Goal: Task Accomplishment & Management: Manage account settings

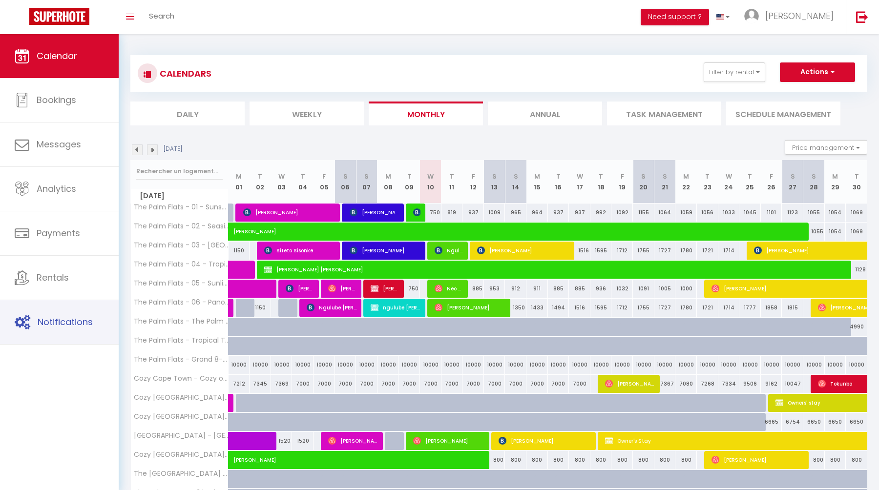
click at [66, 331] on link "Notifications" at bounding box center [59, 322] width 119 height 44
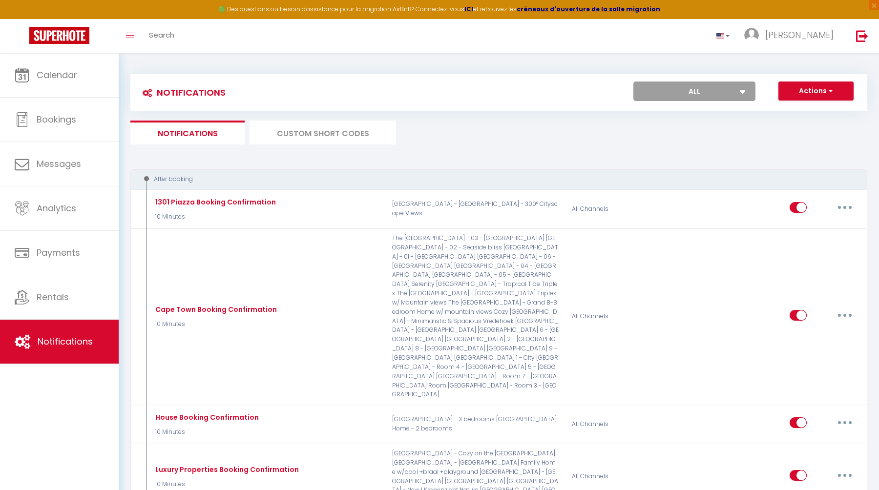
select select
checkbox input "false"
select select
checkbox input "false"
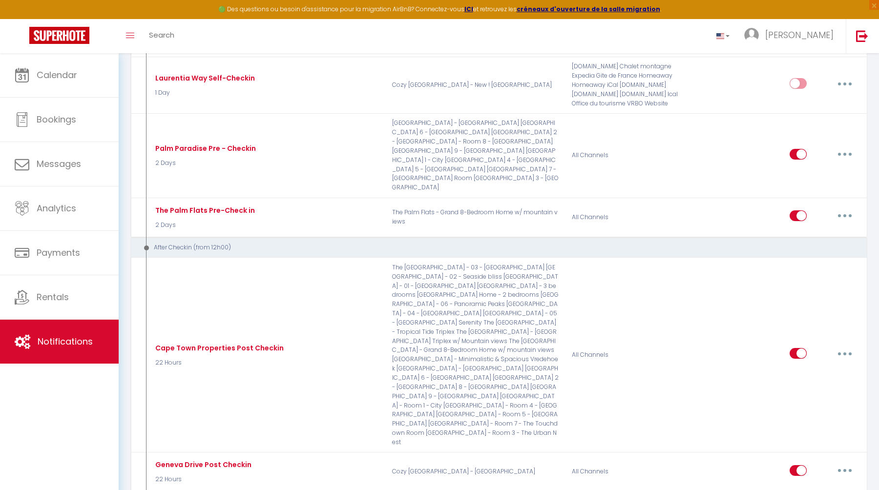
scroll to position [1001, 0]
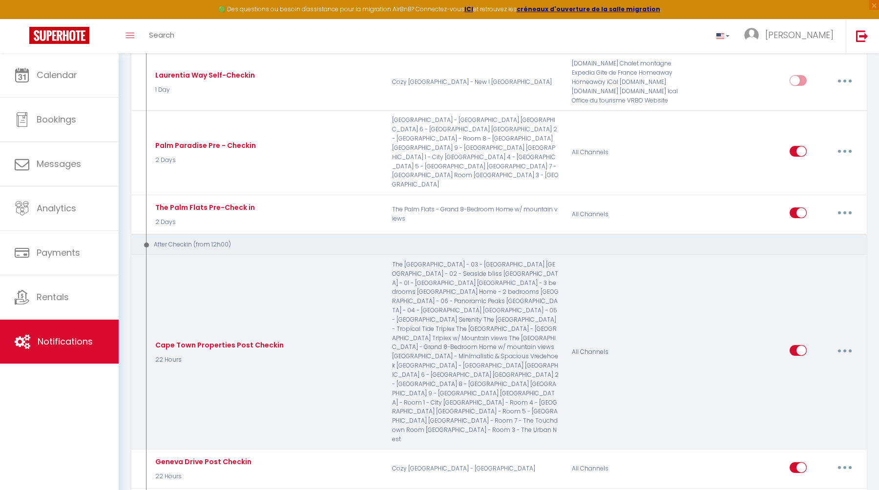
click at [845, 350] on icon "button" at bounding box center [844, 351] width 3 height 3
click at [821, 365] on link "Edit" at bounding box center [819, 373] width 72 height 17
type input "Cape Town Properties Post Checkin"
select select "3"
select select "22 Hours"
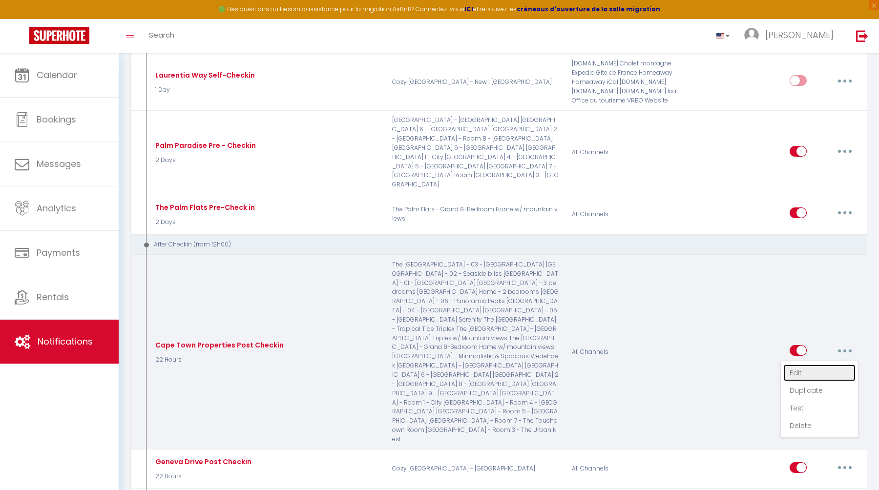
select select "if_booking_is_paid"
checkbox input "true"
checkbox input "false"
checkbox input "true"
radio input "true"
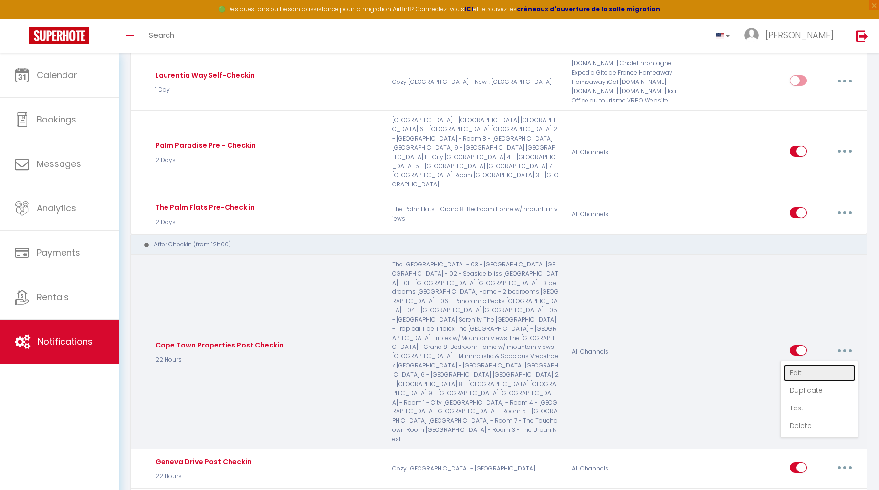
type input "Bienvenue au Cap"
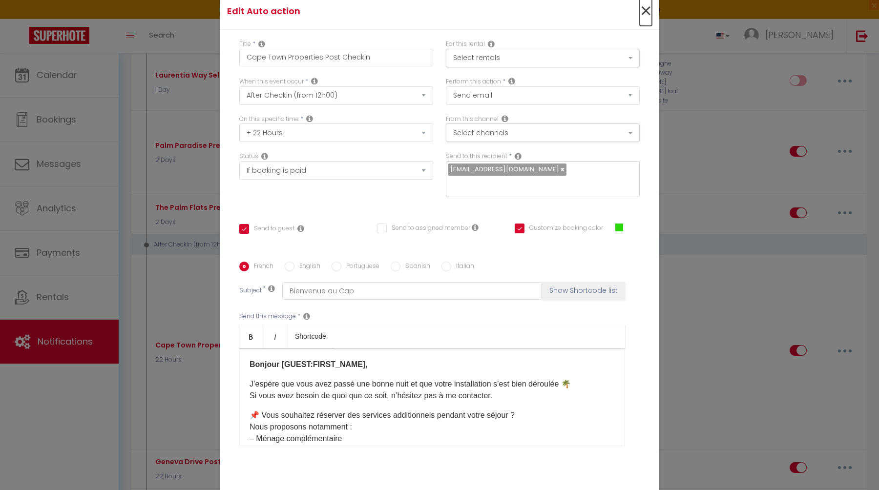
click at [645, 14] on span "×" at bounding box center [646, 11] width 12 height 29
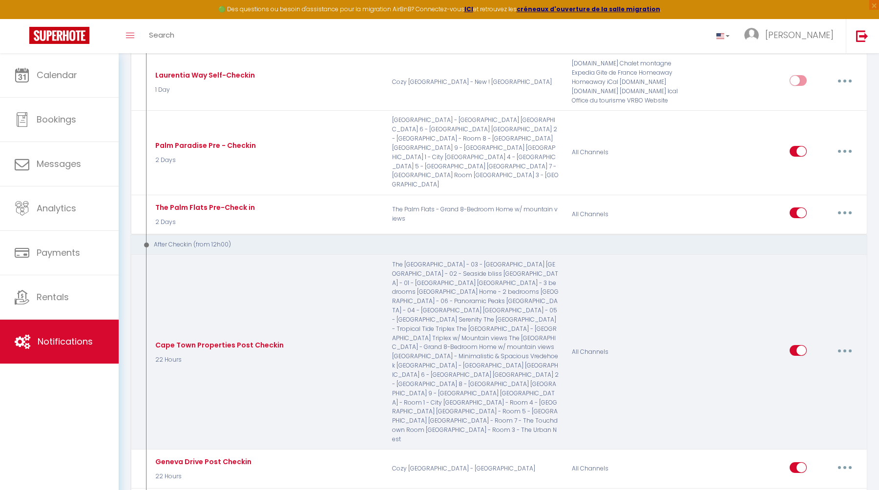
click at [847, 343] on button "button" at bounding box center [844, 351] width 27 height 16
click at [815, 382] on link "Duplicate" at bounding box center [819, 390] width 72 height 17
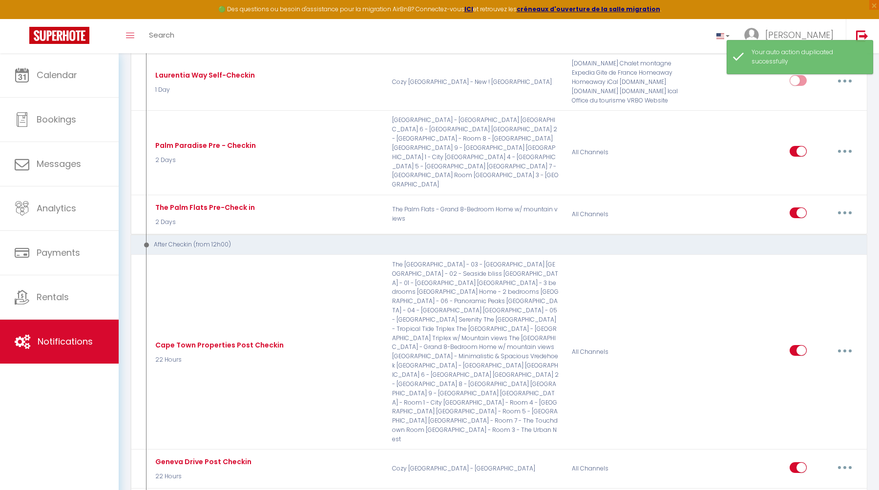
checkbox input "false"
checkbox input "true"
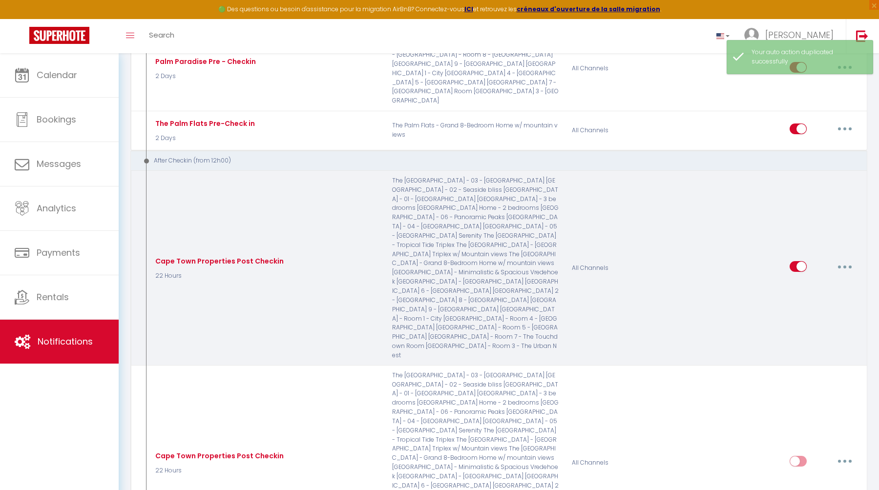
scroll to position [1092, 0]
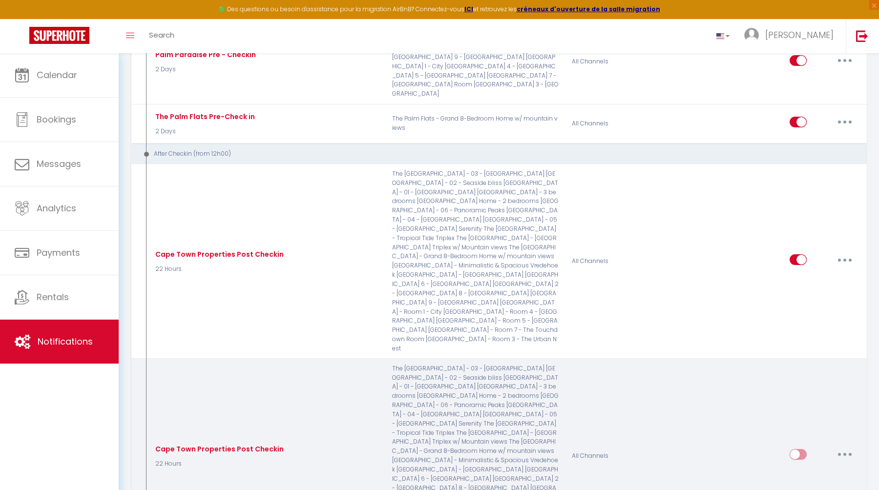
click at [845, 447] on button "button" at bounding box center [844, 455] width 27 height 16
click at [808, 469] on link "Edit" at bounding box center [819, 477] width 72 height 17
type input "Cape Town Properties Post Checkin"
select select "3"
select select "22 Hours"
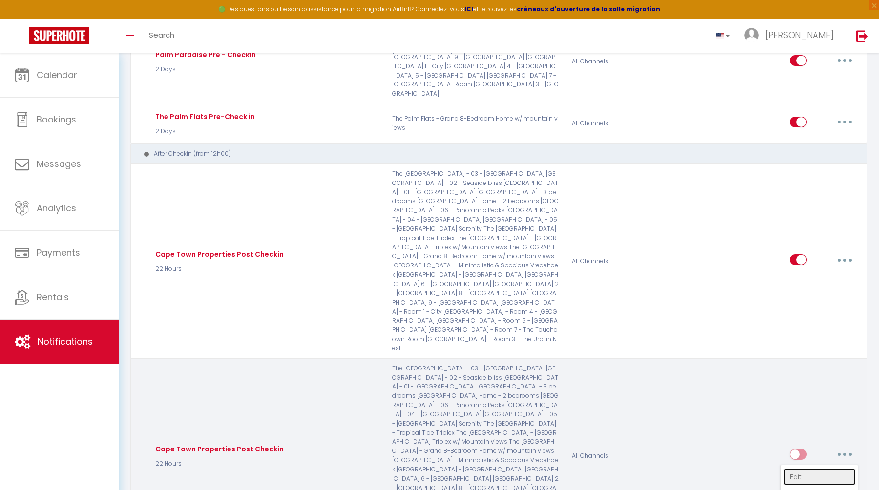
select select "if_booking_is_paid"
checkbox input "true"
checkbox input "false"
radio input "true"
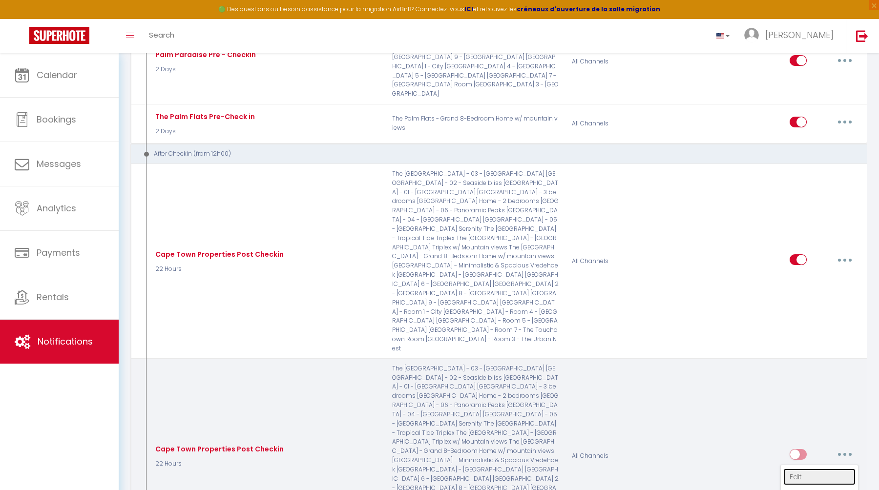
type input "Bienvenue au Cap"
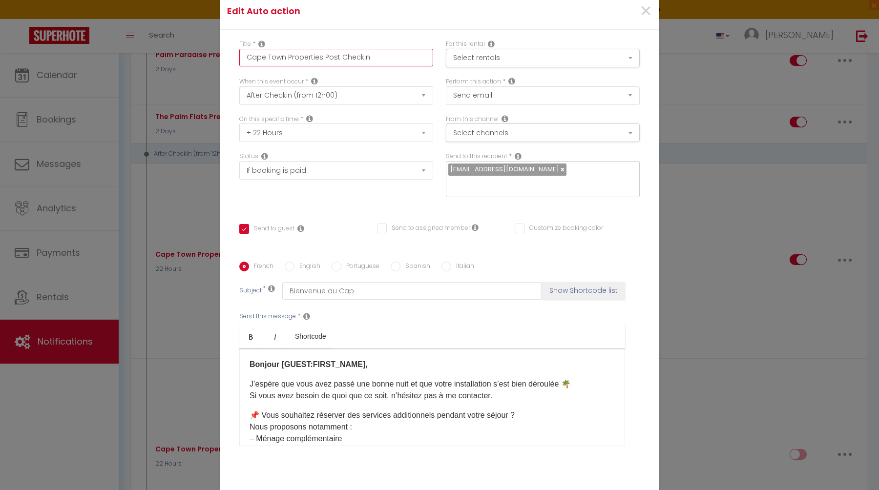
click at [389, 62] on input "Cape Town Properties Post Checkin" at bounding box center [336, 58] width 194 height 18
type input "Cape Town Properties Post Checkin"
checkbox input "true"
checkbox input "false"
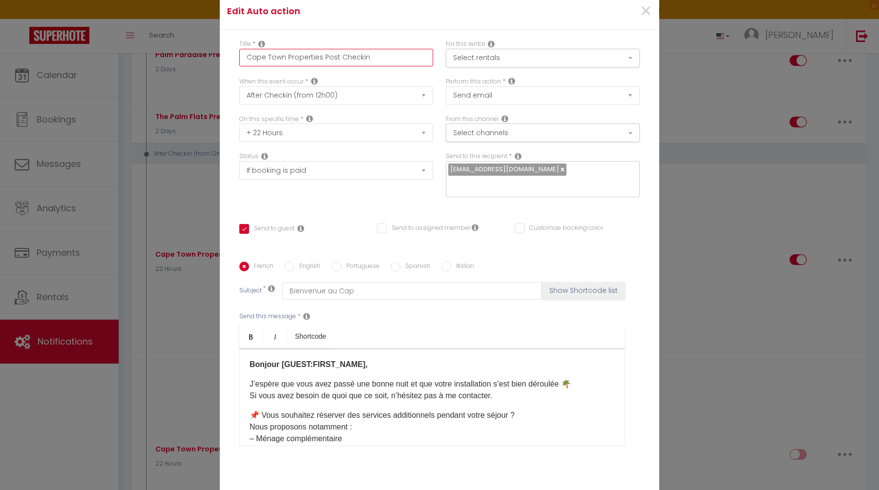
type input "Cape Town Properties Post Checkin -"
checkbox input "true"
checkbox input "false"
type input "Cape Town Properties Post Checkin -"
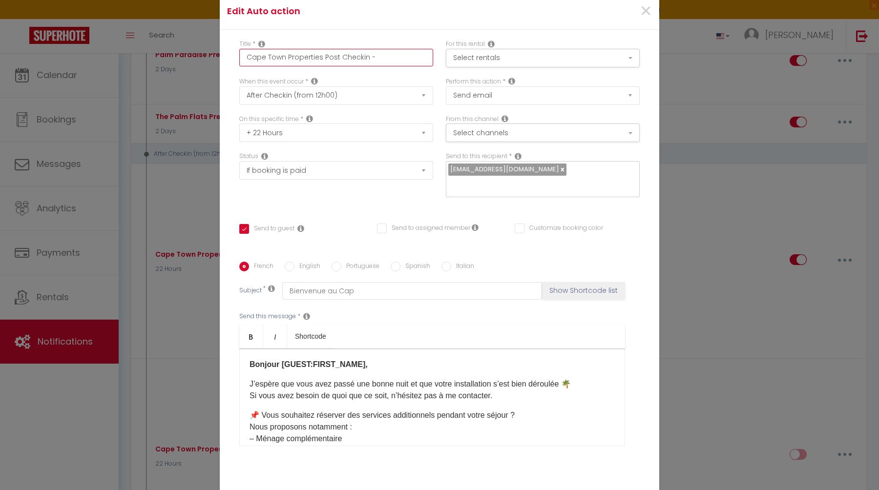
checkbox input "true"
checkbox input "false"
type input "Cape Town Properties Post Checkin - S"
checkbox input "true"
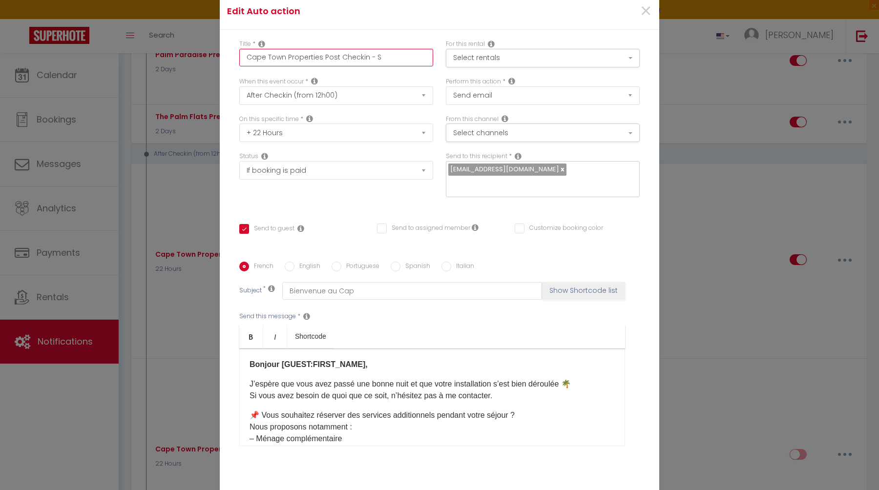
checkbox input "false"
type input "Cape Town Properties Post Checkin - Sh"
checkbox input "true"
checkbox input "false"
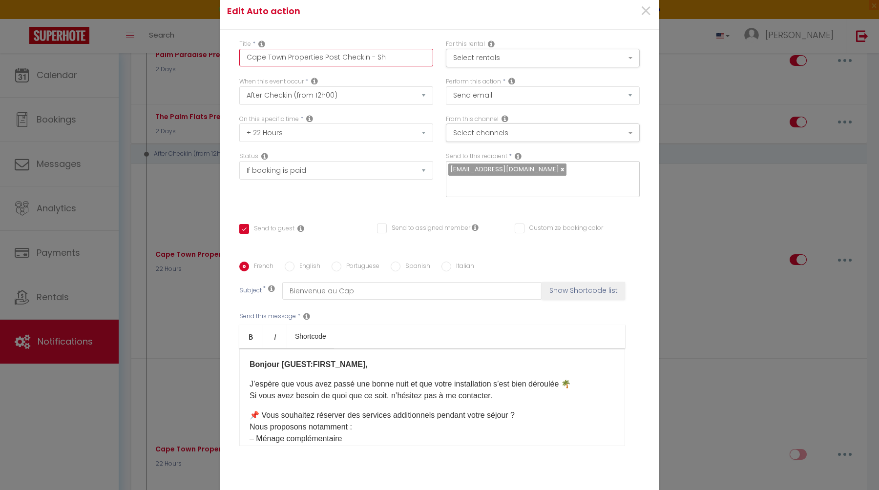
checkbox input "false"
type input "Cape Town Properties Post Checkin - [GEOGRAPHIC_DATA]"
checkbox input "true"
checkbox input "false"
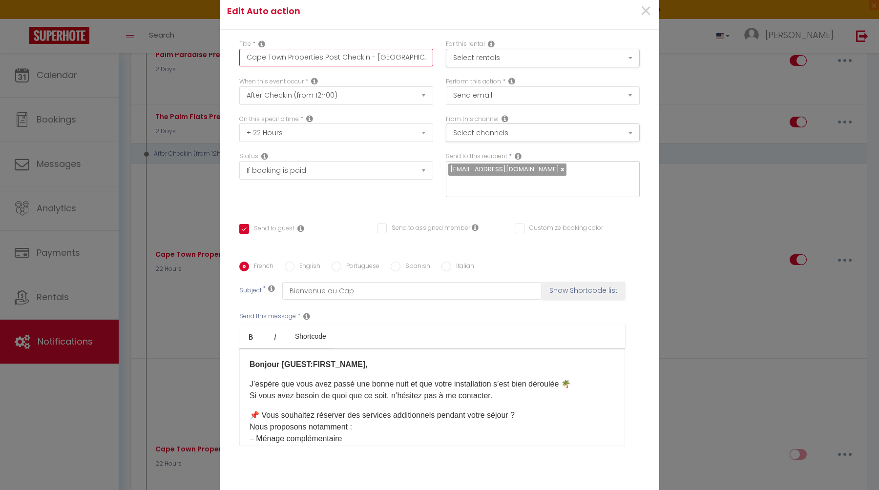
type input "Cape Town Properties Post Checkin - Shor"
checkbox input "true"
checkbox input "false"
type input "Cape Town Properties Post Checkin - Short"
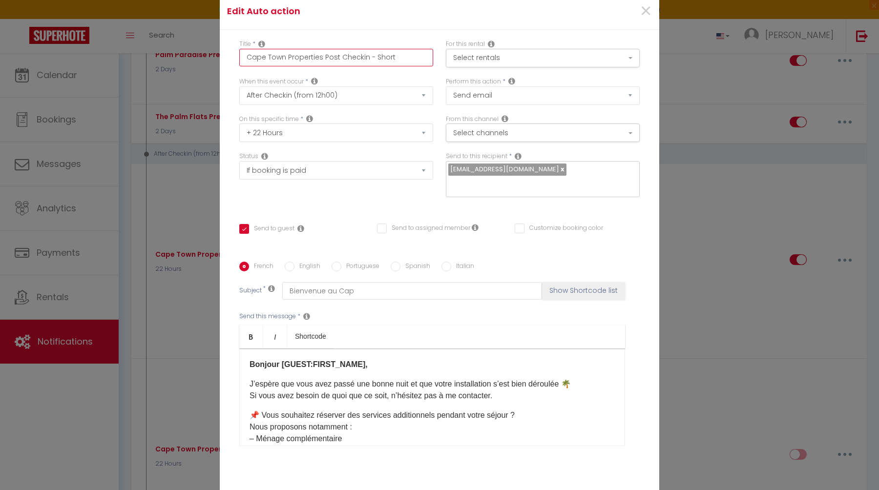
checkbox input "true"
checkbox input "false"
type input "Cape Town Properties Post Checkin - Short"
click at [503, 249] on div "French English Portuguese Spanish Italian Subject * Bienvenue au Cap Show Short…" at bounding box center [439, 360] width 400 height 226
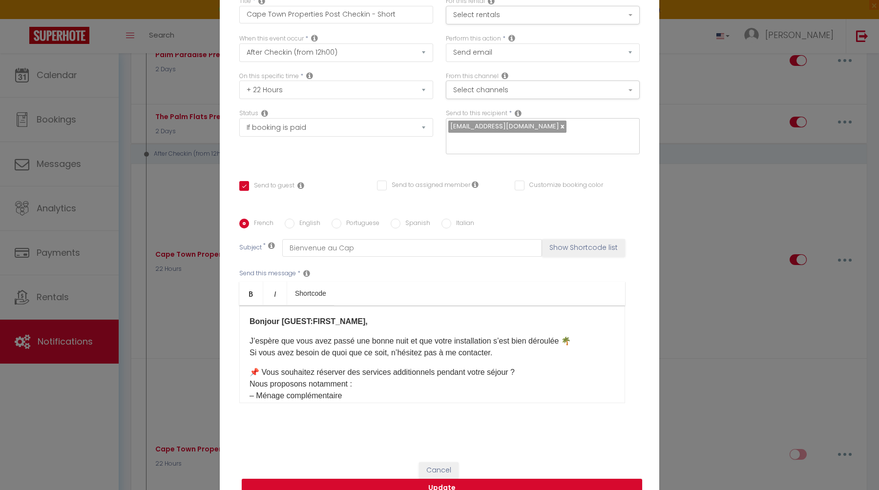
scroll to position [53, 0]
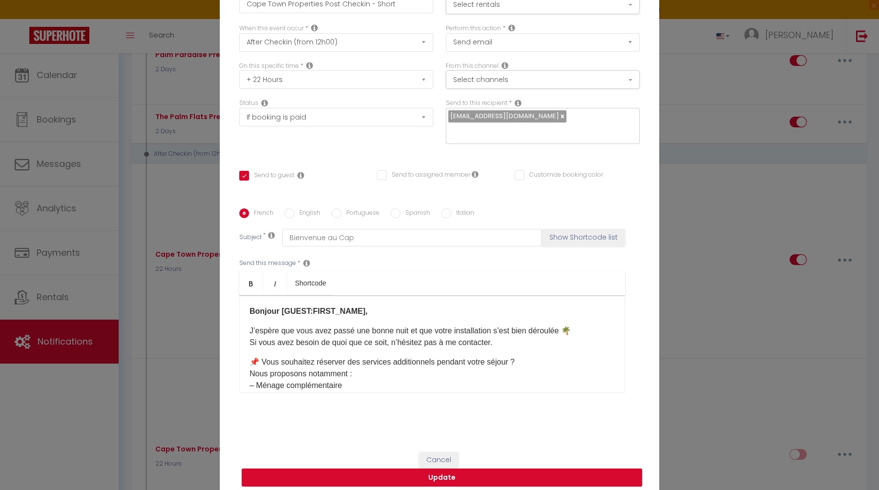
click at [305, 209] on label "English" at bounding box center [307, 213] width 26 height 11
click at [294, 209] on input "English" at bounding box center [290, 213] width 10 height 10
radio input "true"
checkbox input "true"
checkbox input "false"
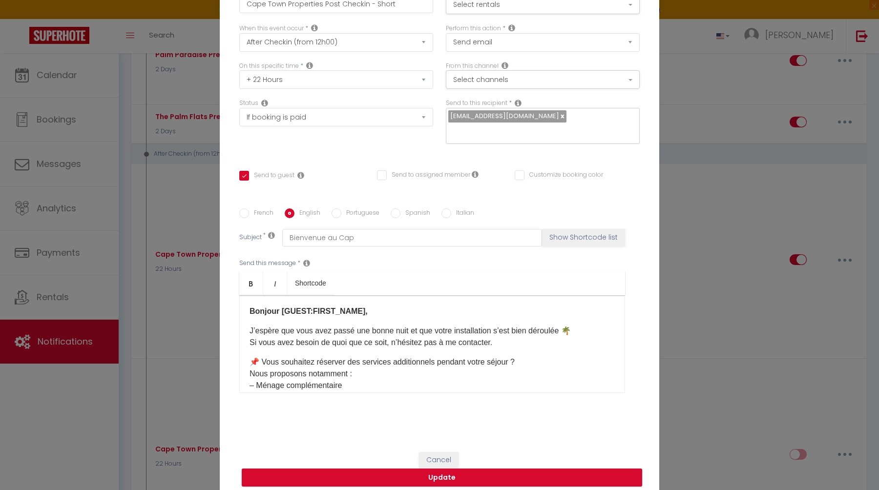
checkbox input "false"
type input "Welcome to [GEOGRAPHIC_DATA]"
click at [247, 323] on div "Hello [GUEST:FIRST_NAME], I hope you had a great night and that you're settling…" at bounding box center [432, 344] width 386 height 98
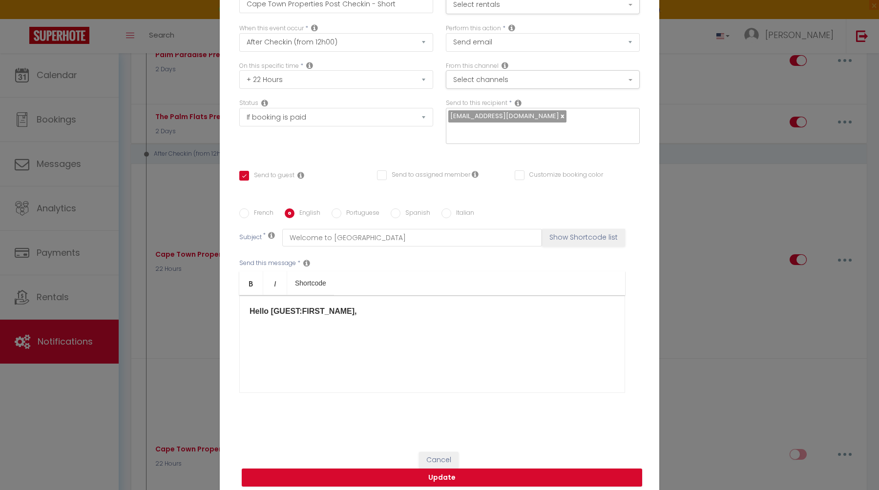
scroll to position [0, 0]
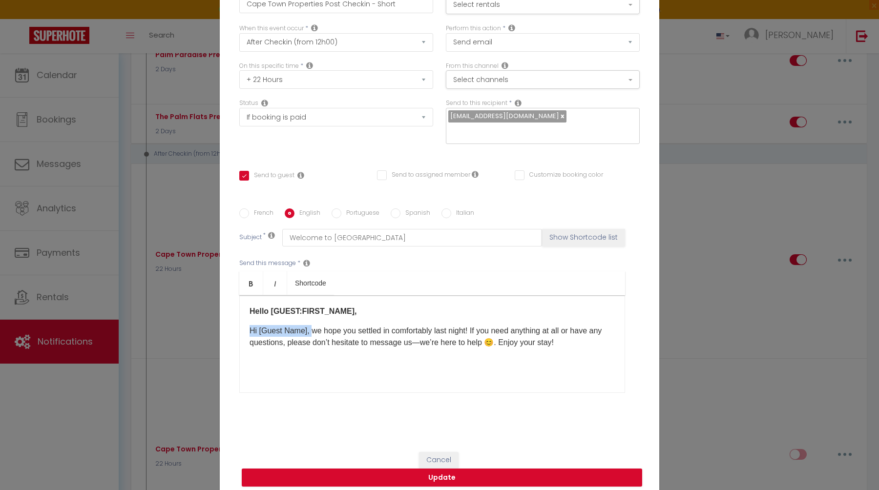
drag, startPoint x: 312, startPoint y: 325, endPoint x: 249, endPoint y: 325, distance: 64.0
click at [249, 325] on div "Hello [GUEST:FIRST_NAME], Hi [Guest Name], we hope you settled in comfortably l…" at bounding box center [432, 344] width 386 height 98
drag, startPoint x: 355, startPoint y: 305, endPoint x: 241, endPoint y: 306, distance: 113.8
click at [241, 306] on div "Hello [GUEST:FIRST_NAME], we hope you settled in comfortably last night! If you…" at bounding box center [432, 344] width 386 height 98
click at [337, 348] on div "Hello [GUEST:FIRST_NAME], we hope you settled in comfortably last night! If you…" at bounding box center [432, 344] width 386 height 98
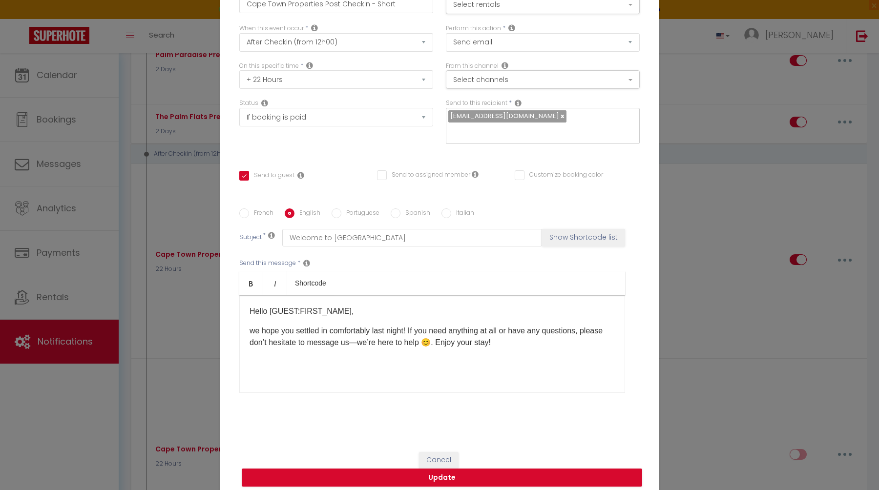
click at [355, 337] on p "we hope you settled in comfortably last night! If you need anything at all or h…" at bounding box center [431, 336] width 365 height 23
click at [528, 354] on div "Hello [GUEST:FIRST_NAME], we hope you settled in comfortably last night! If you…" at bounding box center [432, 344] width 386 height 98
click at [475, 472] on button "Update" at bounding box center [442, 478] width 400 height 19
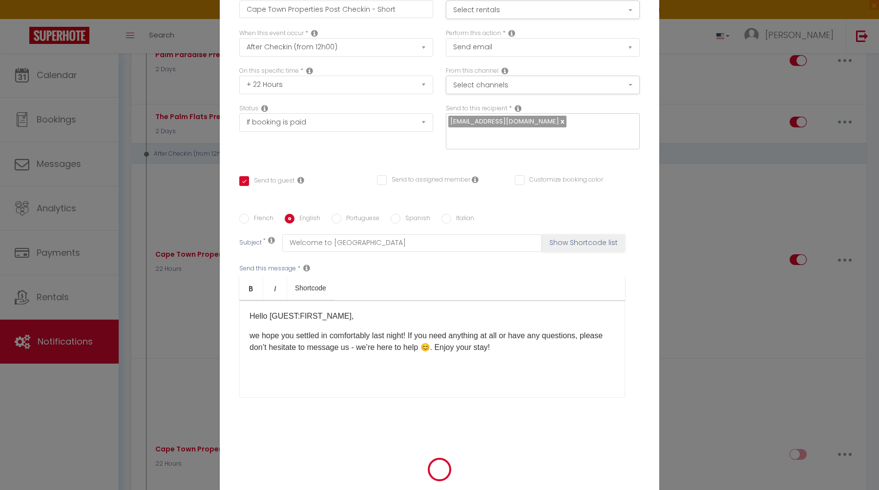
checkbox input "true"
checkbox input "false"
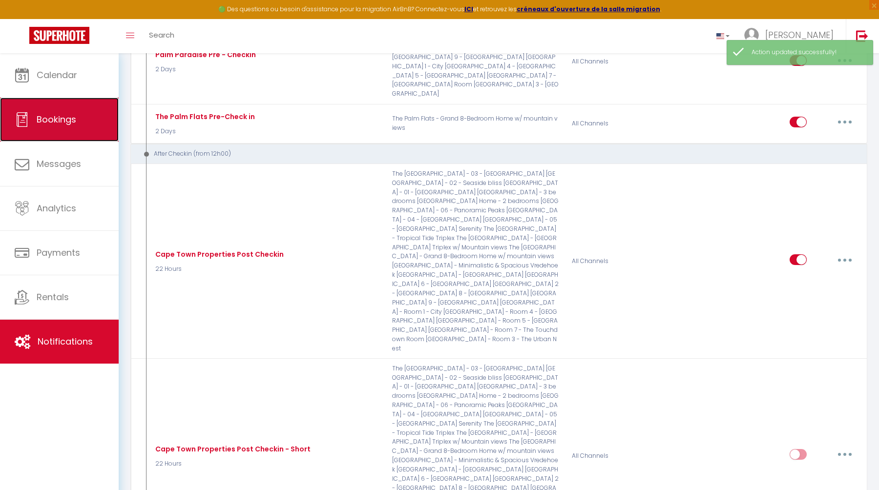
click at [83, 120] on link "Bookings" at bounding box center [59, 120] width 119 height 44
select select "not_cancelled"
select select
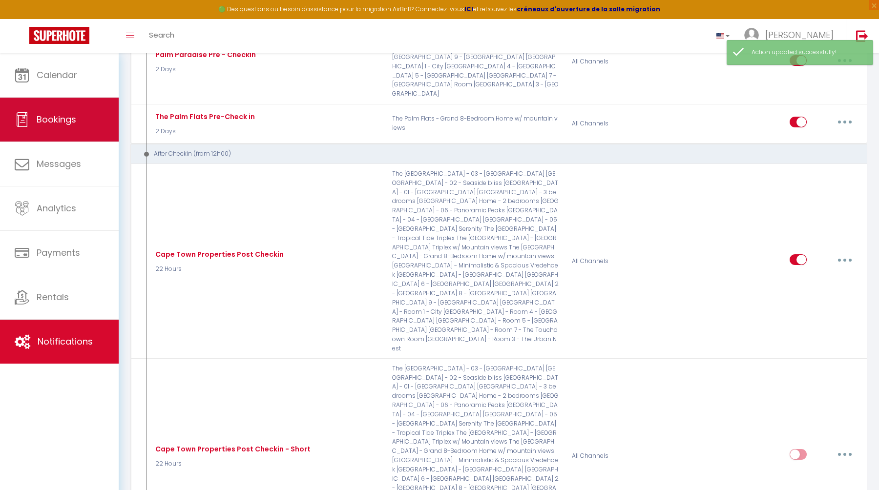
select select
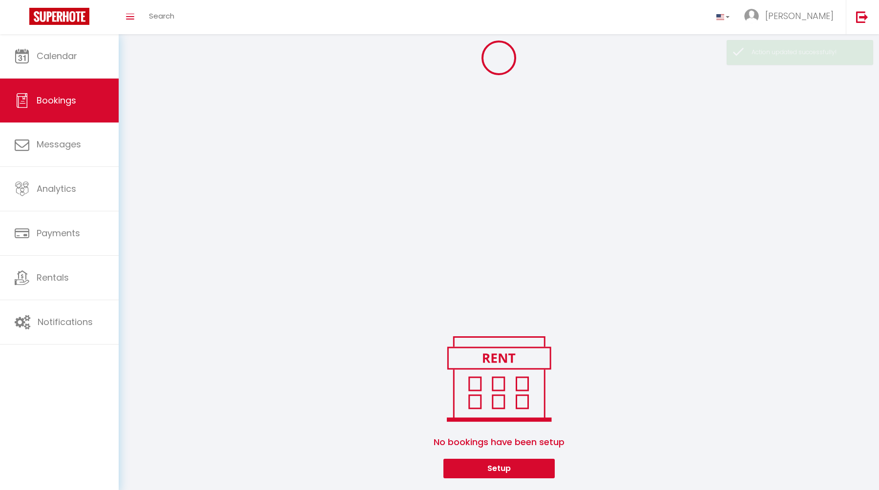
select select
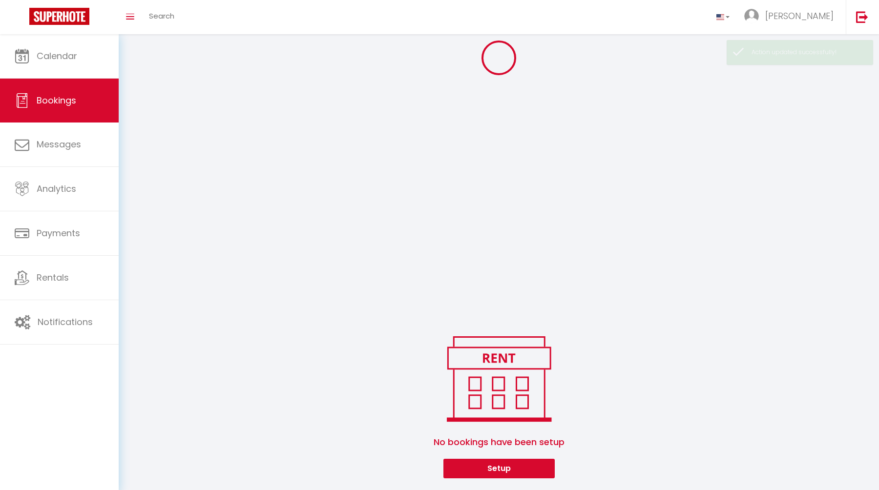
select select
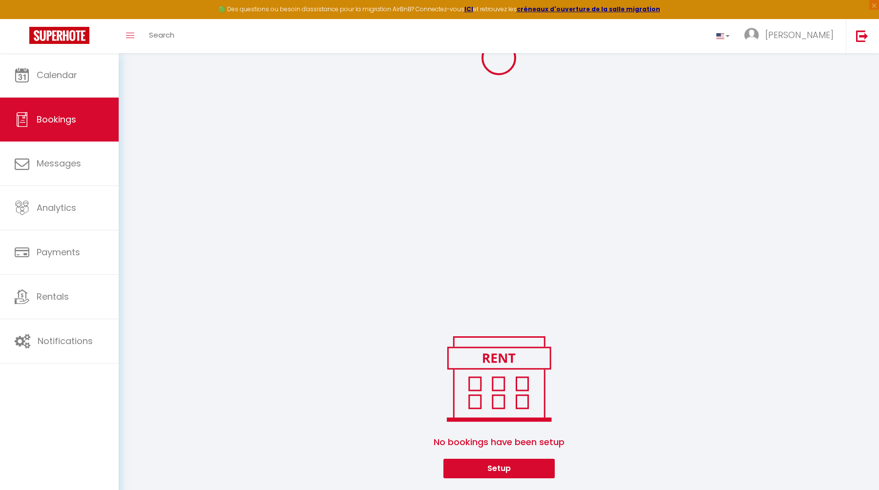
select select
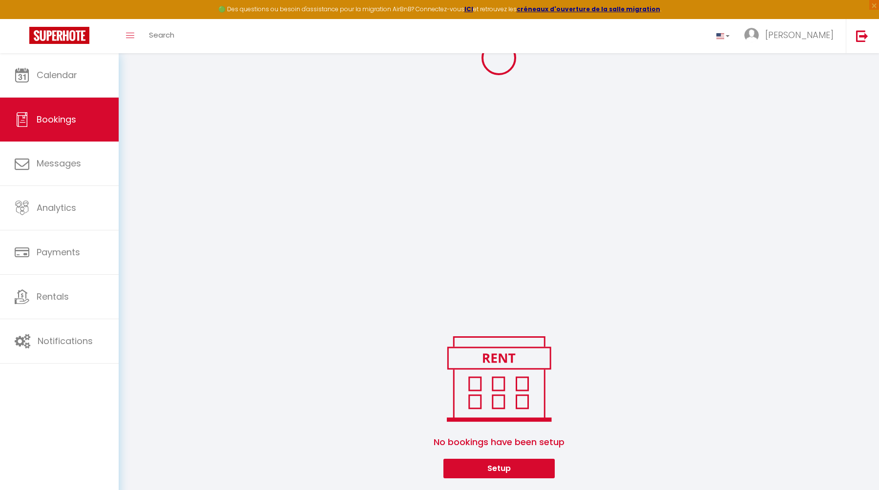
select select
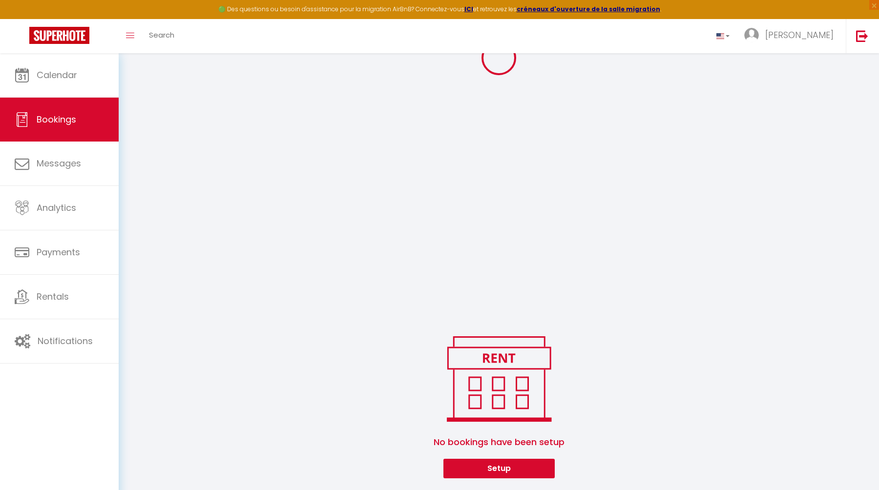
select select
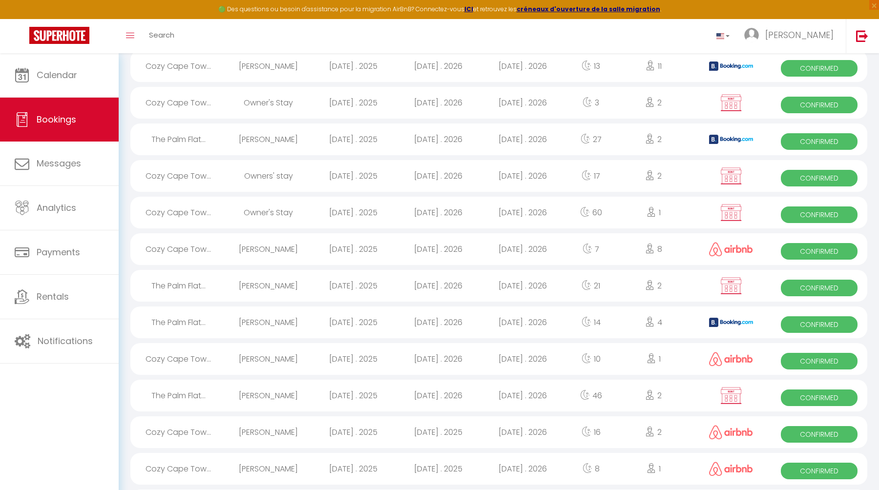
scroll to position [1528, 0]
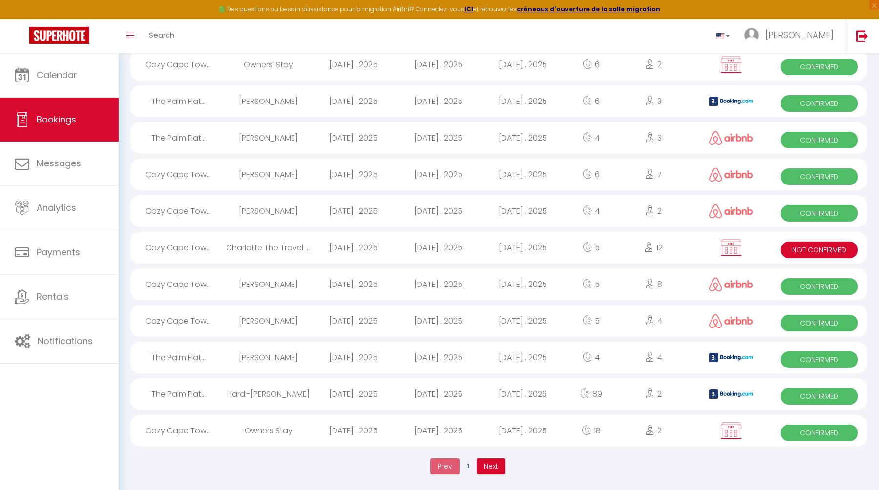
click at [403, 139] on div "[DATE] . 2025" at bounding box center [437, 138] width 85 height 32
select select "OK"
select select "0"
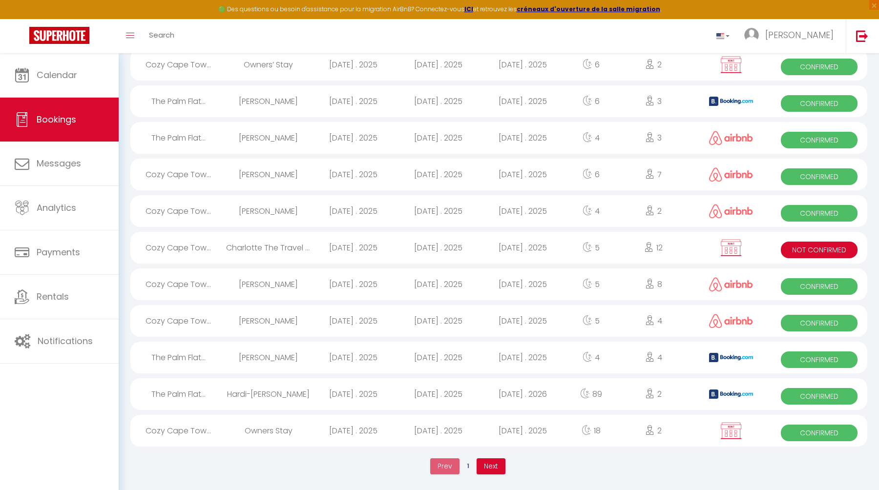
select select "1"
select select
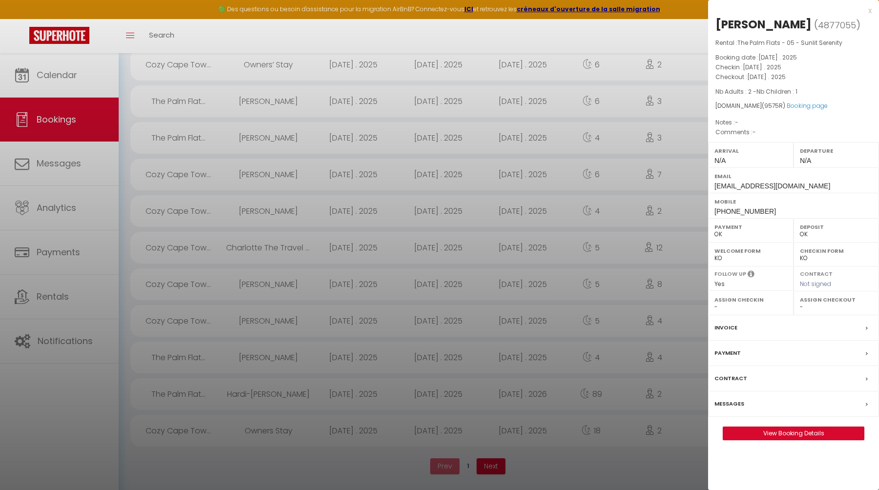
select select "16848"
select select "23967"
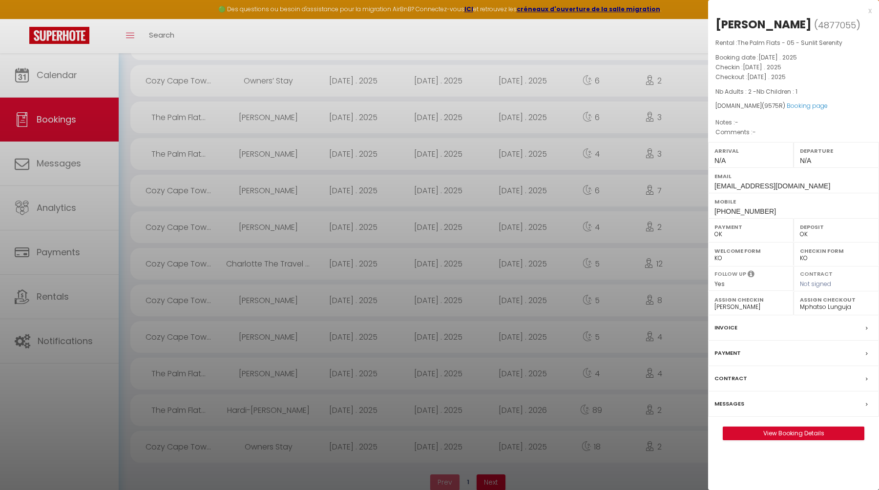
scroll to position [1510, 0]
click at [818, 31] on span "4877055" at bounding box center [837, 25] width 38 height 12
copy span "4877055"
click at [54, 336] on div at bounding box center [439, 245] width 879 height 490
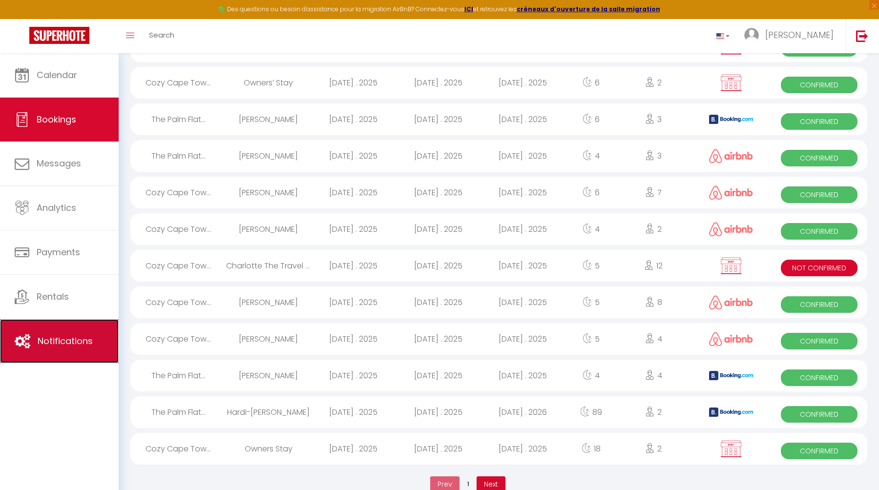
click at [59, 336] on span "Notifications" at bounding box center [65, 341] width 55 height 12
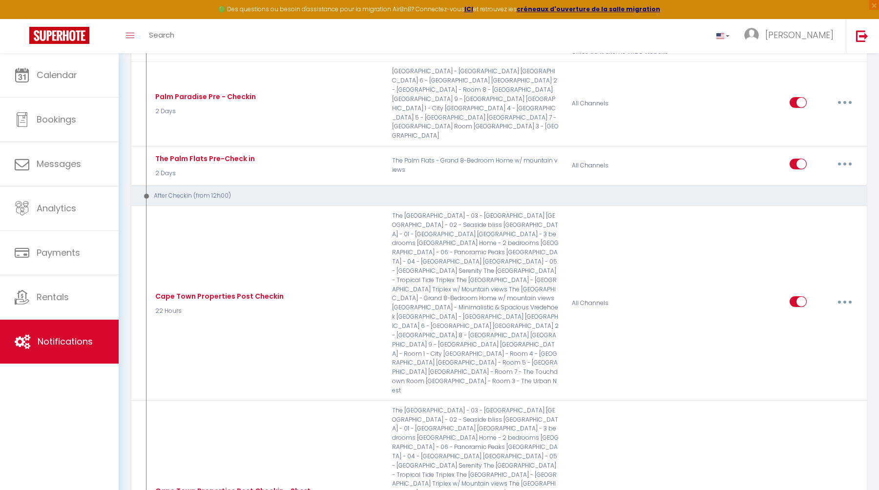
scroll to position [1058, 0]
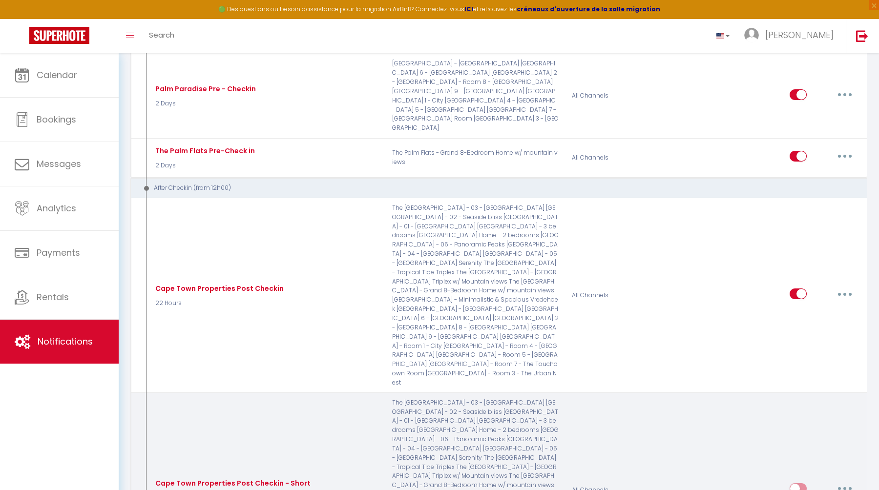
click at [846, 481] on button "button" at bounding box center [844, 489] width 27 height 16
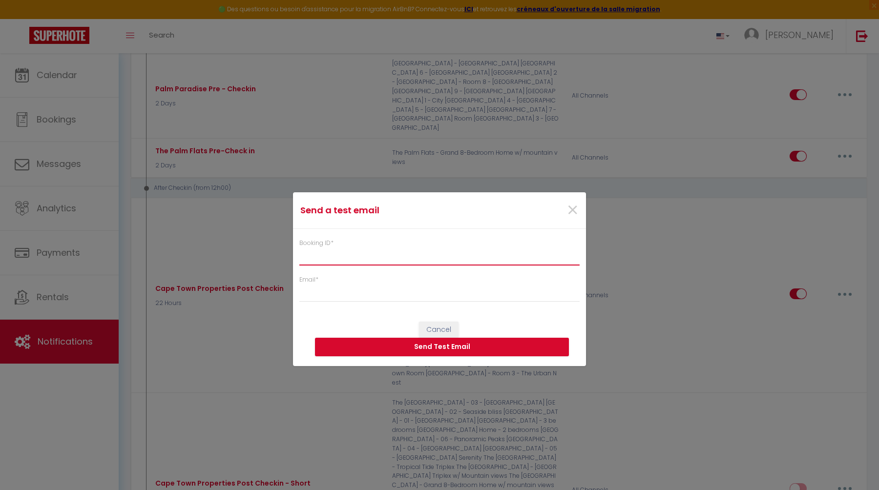
click at [374, 250] on input "Booking ID *" at bounding box center [439, 257] width 280 height 18
paste input "4877055"
type input "4877055"
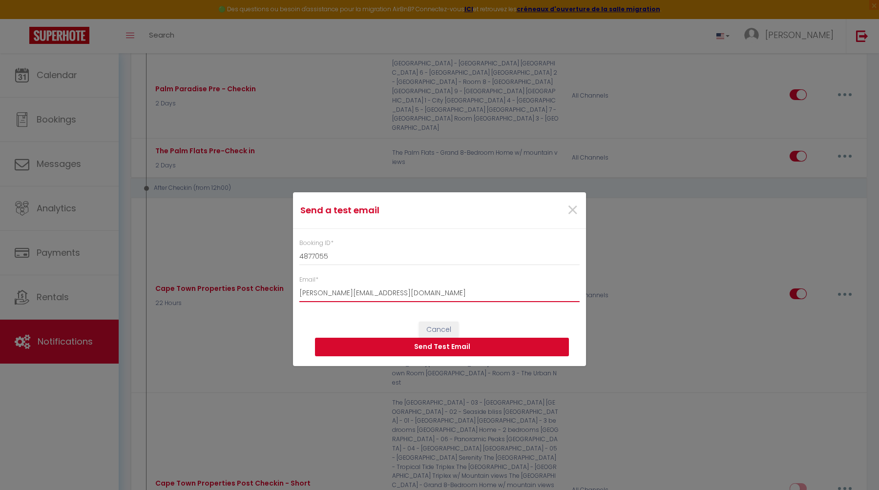
type input "[PERSON_NAME][EMAIL_ADDRESS][DOMAIN_NAME]"
click at [410, 349] on button "Send Test Email" at bounding box center [442, 347] width 254 height 19
click at [570, 212] on span "×" at bounding box center [572, 210] width 12 height 29
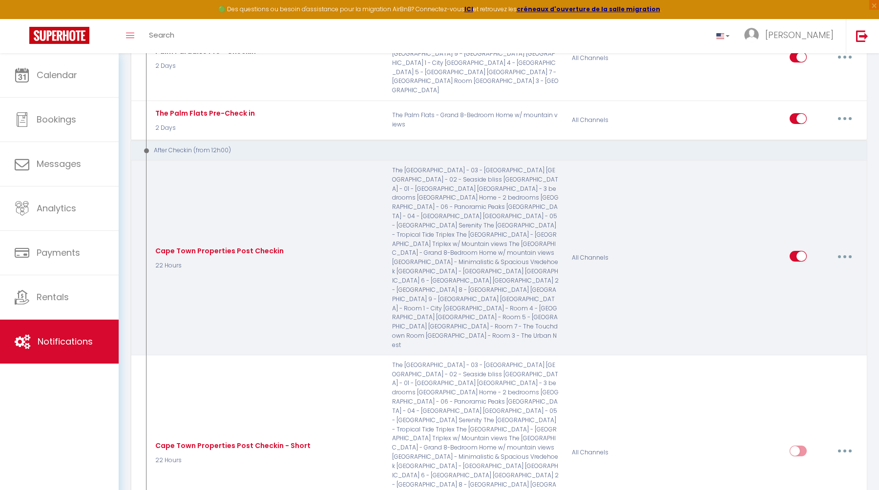
scroll to position [1157, 0]
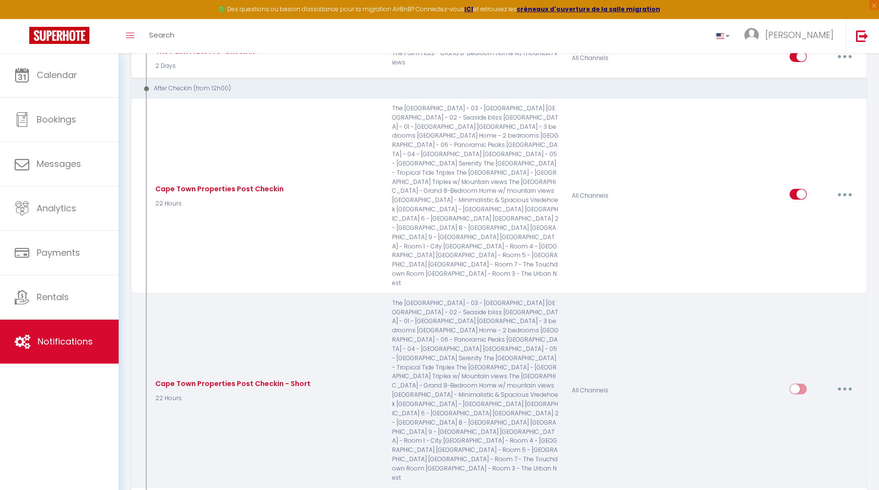
click at [843, 381] on button "button" at bounding box center [844, 389] width 27 height 16
click at [822, 403] on link "Edit" at bounding box center [819, 411] width 72 height 17
type input "Cape Town Properties Post Checkin - Short"
select select "3"
select select "22 Hours"
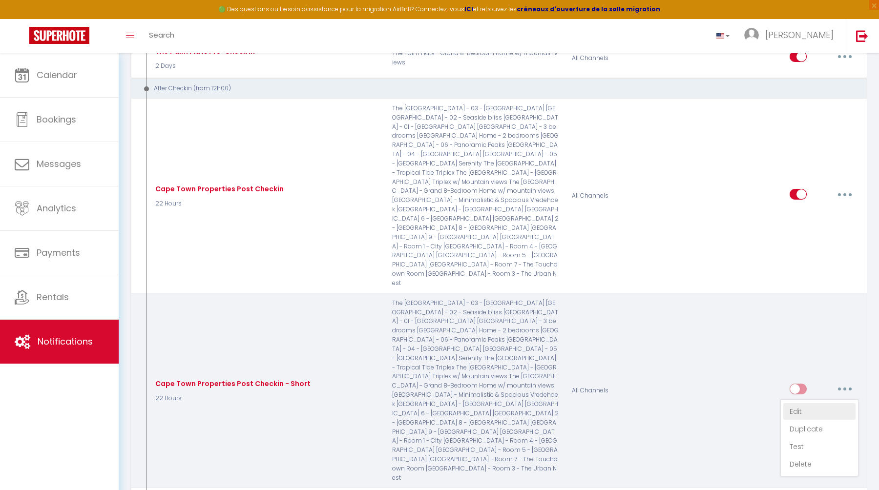
select select "if_booking_is_paid"
checkbox input "true"
checkbox input "false"
radio input "true"
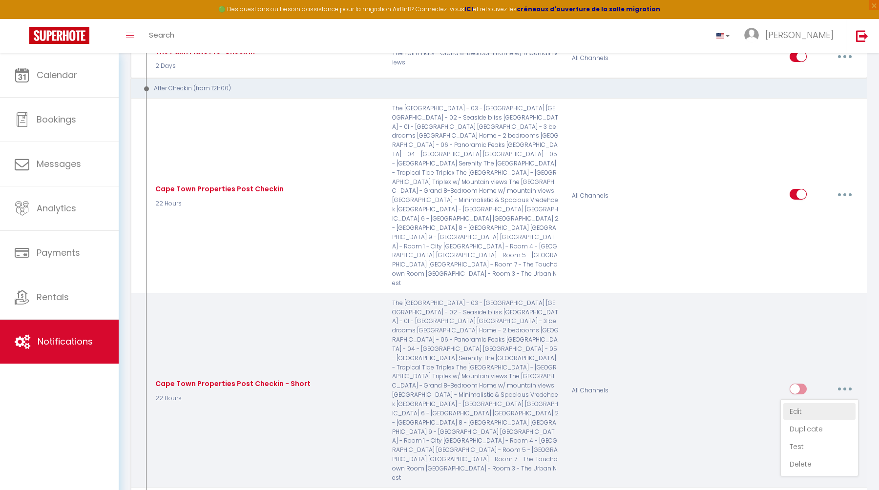
type input "Bienvenue au Cap"
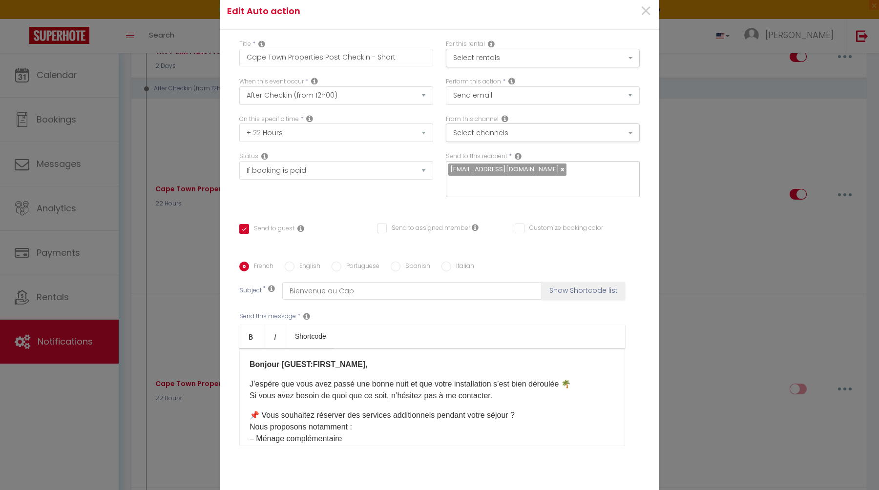
click at [302, 262] on label "English" at bounding box center [307, 267] width 26 height 11
click at [294, 262] on input "English" at bounding box center [290, 267] width 10 height 10
radio input "true"
checkbox input "true"
checkbox input "false"
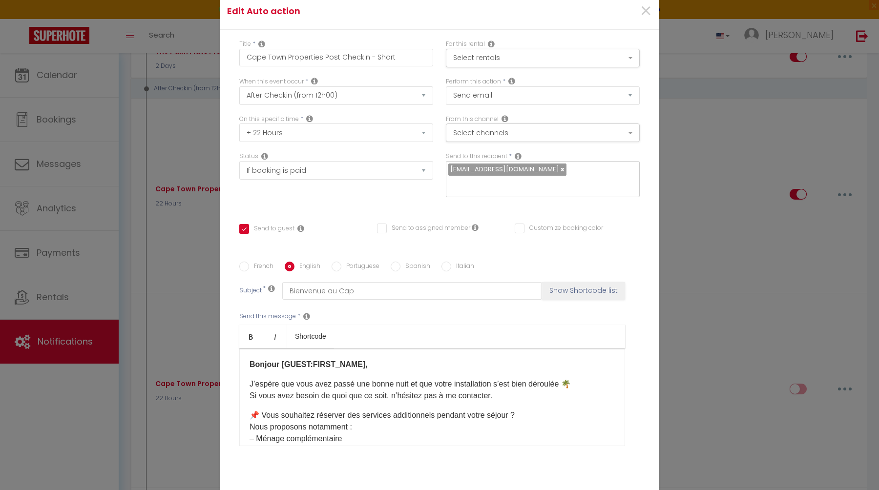
checkbox input "false"
type input "Welcome to [GEOGRAPHIC_DATA]"
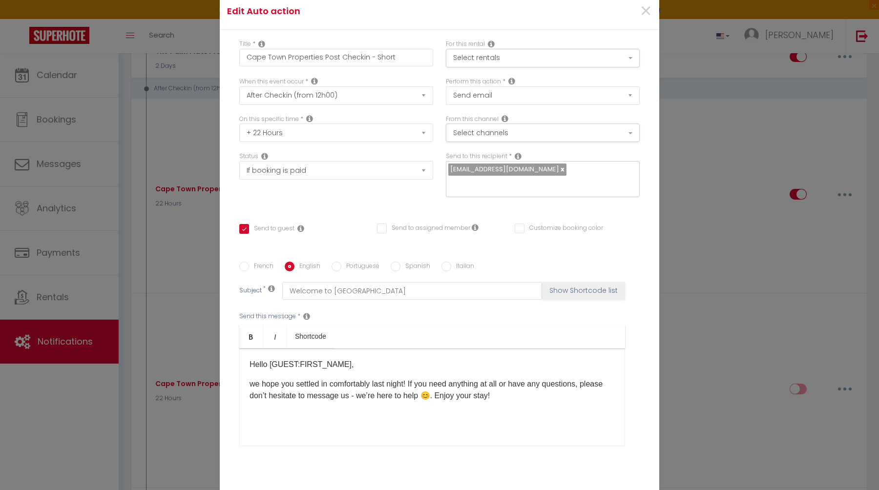
click at [256, 262] on label "French" at bounding box center [261, 267] width 24 height 11
click at [249, 262] on input "French" at bounding box center [244, 267] width 10 height 10
radio input "true"
checkbox input "true"
checkbox input "false"
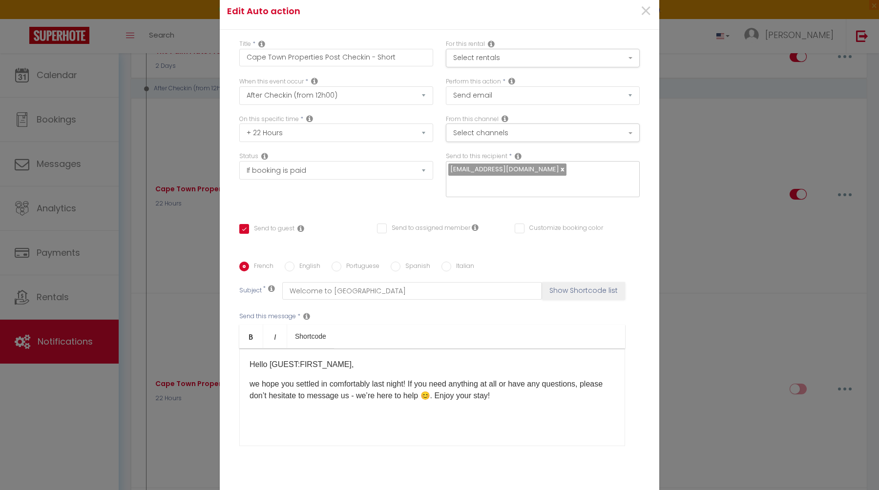
checkbox input "false"
type input "Bienvenue au Cap"
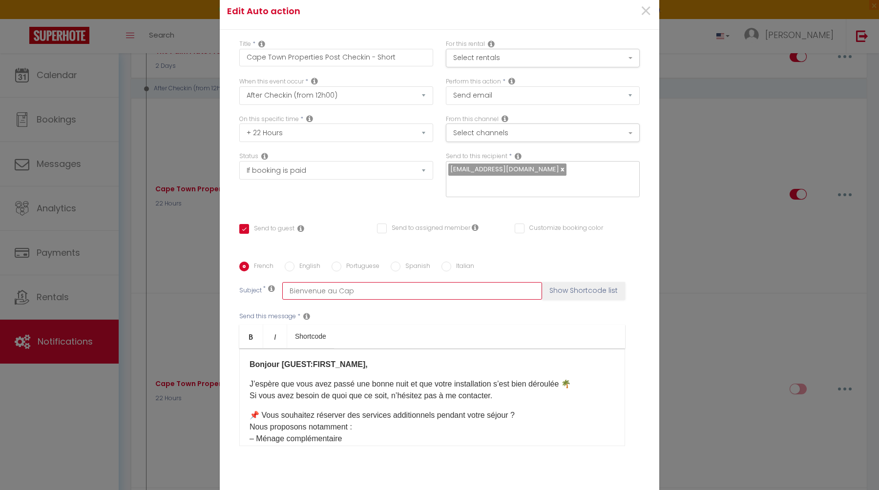
click at [366, 286] on input "Bienvenue au Cap" at bounding box center [412, 291] width 260 height 18
checkbox input "true"
checkbox input "false"
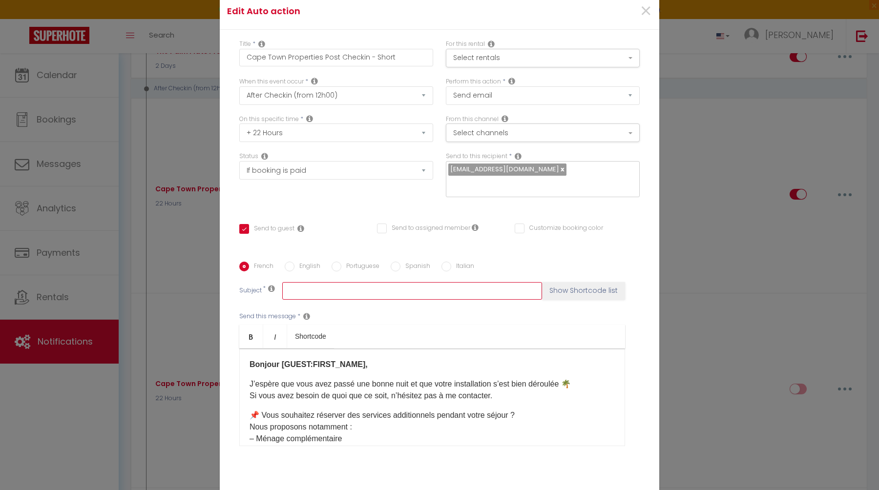
checkbox input "false"
click at [374, 414] on p "📌 Vous souhaitez réserver des services additionnels pendant votre séjour ? Nous…" at bounding box center [431, 445] width 365 height 70
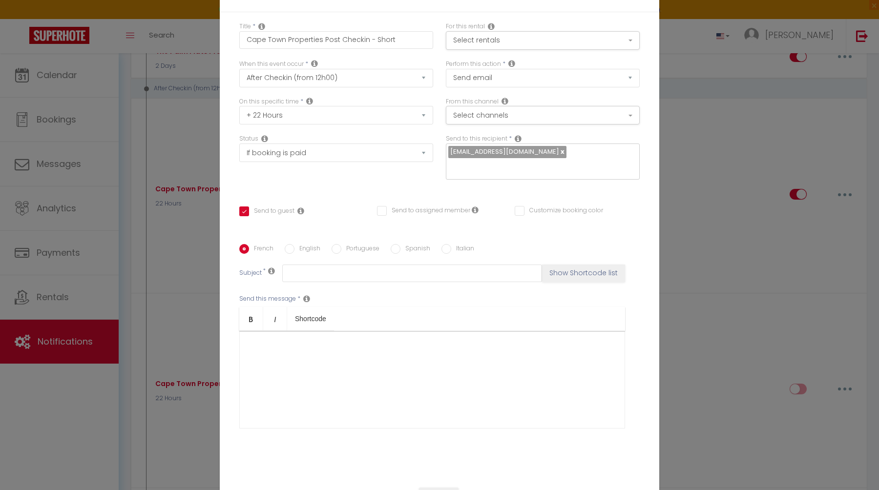
scroll to position [53, 0]
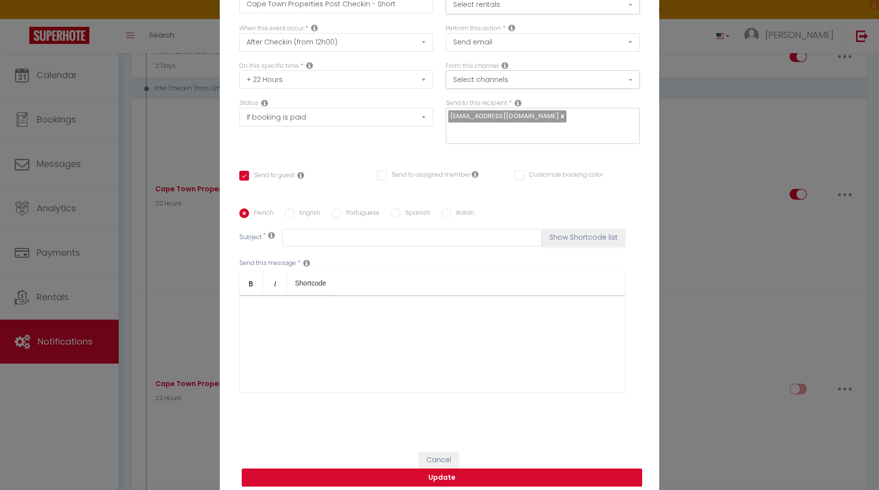
click at [432, 470] on button "Update" at bounding box center [442, 478] width 400 height 19
checkbox input "true"
checkbox input "false"
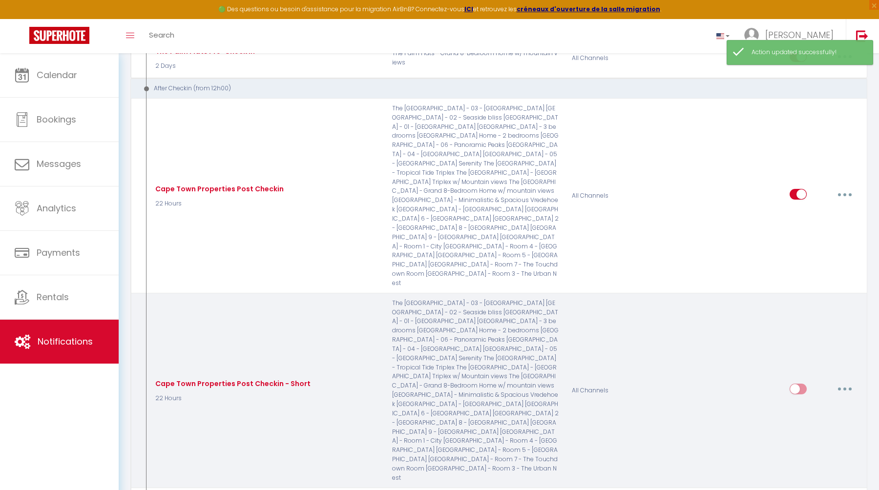
click at [845, 388] on icon "button" at bounding box center [844, 389] width 3 height 3
click at [794, 403] on link "Edit" at bounding box center [819, 411] width 72 height 17
type input "Cape Town Properties Post Checkin - Short"
select select "3"
select select "22 Hours"
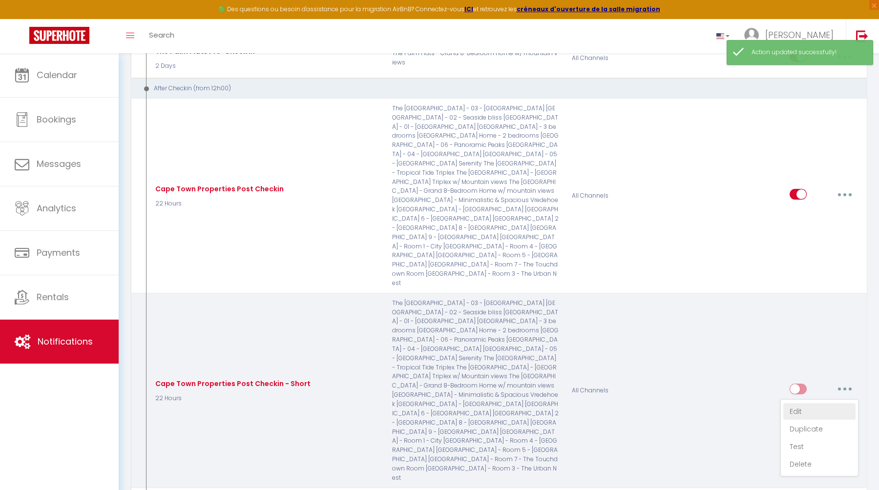
select select "if_booking_is_paid"
checkbox input "true"
checkbox input "false"
radio input "true"
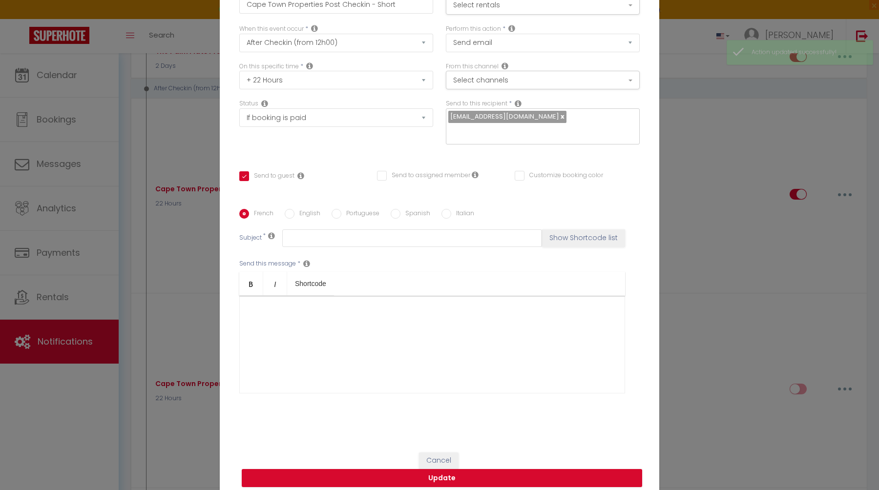
click at [352, 209] on label "Portuguese" at bounding box center [360, 214] width 38 height 11
click at [341, 209] on input "Portuguese" at bounding box center [337, 214] width 10 height 10
radio input "true"
checkbox input "true"
checkbox input "false"
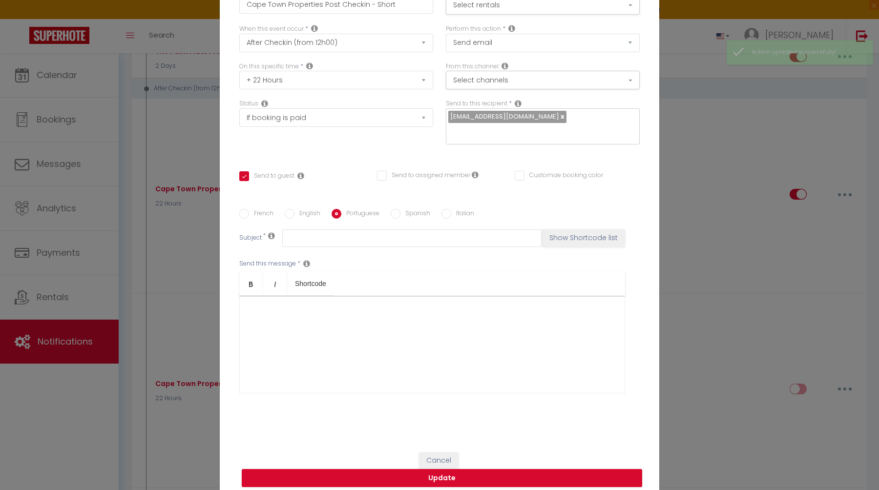
checkbox input "false"
click at [409, 209] on label "Spanish" at bounding box center [415, 214] width 30 height 11
click at [400, 209] on input "Spanish" at bounding box center [396, 214] width 10 height 10
radio input "true"
checkbox input "true"
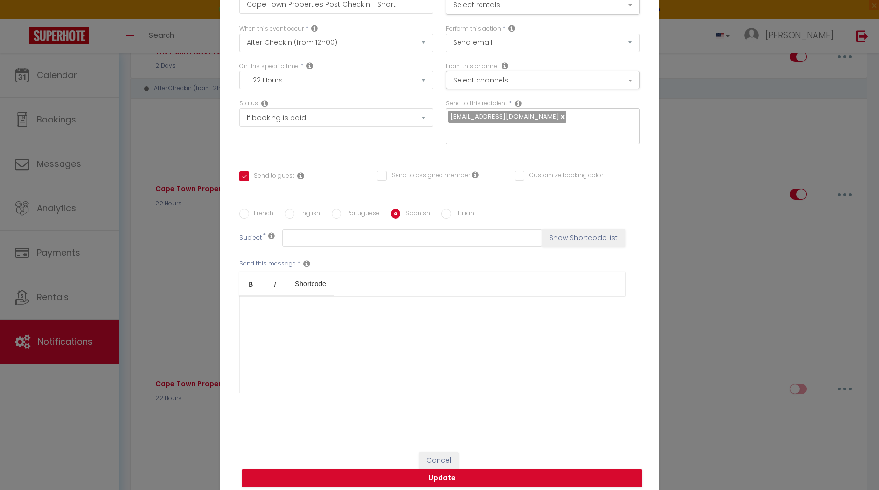
checkbox input "false"
click at [458, 209] on label "Italian" at bounding box center [462, 214] width 23 height 11
click at [451, 209] on input "Italian" at bounding box center [446, 214] width 10 height 10
radio input "true"
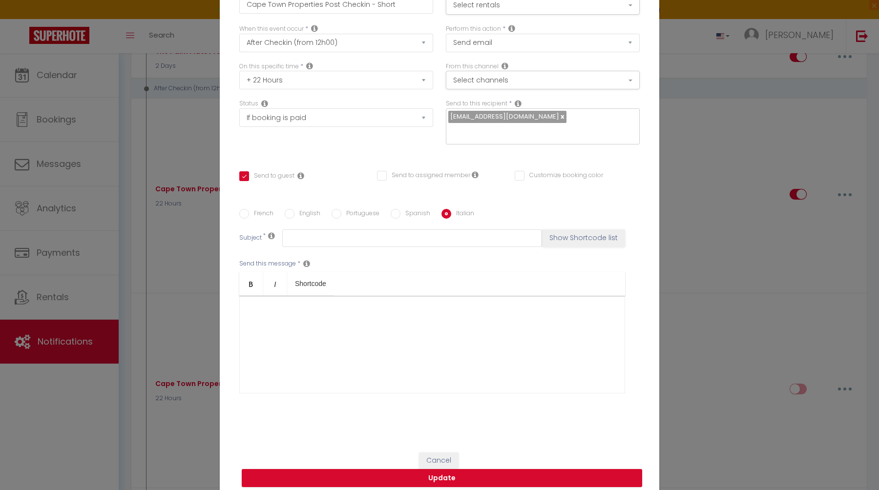
checkbox input "true"
checkbox input "false"
click at [307, 209] on label "English" at bounding box center [307, 214] width 26 height 11
click at [294, 209] on input "English" at bounding box center [290, 214] width 10 height 10
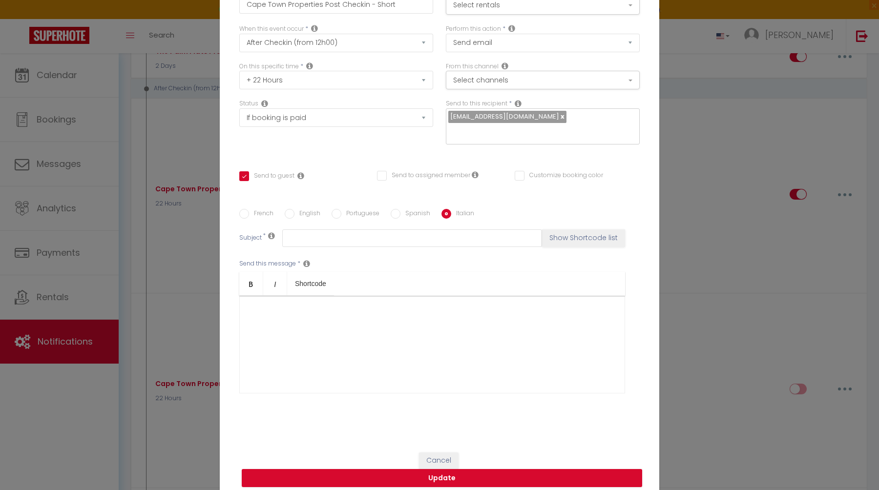
radio input "true"
checkbox input "true"
checkbox input "false"
type input "Welcome to [GEOGRAPHIC_DATA]"
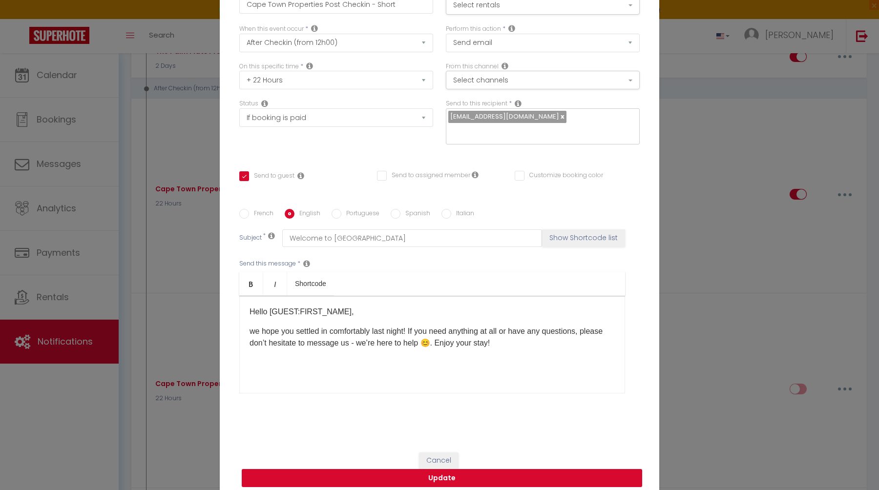
click at [423, 474] on button "Update" at bounding box center [442, 478] width 400 height 19
checkbox input "true"
checkbox input "false"
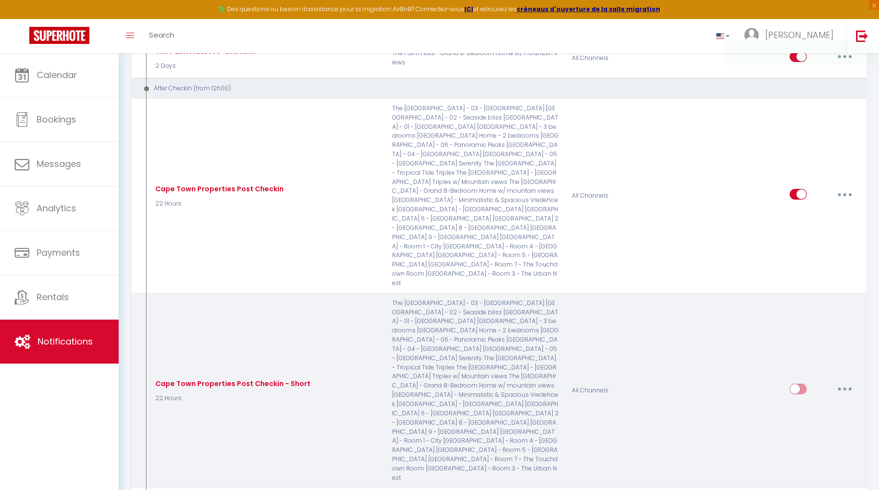
click at [848, 381] on button "button" at bounding box center [844, 389] width 27 height 16
click at [827, 403] on link "Edit" at bounding box center [819, 411] width 72 height 17
type input "Cape Town Properties Post Checkin - Short"
select select "3"
select select "22 Hours"
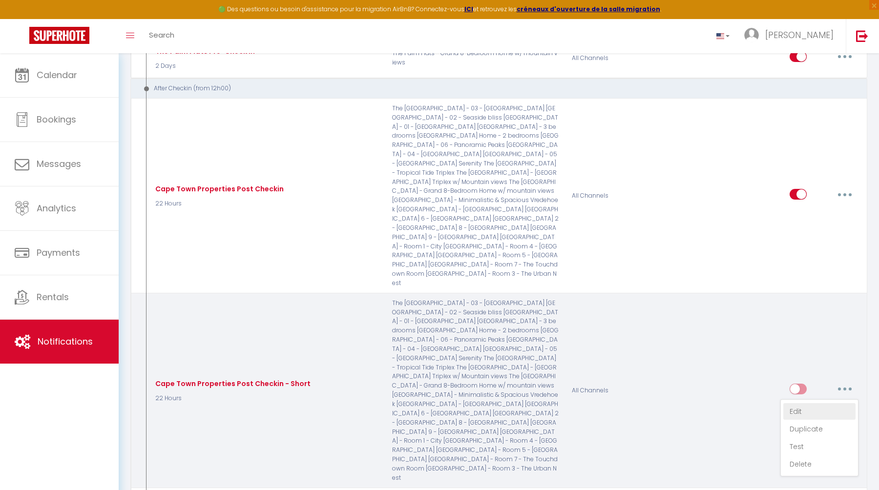
select select "if_booking_is_paid"
checkbox input "true"
checkbox input "false"
radio input "true"
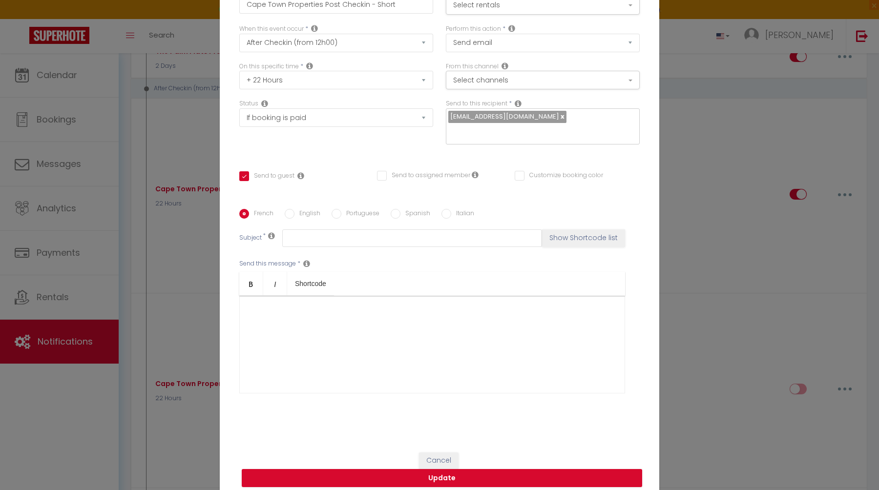
scroll to position [0, 0]
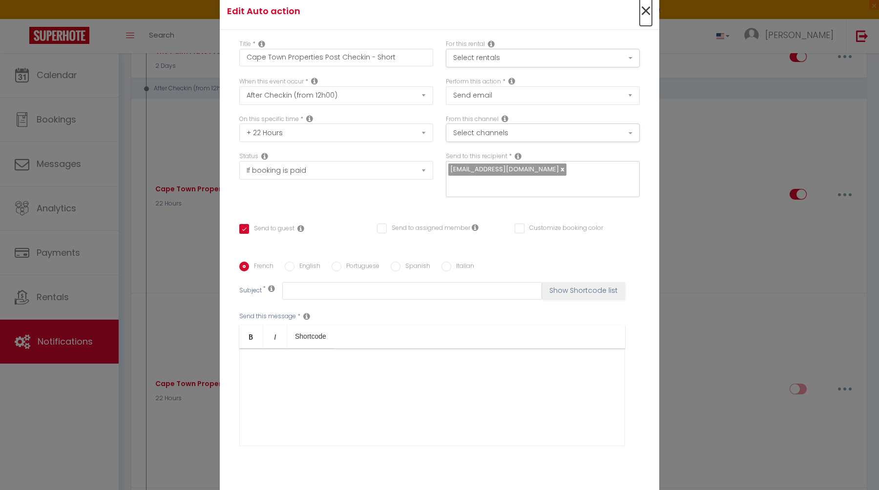
click at [645, 18] on span "×" at bounding box center [646, 11] width 12 height 29
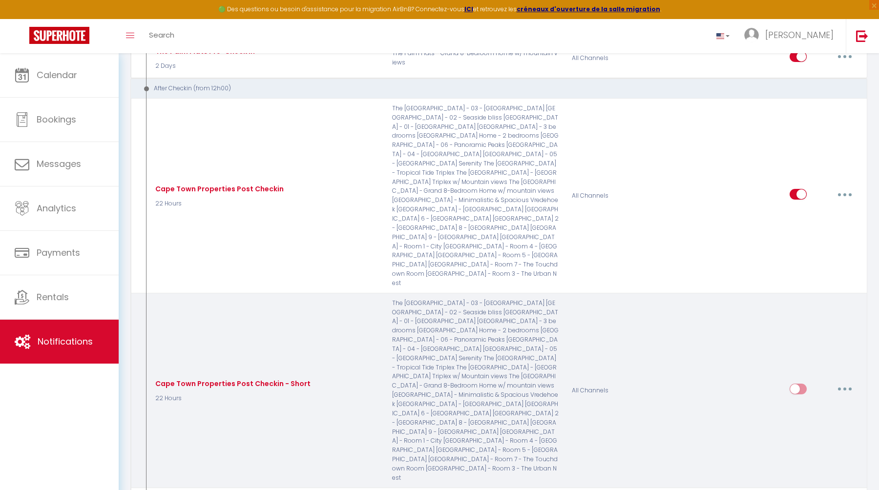
click at [842, 381] on button "button" at bounding box center [844, 389] width 27 height 16
click at [811, 438] on link "Test" at bounding box center [819, 446] width 72 height 17
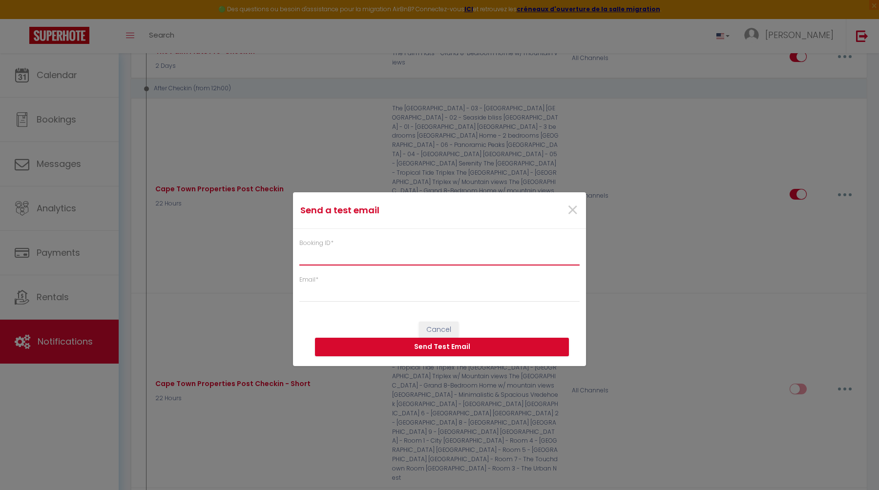
click at [359, 255] on input "Booking ID *" at bounding box center [439, 257] width 280 height 18
paste input "4877055"
type input "4877055"
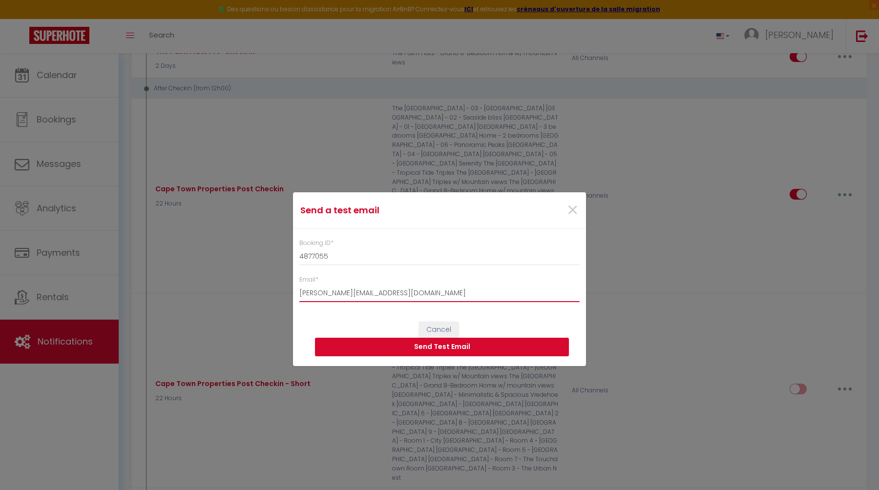
type input "[PERSON_NAME][EMAIL_ADDRESS][DOMAIN_NAME]"
click at [387, 348] on button "Send Test Email" at bounding box center [442, 347] width 254 height 19
click at [575, 207] on span "×" at bounding box center [572, 210] width 12 height 29
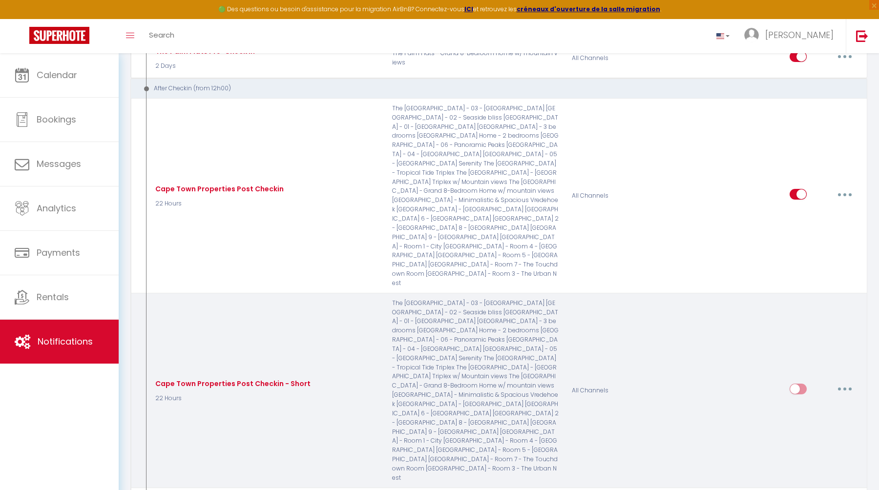
click at [844, 388] on icon "button" at bounding box center [844, 389] width 3 height 3
click at [822, 403] on link "Edit" at bounding box center [819, 411] width 72 height 17
checkbox input "true"
checkbox input "false"
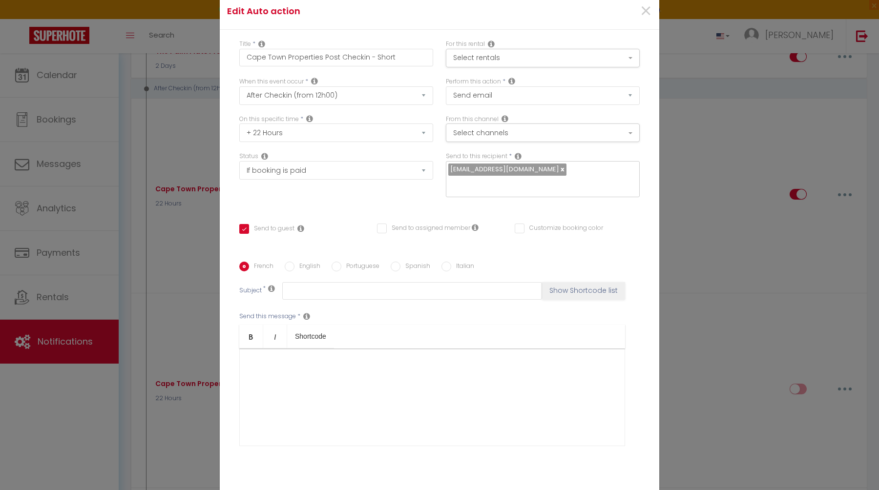
click at [305, 262] on label "English" at bounding box center [307, 267] width 26 height 11
click at [294, 262] on input "English" at bounding box center [290, 267] width 10 height 10
radio input "true"
checkbox input "true"
checkbox input "false"
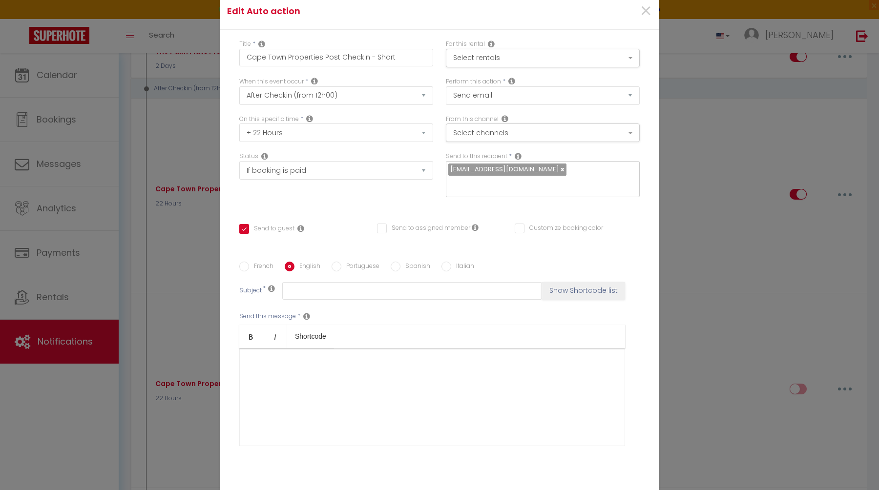
checkbox input "false"
type input "Welcome to [GEOGRAPHIC_DATA]"
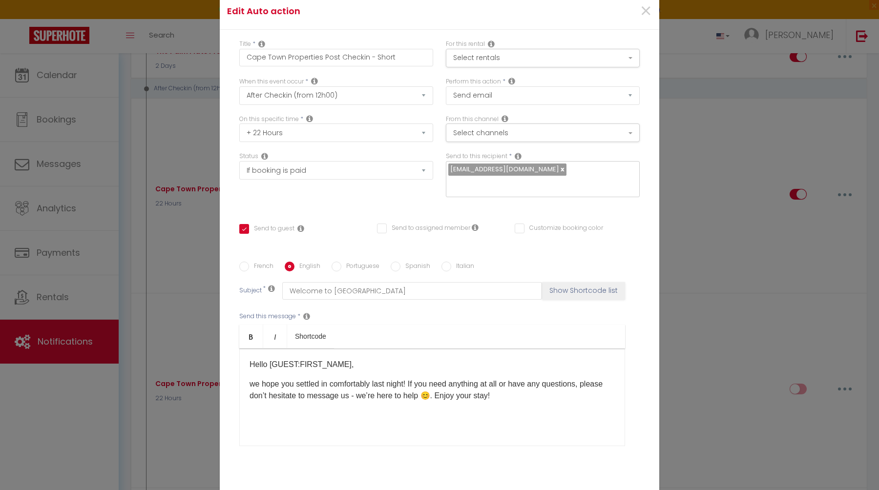
click at [250, 378] on p "we hope you settled in comfortably last night! If you need anything at all or h…" at bounding box center [431, 389] width 365 height 23
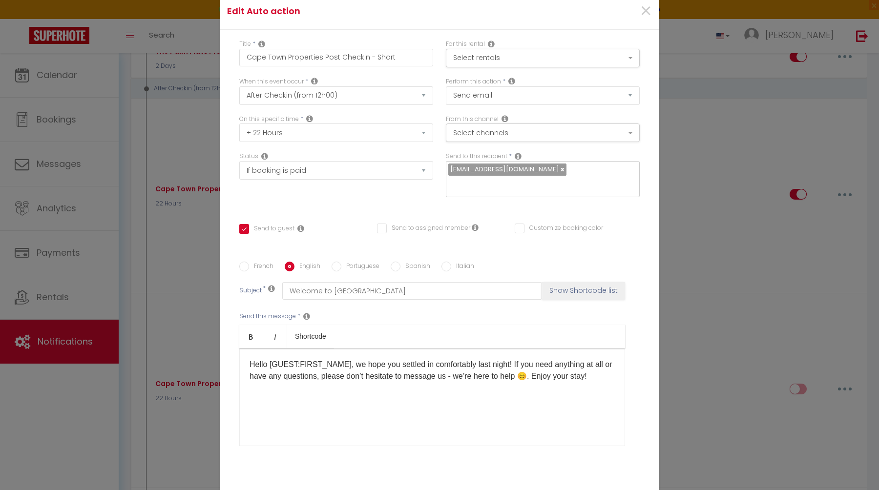
click at [514, 360] on p "Hello [GUEST:FIRST_NAME], we hope you settled in comfortably last night! If you…" at bounding box center [431, 370] width 365 height 23
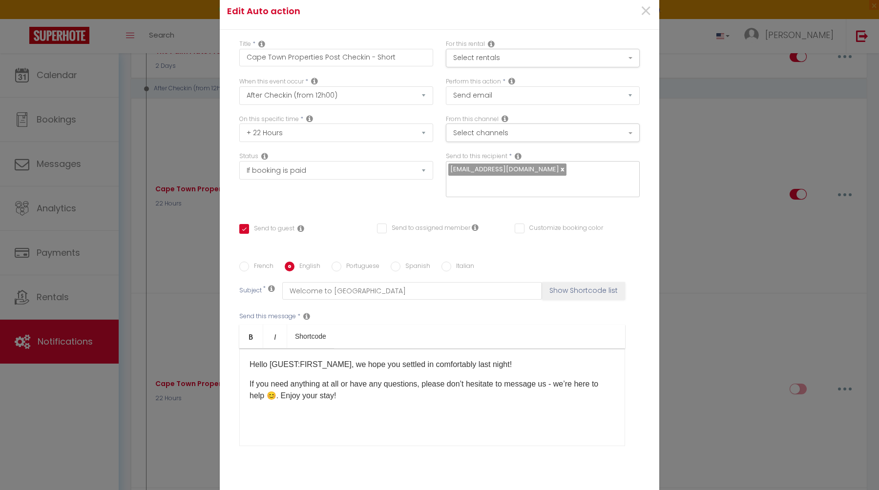
click at [449, 394] on p "If you need anything at all or have any questions, please don’t hesitate to mes…" at bounding box center [431, 389] width 365 height 23
click at [280, 388] on p "If you need anything at all or have any questions, please don’t hesitate to mes…" at bounding box center [431, 389] width 365 height 23
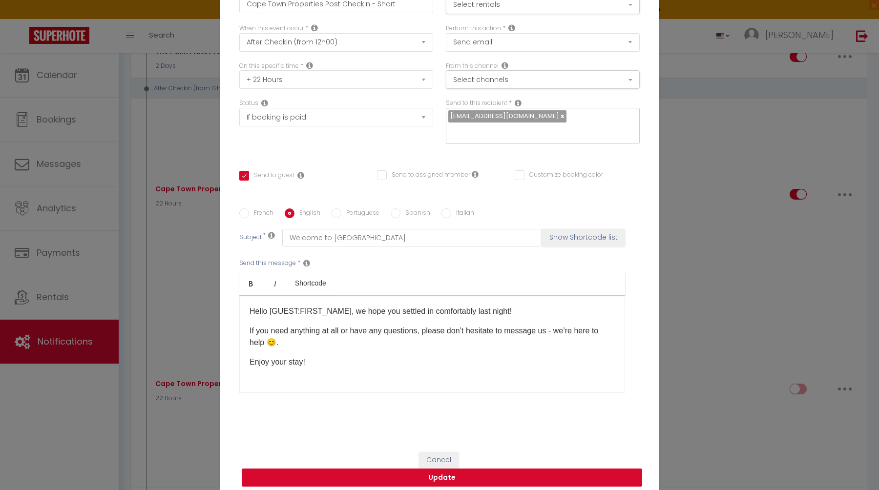
click at [414, 469] on button "Update" at bounding box center [442, 478] width 400 height 19
checkbox input "true"
checkbox input "false"
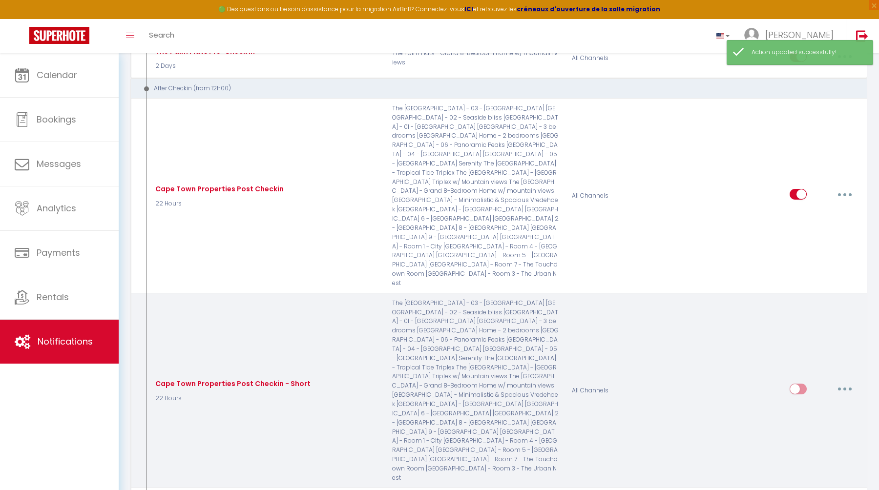
click at [844, 381] on button "button" at bounding box center [844, 389] width 27 height 16
click at [804, 403] on link "Edit" at bounding box center [819, 411] width 72 height 17
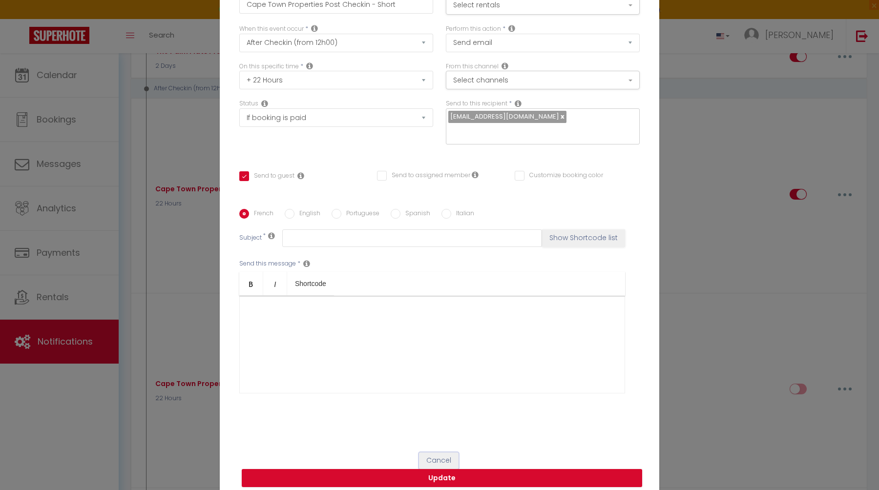
click at [437, 453] on button "Cancel" at bounding box center [439, 461] width 40 height 17
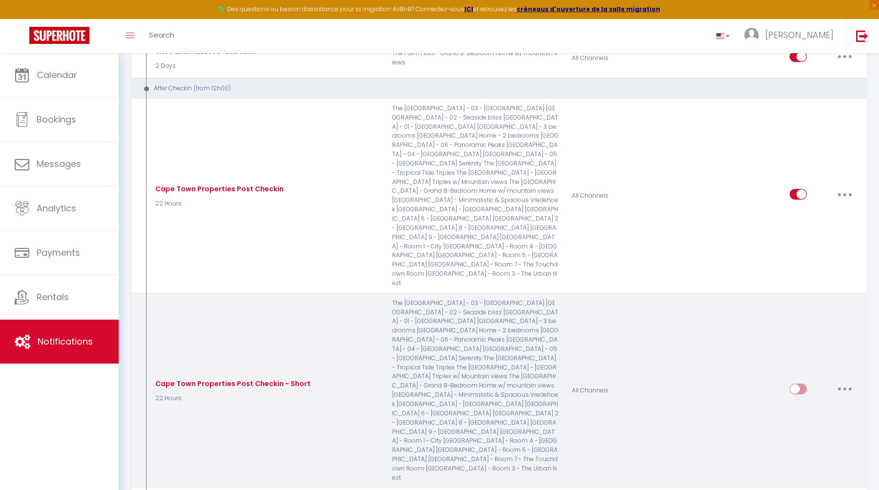
click at [848, 381] on button "button" at bounding box center [844, 389] width 27 height 16
click at [812, 438] on link "Test" at bounding box center [819, 446] width 72 height 17
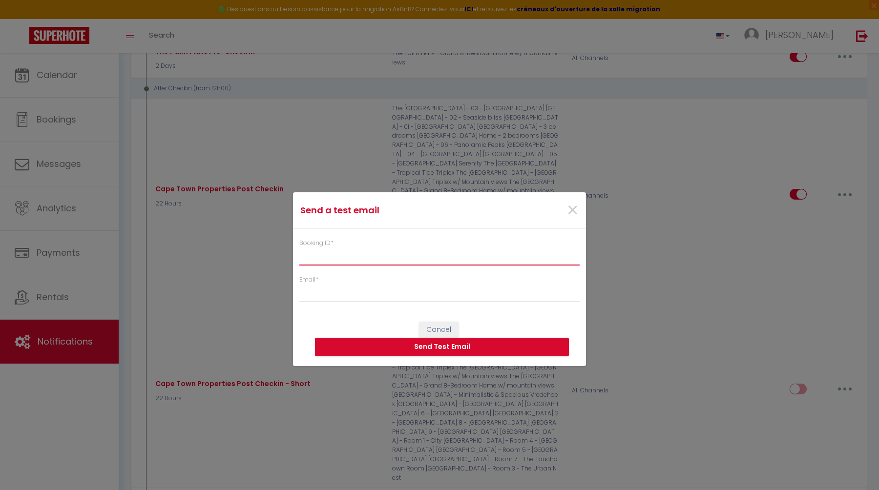
click at [413, 255] on input "Booking ID *" at bounding box center [439, 257] width 280 height 18
paste input "4877055"
type input "4877055"
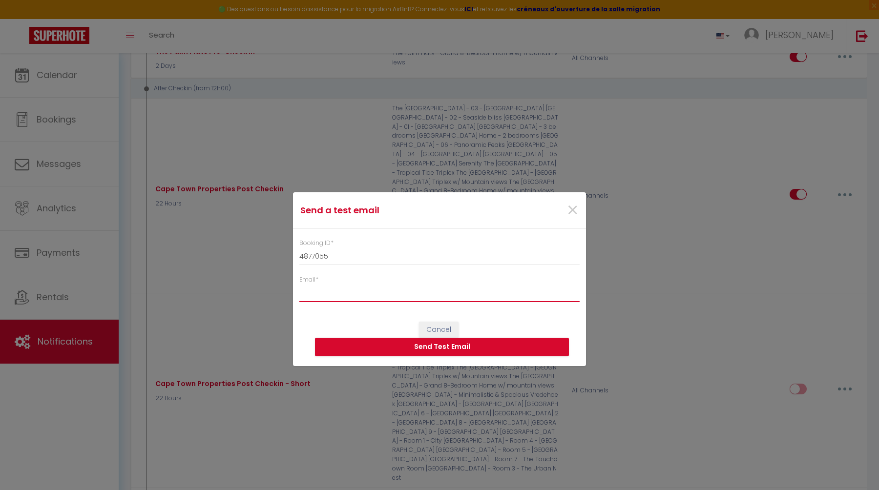
click at [376, 292] on input "Email *" at bounding box center [439, 294] width 280 height 18
type input "[PERSON_NAME][EMAIL_ADDRESS][DOMAIN_NAME]"
click at [402, 348] on button "Send Test Email" at bounding box center [442, 347] width 254 height 19
click at [571, 209] on span "×" at bounding box center [572, 210] width 12 height 29
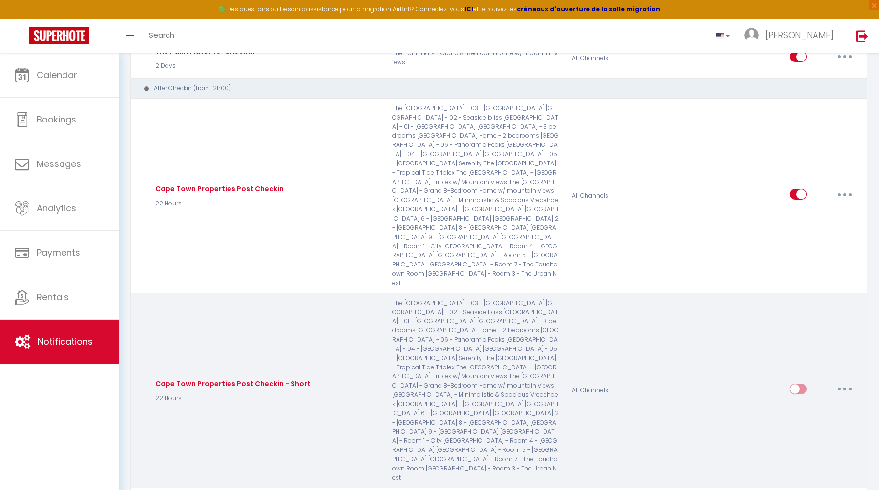
click at [799, 384] on input "checkbox" at bounding box center [797, 391] width 17 height 15
checkbox input "true"
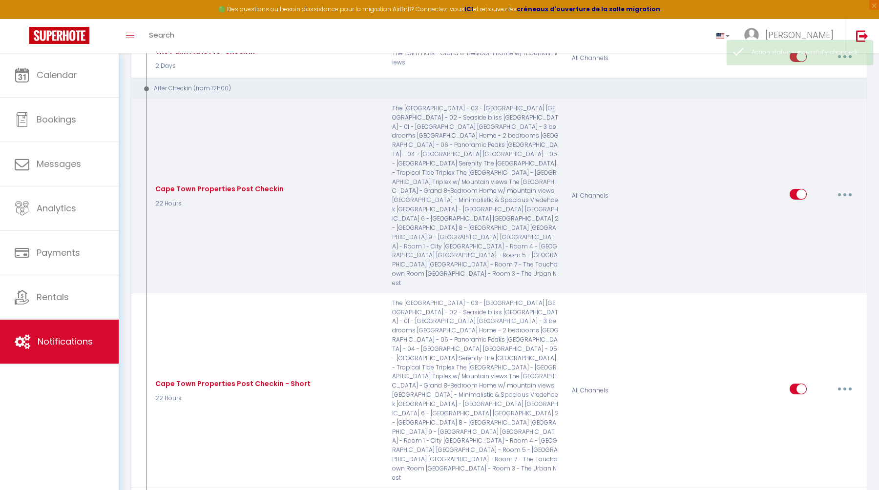
click at [798, 189] on input "checkbox" at bounding box center [797, 196] width 17 height 15
checkbox input "false"
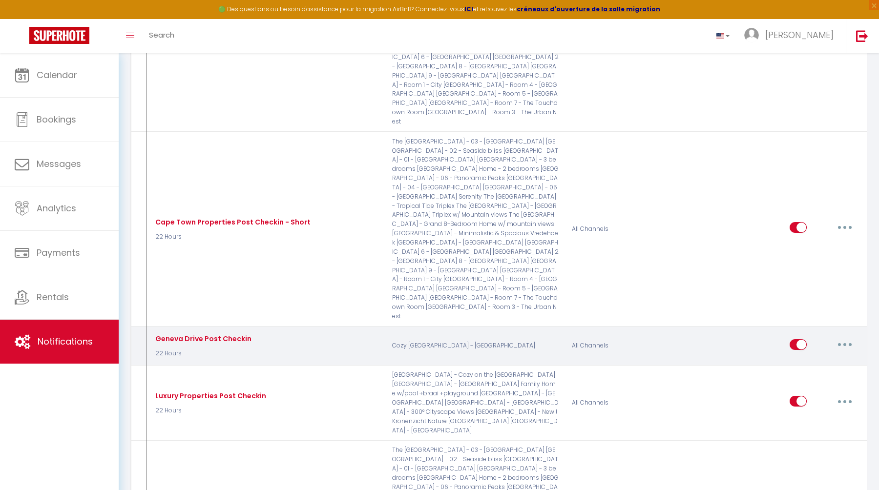
scroll to position [1322, 0]
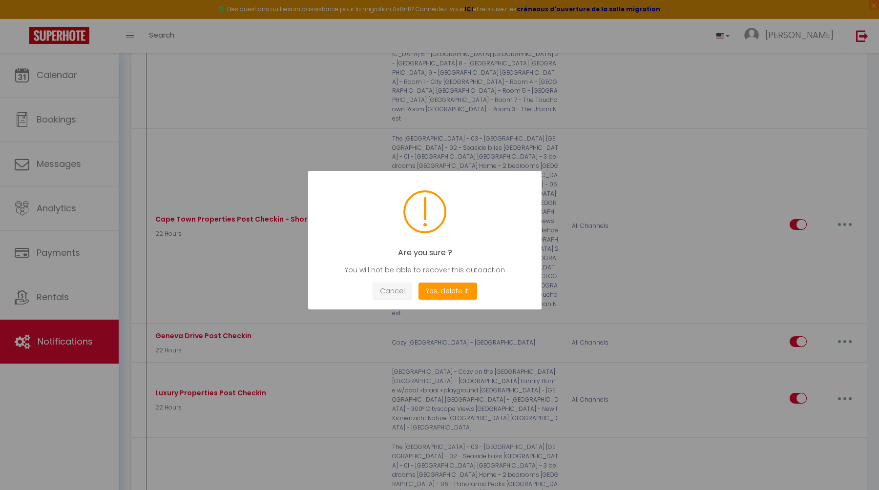
click at [379, 296] on button "Cancel" at bounding box center [393, 291] width 40 height 17
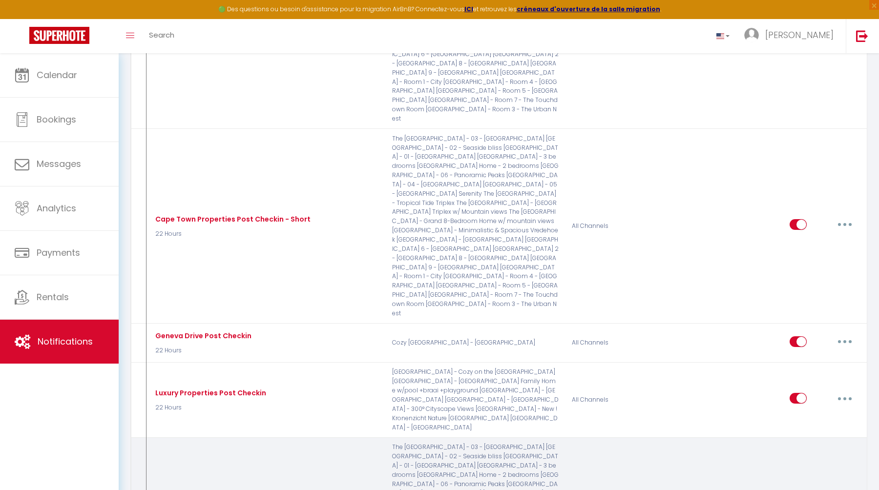
type input "York Mews Post Checkin"
checkbox input "true"
checkbox input "false"
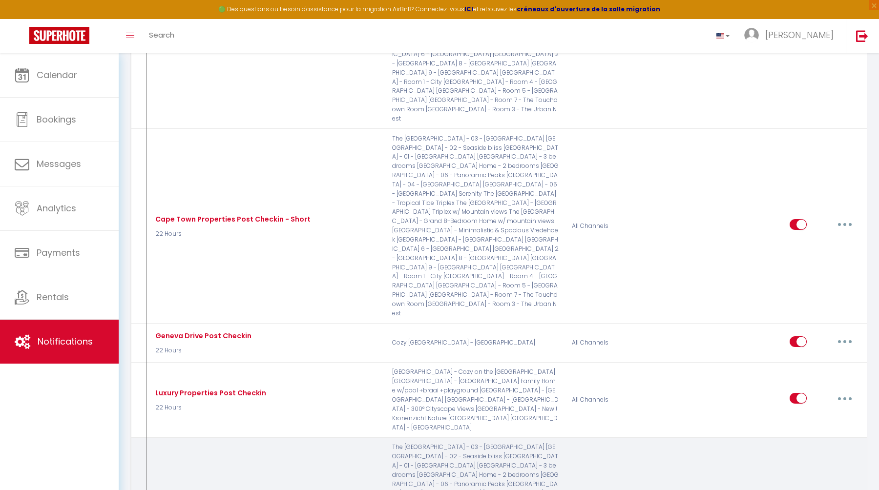
checkbox input "false"
type input "Bienvenue au Cap"
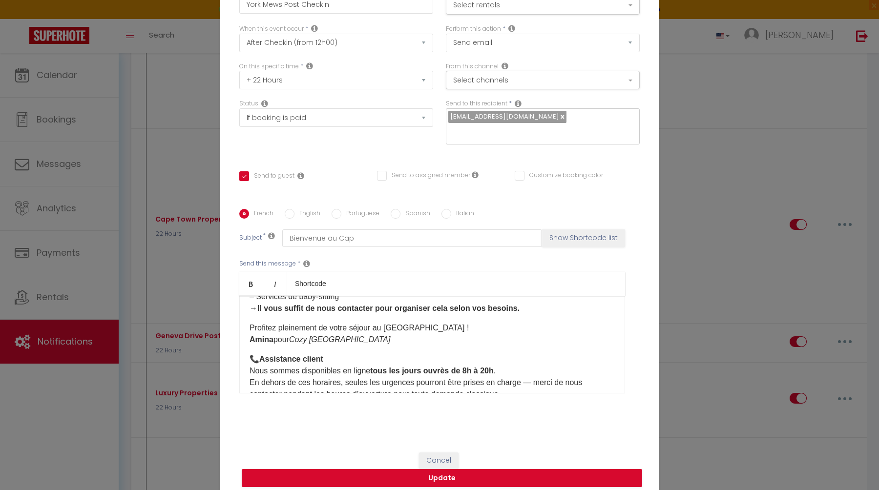
scroll to position [116, 0]
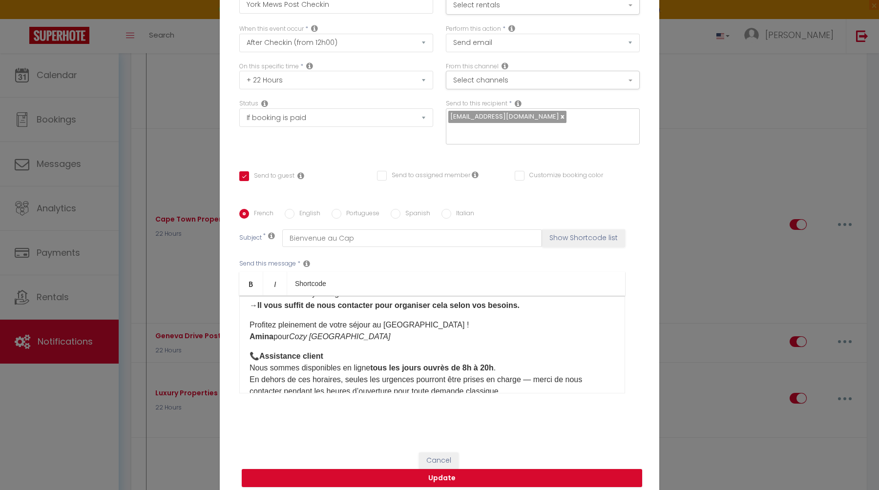
click at [304, 209] on label "English" at bounding box center [307, 214] width 26 height 11
click at [294, 209] on input "English" at bounding box center [290, 214] width 10 height 10
radio input "true"
checkbox input "true"
checkbox input "false"
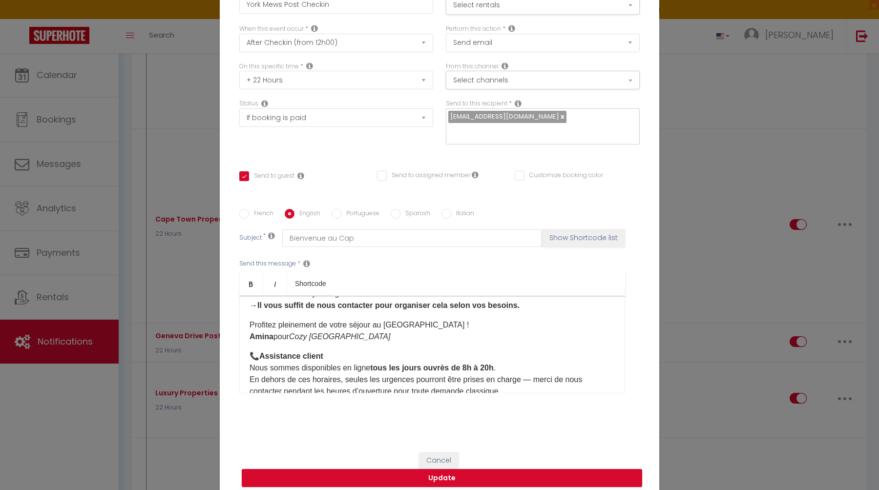
checkbox input "false"
type input "Welcome to [GEOGRAPHIC_DATA]"
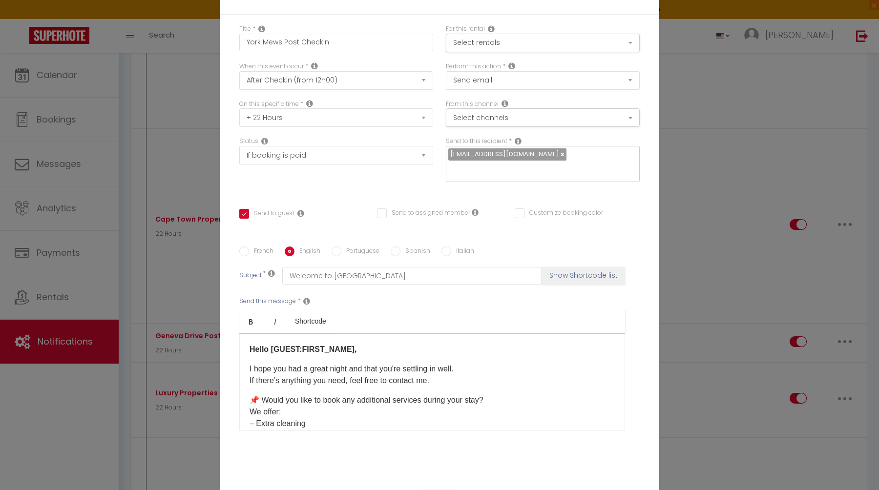
scroll to position [0, 0]
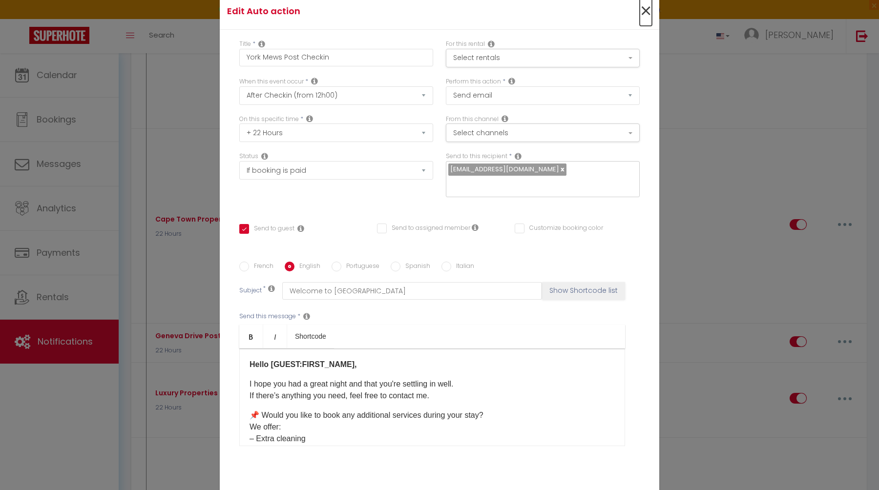
click at [643, 17] on span "×" at bounding box center [646, 11] width 12 height 29
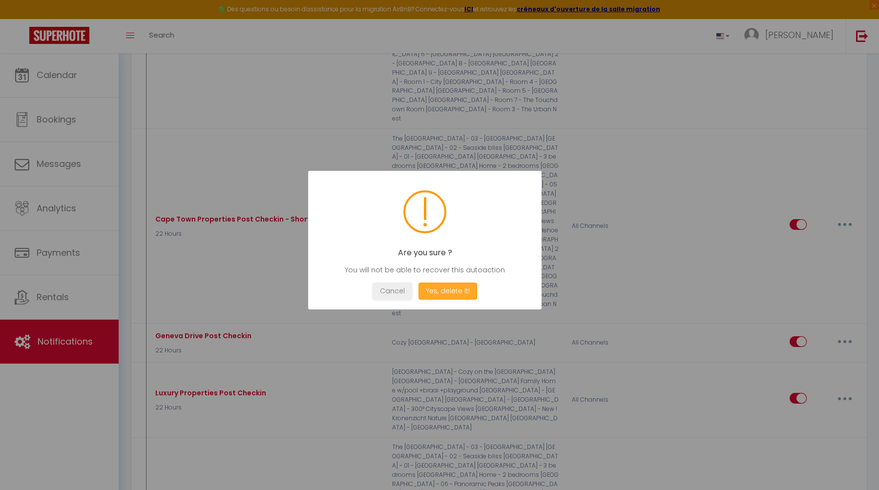
click at [448, 291] on button "Yes, delete it!" at bounding box center [447, 291] width 59 height 17
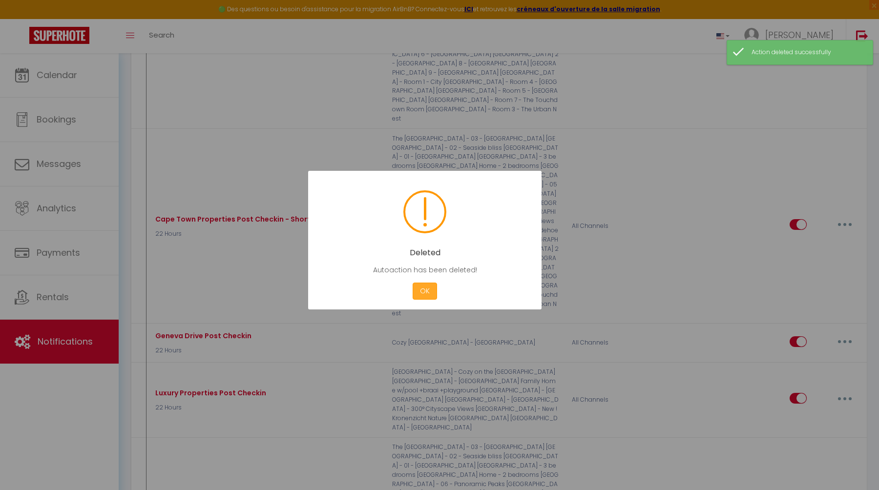
click at [429, 294] on button "OK" at bounding box center [425, 291] width 24 height 17
checkbox input "false"
checkbox input "true"
select select "1"
select select "Immediate"
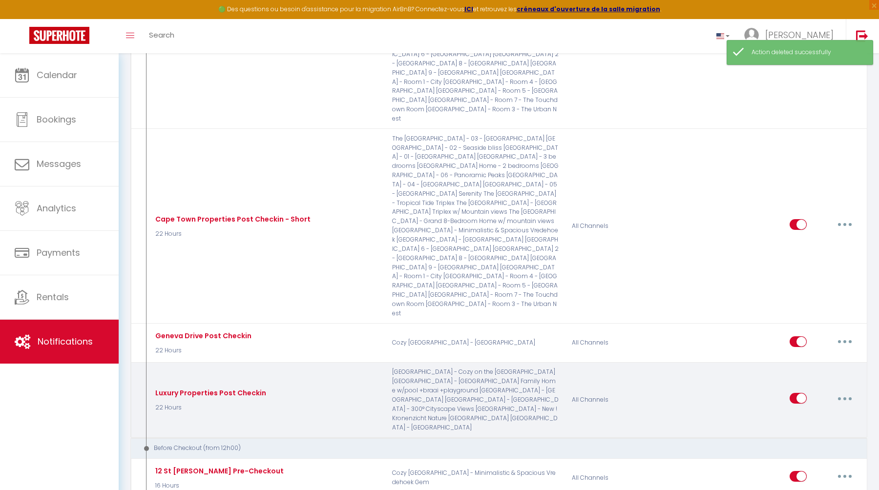
click at [842, 391] on button "button" at bounding box center [844, 399] width 27 height 16
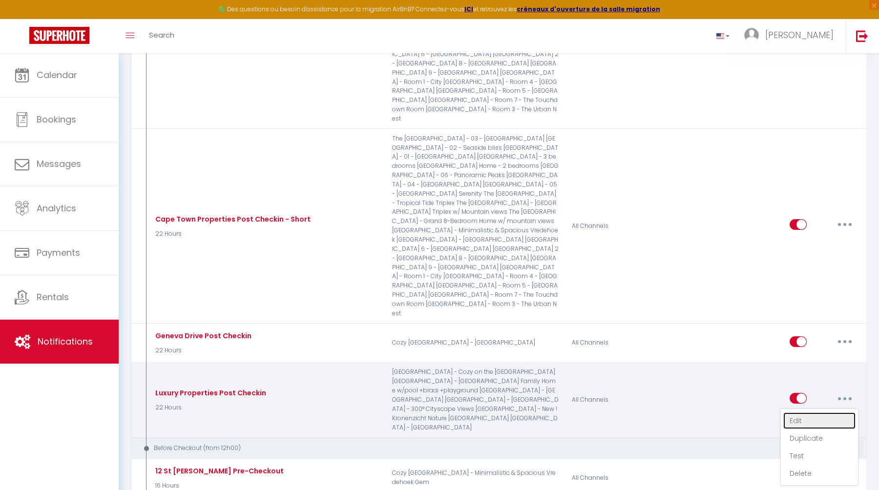
click at [816, 413] on link "Edit" at bounding box center [819, 421] width 72 height 17
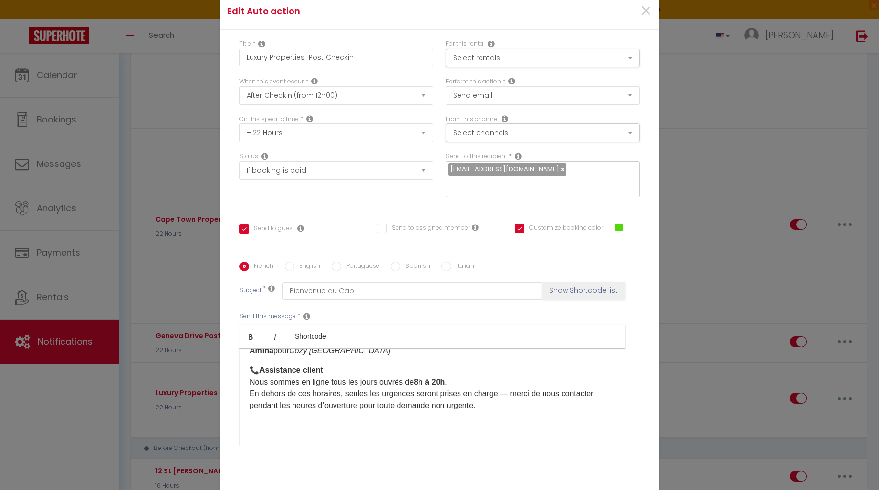
scroll to position [198, 0]
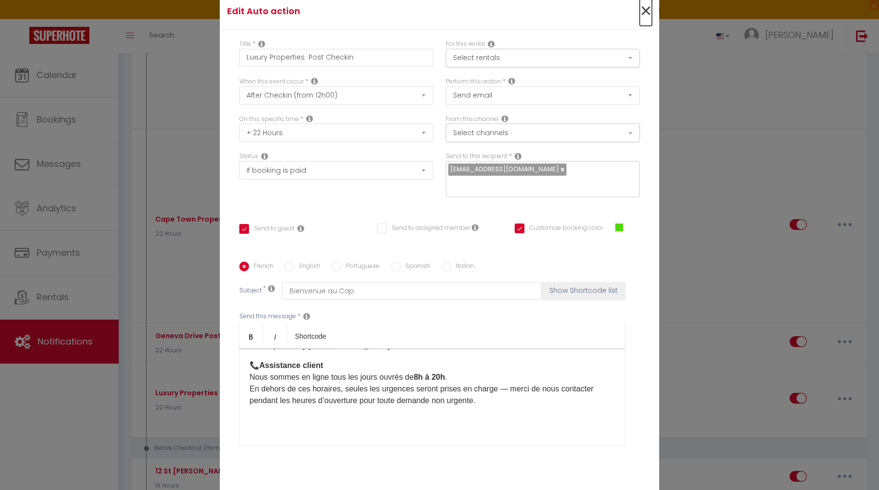
click at [645, 15] on span "×" at bounding box center [646, 11] width 12 height 29
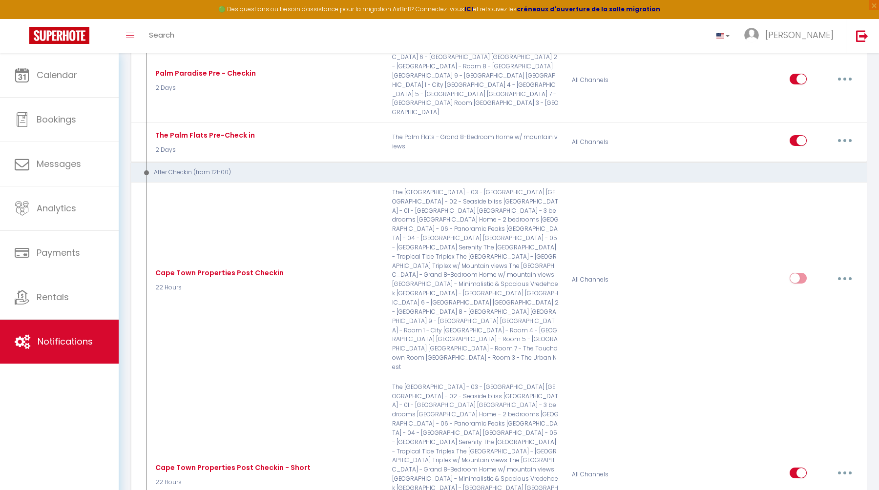
scroll to position [1072, 0]
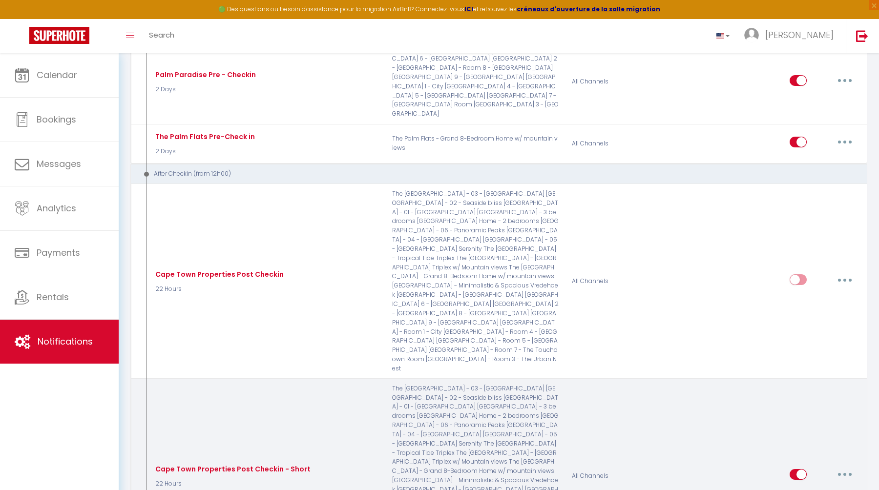
click at [842, 467] on button "button" at bounding box center [844, 475] width 27 height 16
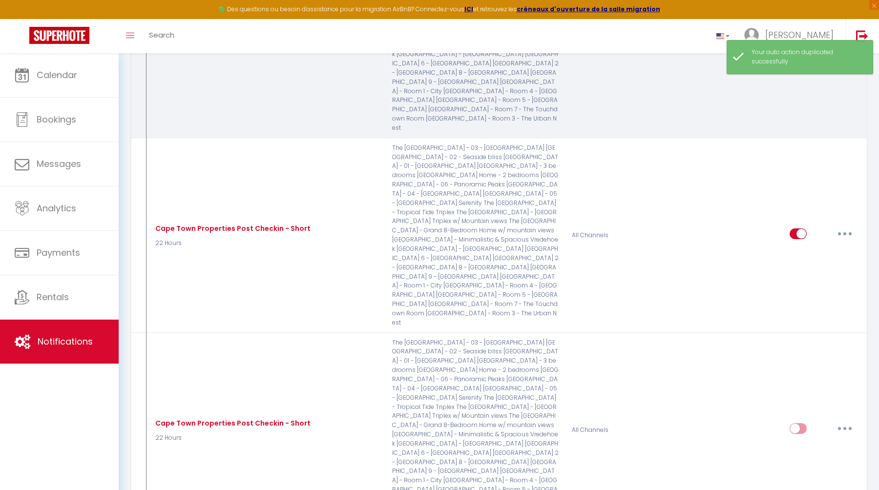
scroll to position [1351, 0]
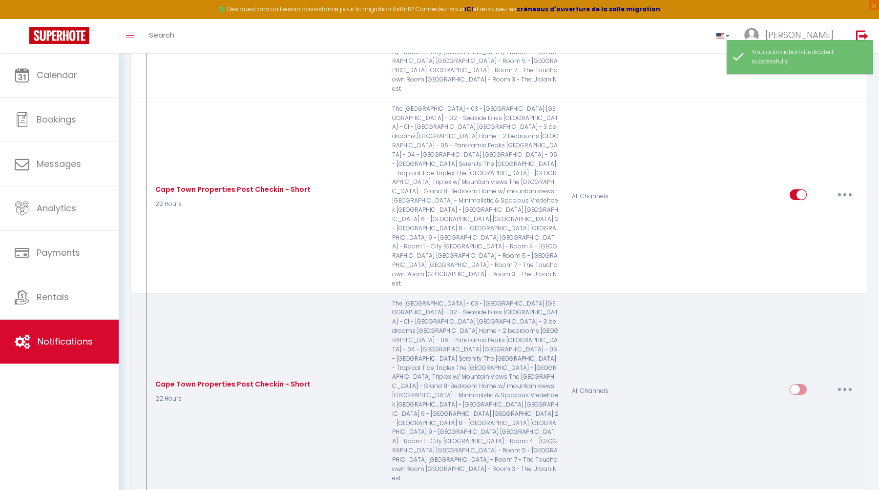
click at [848, 382] on button "button" at bounding box center [844, 390] width 27 height 16
click at [818, 404] on link "Edit" at bounding box center [819, 412] width 72 height 17
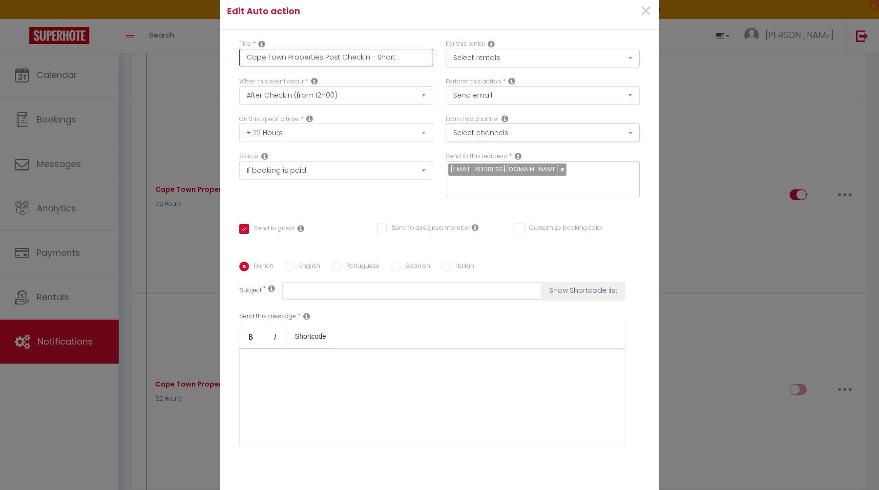
drag, startPoint x: 322, startPoint y: 65, endPoint x: 236, endPoint y: 62, distance: 86.0
click at [236, 62] on div "Title * Cape Town Properties Post Checkin - Short" at bounding box center [336, 59] width 207 height 38
click at [326, 66] on input "Post Checkin - Short Plam Flats 13" at bounding box center [336, 58] width 194 height 18
click at [306, 262] on label "English" at bounding box center [307, 267] width 26 height 11
click at [294, 262] on input "English" at bounding box center [290, 267] width 10 height 10
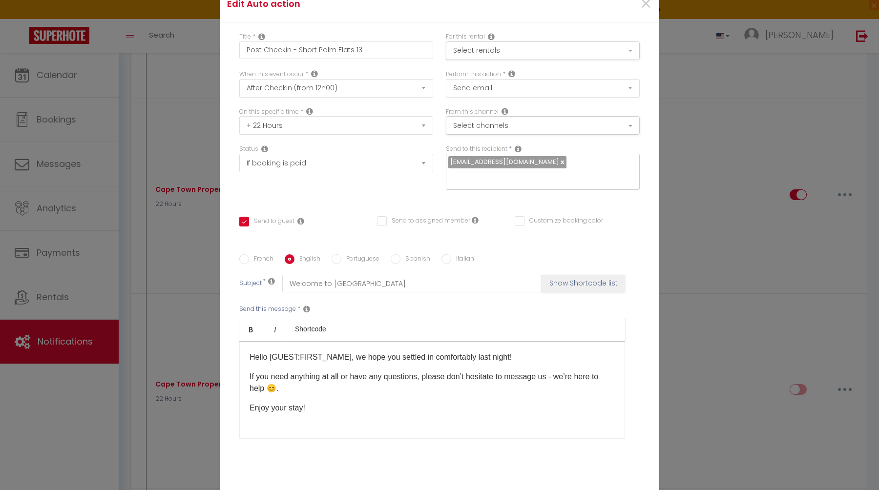
scroll to position [11, 0]
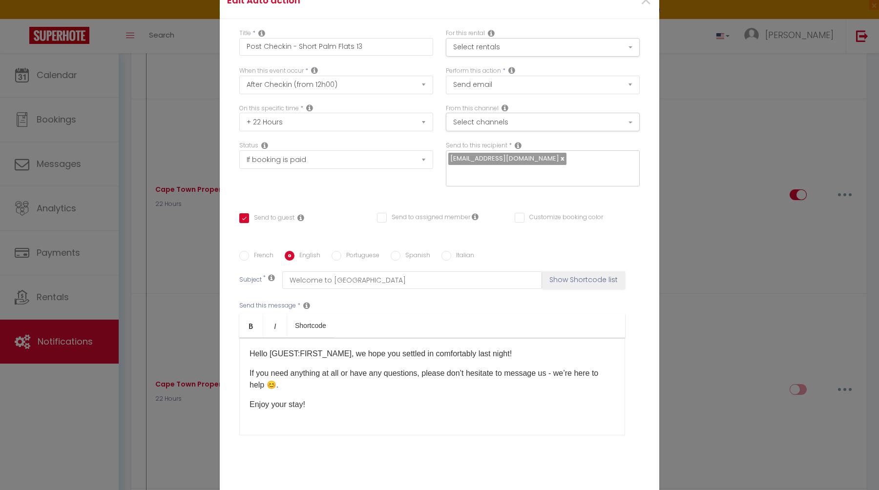
click at [296, 377] on p "If you need anything at all or have any questions, please don’t hesitate to mes…" at bounding box center [431, 379] width 365 height 23
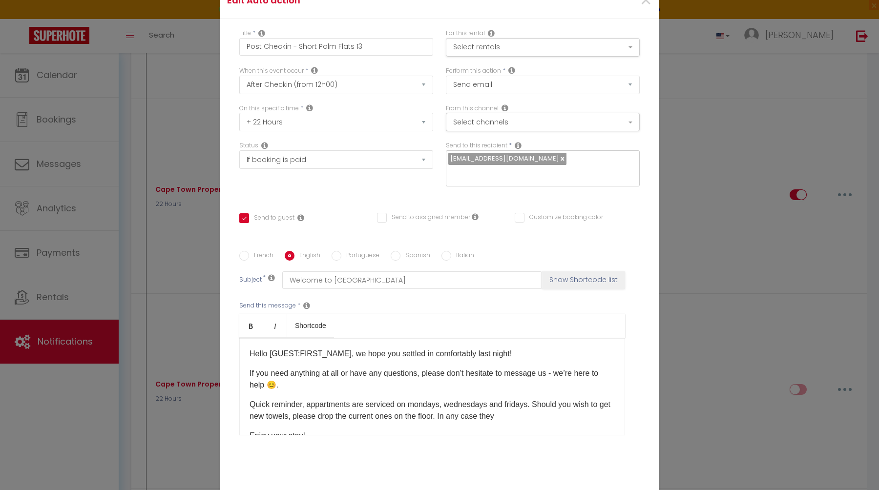
click at [441, 413] on p "Quick reminder, appartments are serviced on mondays, wednesdays and fridays. Sh…" at bounding box center [431, 410] width 365 height 23
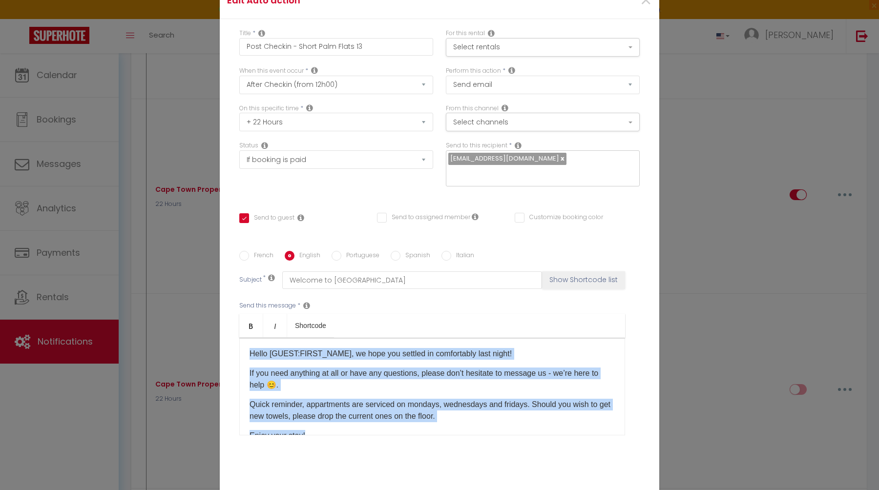
copy div "Hello [GUEST:FIRST_NAME], we hope you settled in comfortably last night! If you…"
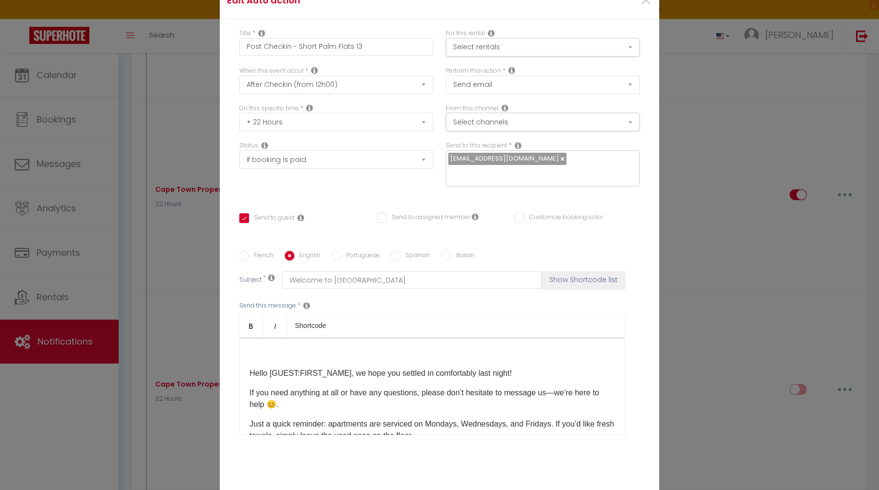
click at [250, 368] on p "Hello [GUEST:FIRST_NAME], we hope you settled in comfortably last night!" at bounding box center [431, 374] width 365 height 12
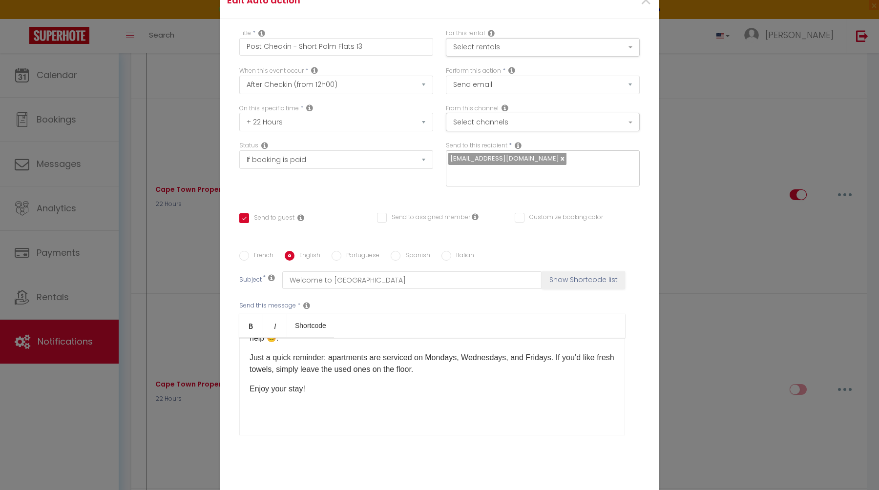
scroll to position [58, 0]
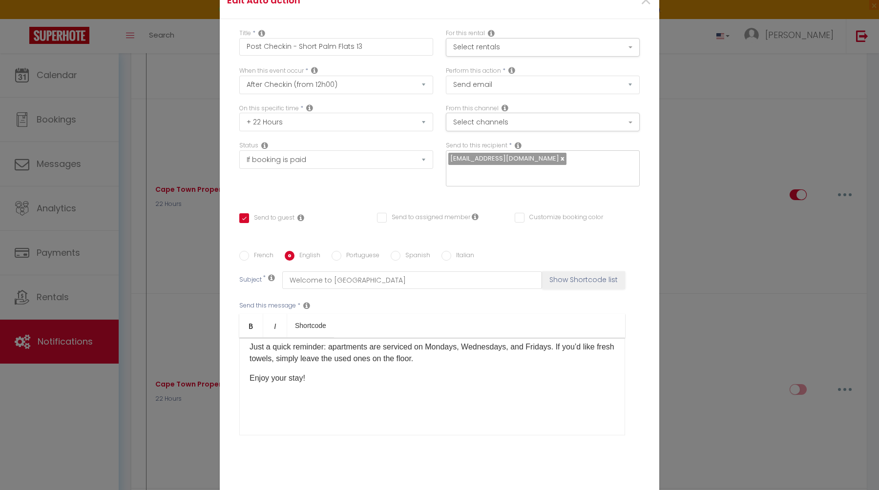
click at [320, 404] on p at bounding box center [431, 410] width 365 height 12
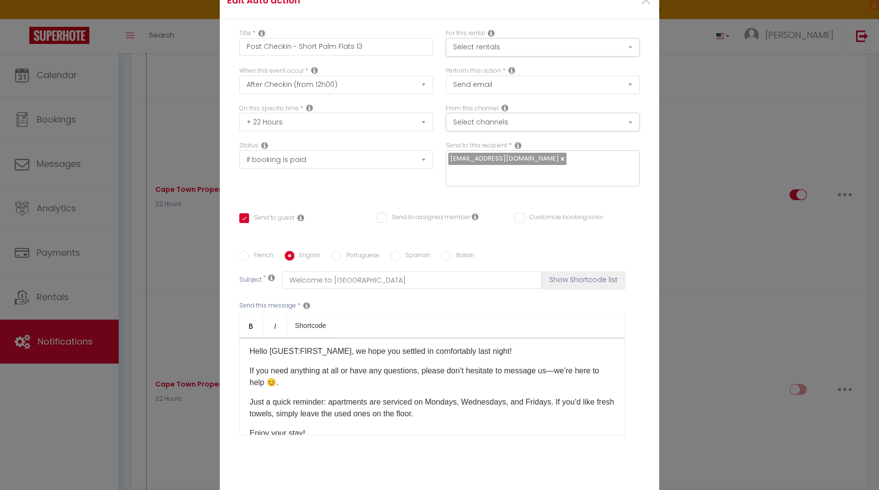
scroll to position [0, 0]
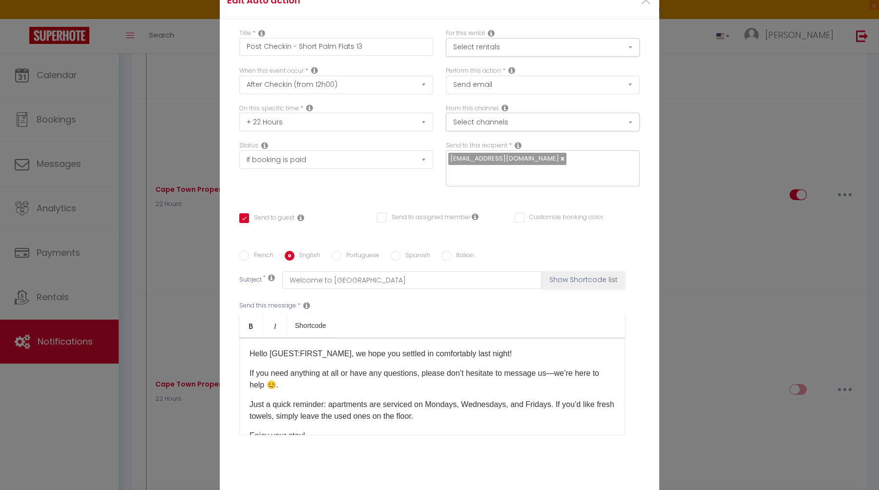
click at [347, 399] on p "Just a quick reminder: apartments are serviced on Mondays, Wednesdays, and Frid…" at bounding box center [431, 410] width 365 height 23
click at [435, 411] on p "Just a quick reminder: your unit is serviced on Mondays, Wednesdays, and Friday…" at bounding box center [431, 410] width 365 height 23
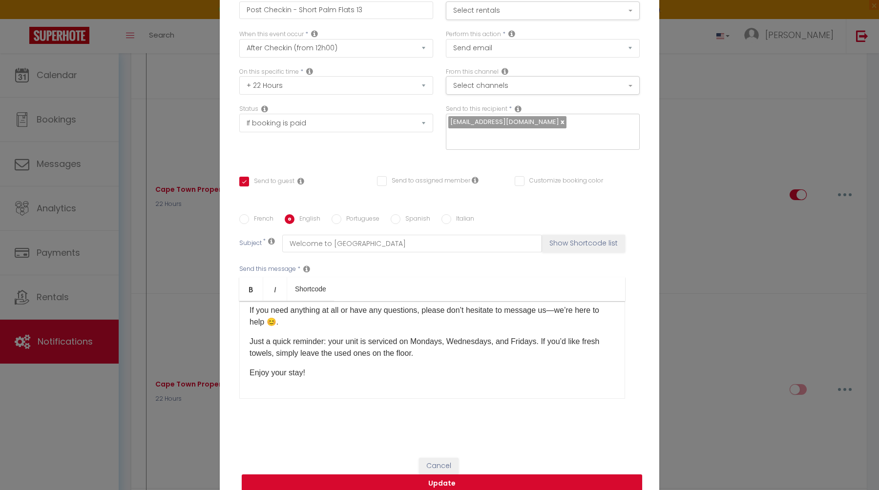
scroll to position [52, 0]
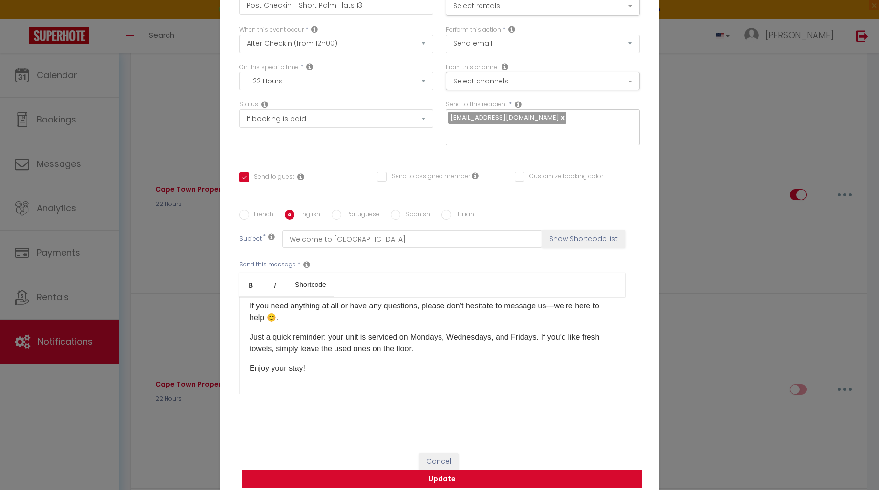
click at [444, 472] on button "Update" at bounding box center [442, 479] width 400 height 19
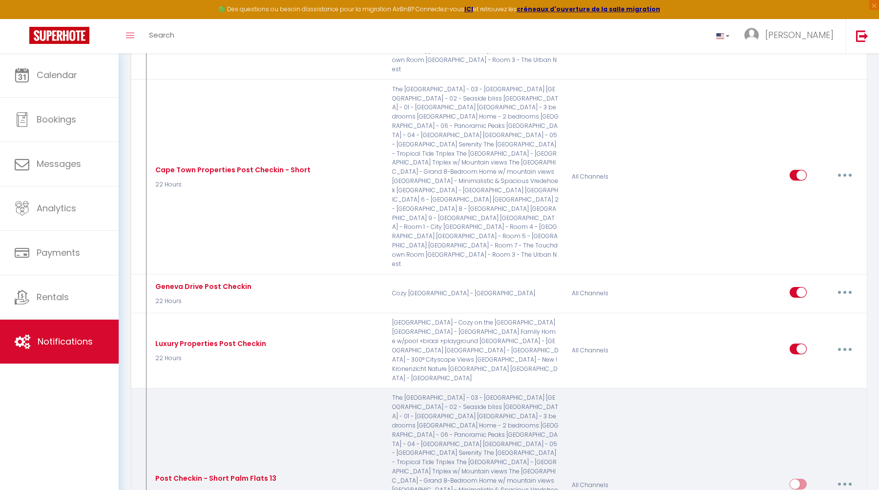
scroll to position [1372, 0]
click at [847, 476] on button "button" at bounding box center [844, 484] width 27 height 16
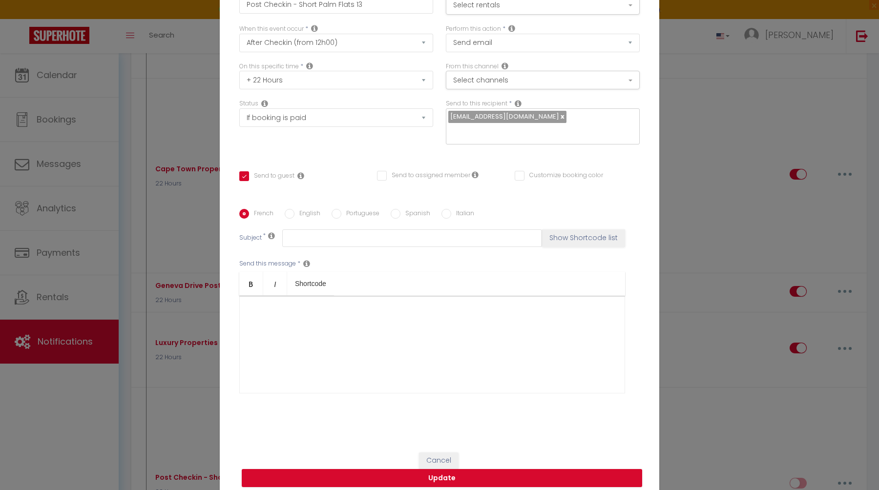
scroll to position [0, 0]
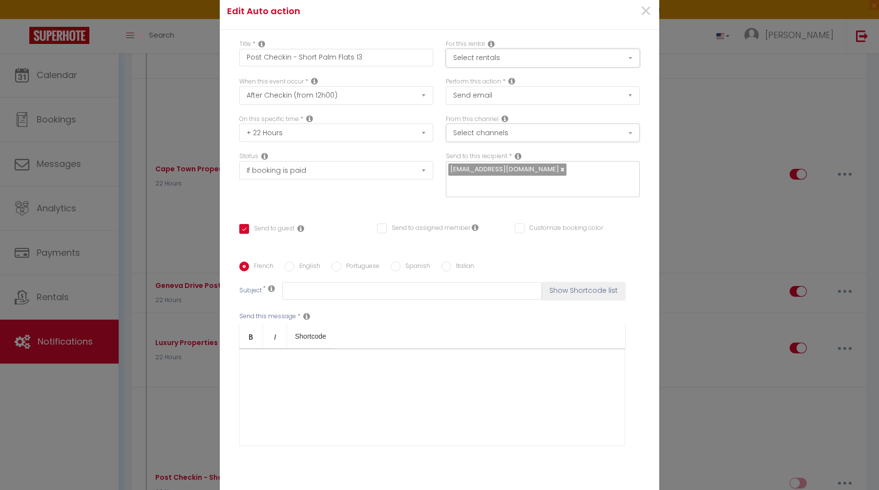
click at [543, 65] on button "Select rentals" at bounding box center [543, 58] width 194 height 19
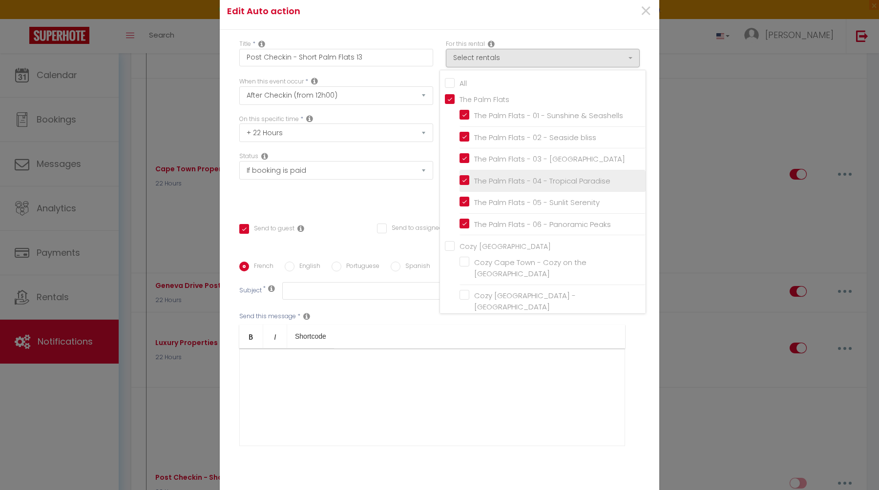
click at [519, 184] on input "The Palm Flats - 04 - Tropical Paradise" at bounding box center [552, 181] width 186 height 10
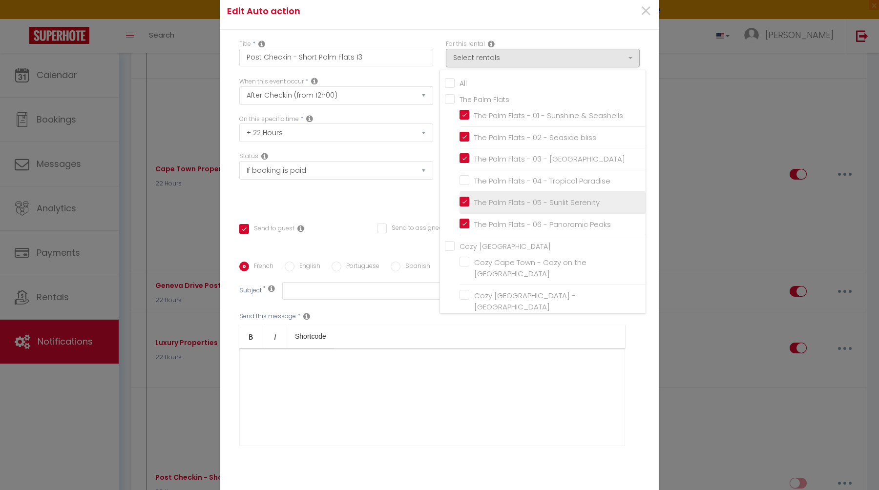
click at [515, 205] on input "The Palm Flats - 05 - Sunlit Serenity" at bounding box center [552, 203] width 186 height 10
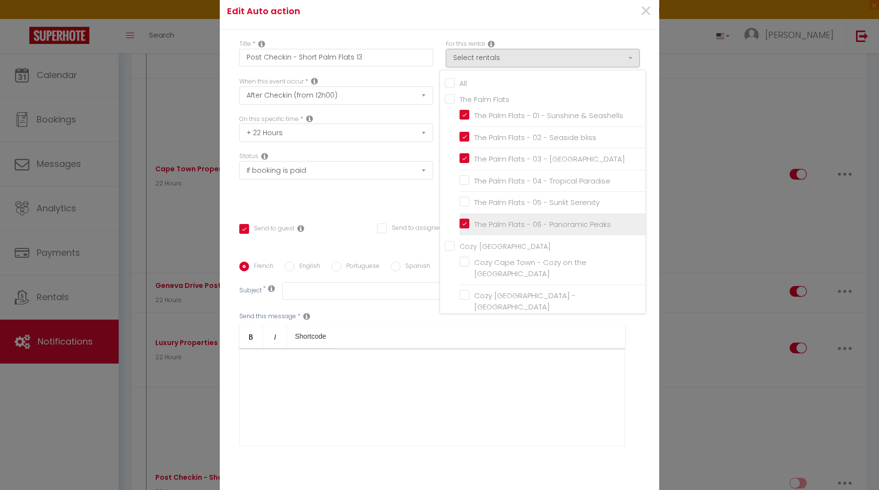
click at [513, 227] on input "The Palm Flats - 06 - Panoramic Peaks" at bounding box center [552, 225] width 186 height 10
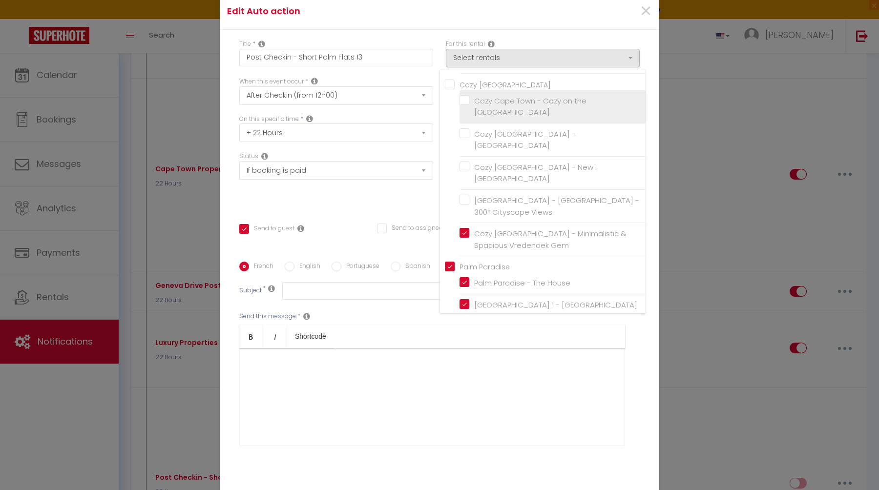
scroll to position [163, 0]
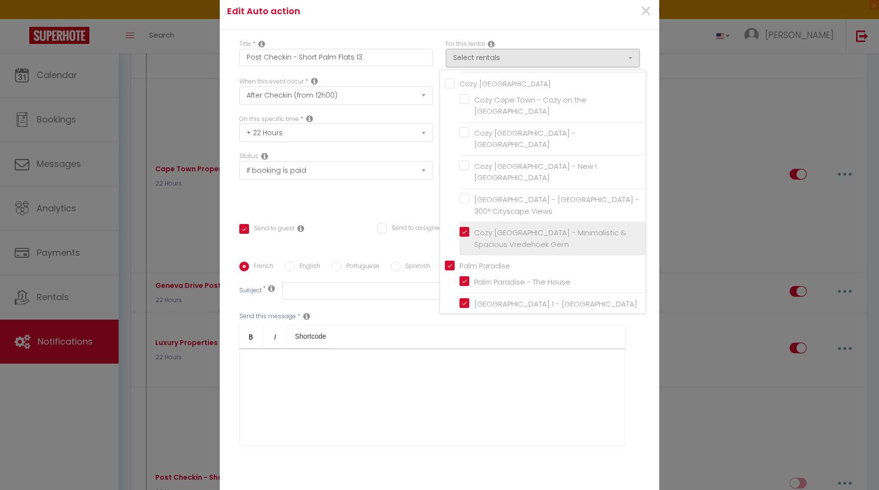
click at [528, 234] on input "Cozy [GEOGRAPHIC_DATA] - Minimalistic & Spacious Vredehoek Gem" at bounding box center [552, 239] width 186 height 10
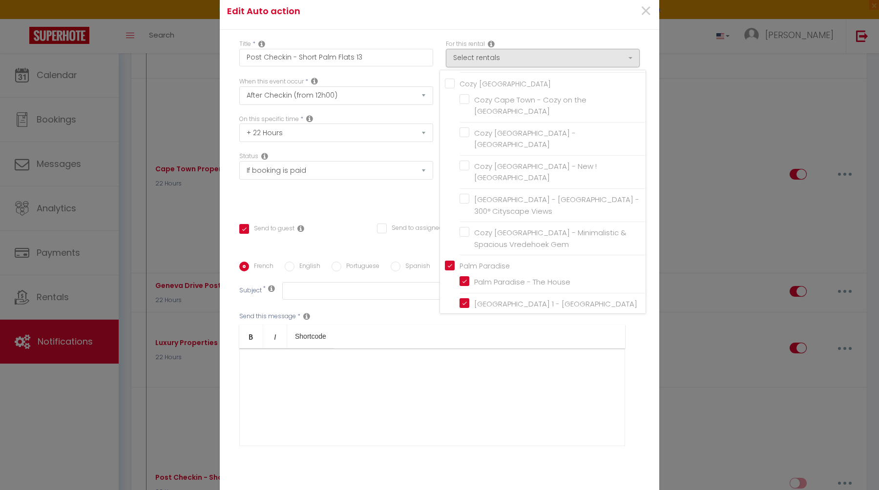
click at [487, 260] on input "Palm Paradise" at bounding box center [545, 265] width 201 height 10
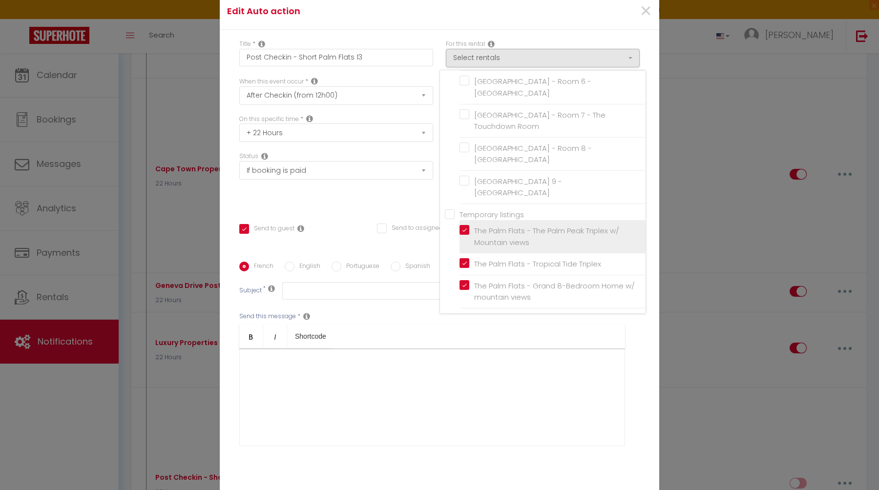
click at [496, 232] on input "The Palm Flats - The Palm Peak Triplex w/ Mountain views" at bounding box center [552, 237] width 186 height 10
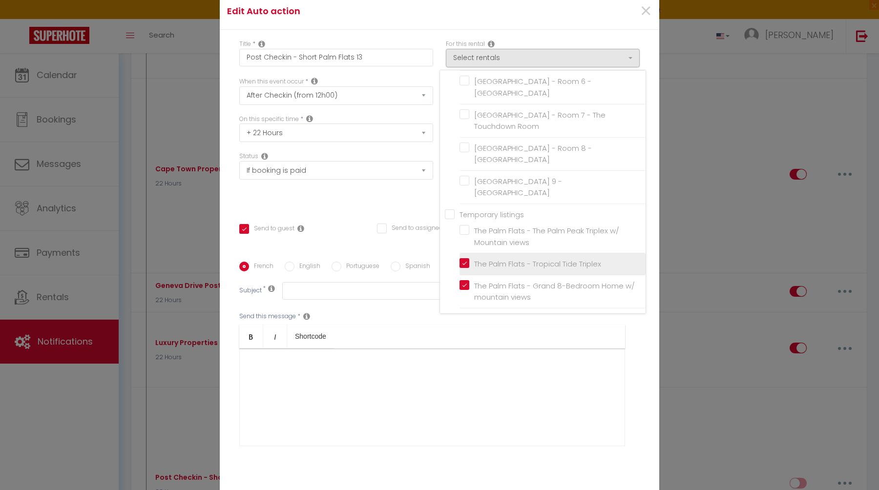
click at [496, 259] on input "The Palm Flats - Tropical Tide Triplex" at bounding box center [552, 264] width 186 height 10
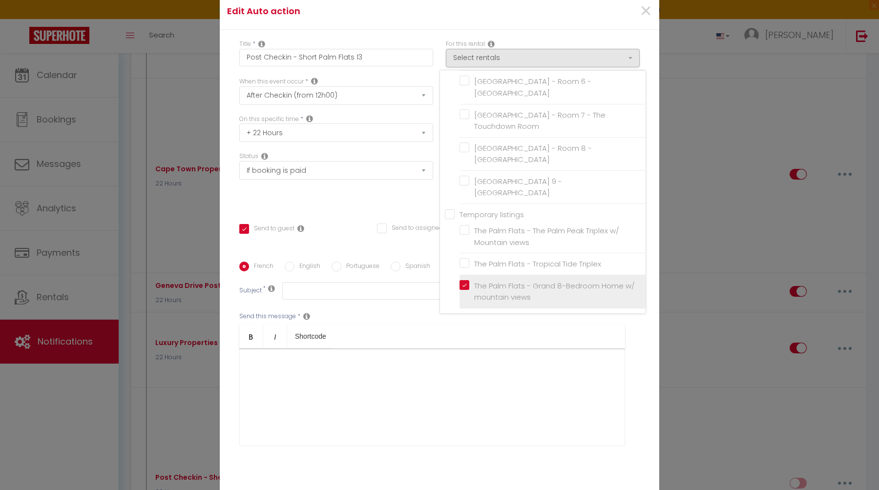
click at [497, 287] on input "The Palm Flats - Grand 8-Bedroom Home w/ mountain views" at bounding box center [552, 292] width 186 height 10
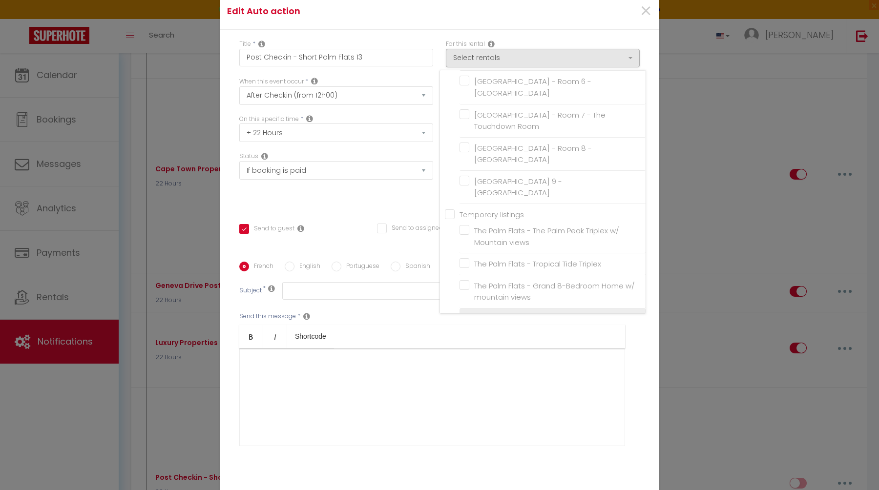
click at [497, 314] on input "The [GEOGRAPHIC_DATA] - 3 bedrooms" at bounding box center [552, 319] width 186 height 10
click at [497, 336] on input "The Palm Home - 2 bedrooms" at bounding box center [552, 341] width 186 height 10
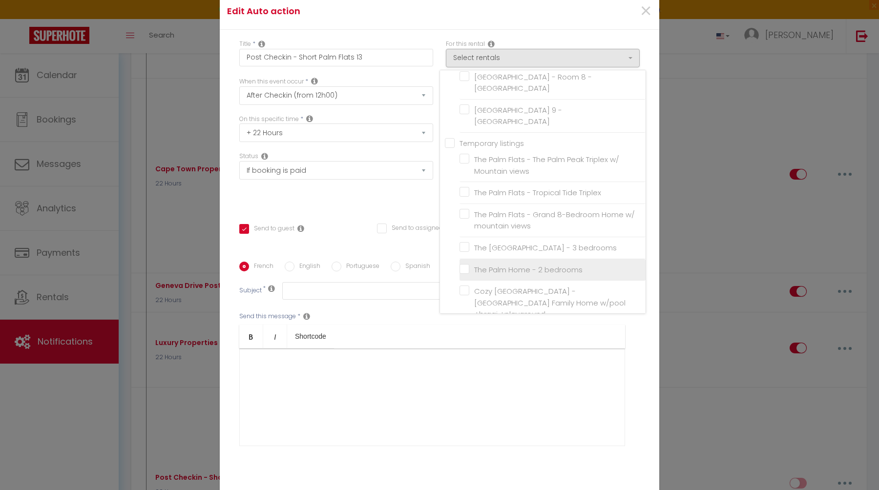
scroll to position [607, 0]
click at [565, 30] on div "Edit Auto action ×" at bounding box center [439, 11] width 439 height 37
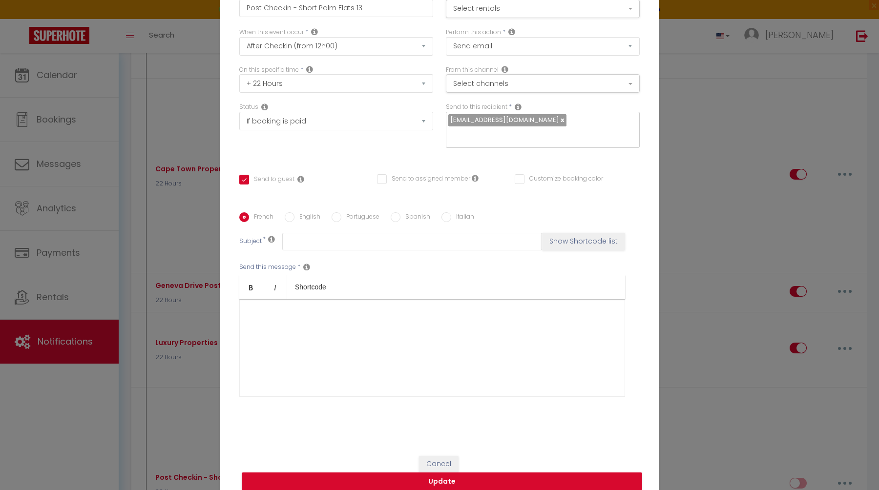
scroll to position [53, 0]
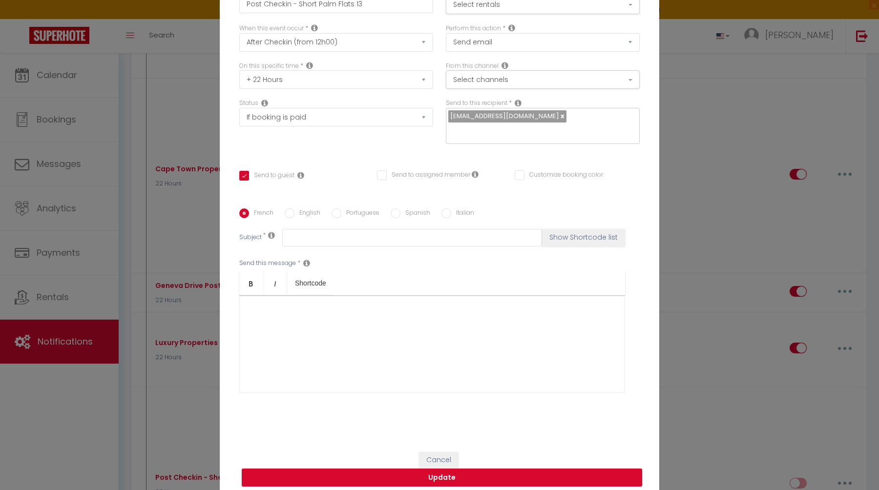
click at [419, 471] on button "Update" at bounding box center [442, 478] width 400 height 19
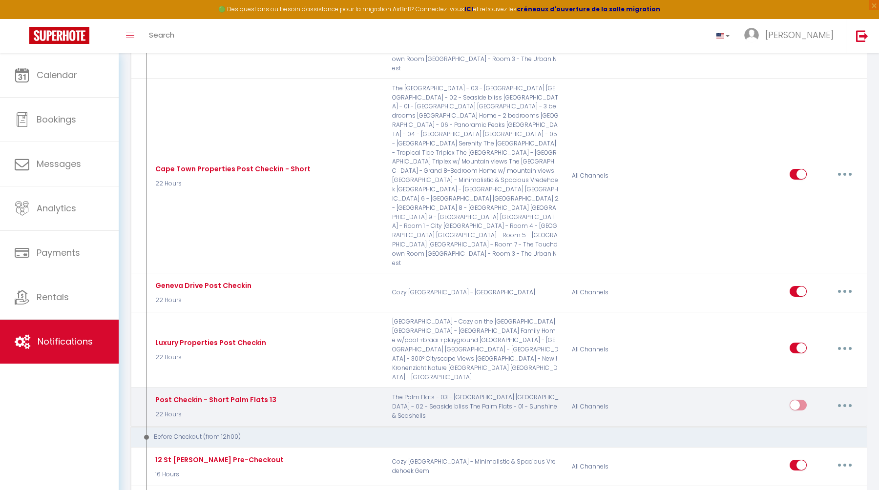
click at [844, 404] on icon "button" at bounding box center [844, 405] width 3 height 3
click at [816, 437] on link "Duplicate" at bounding box center [819, 445] width 72 height 17
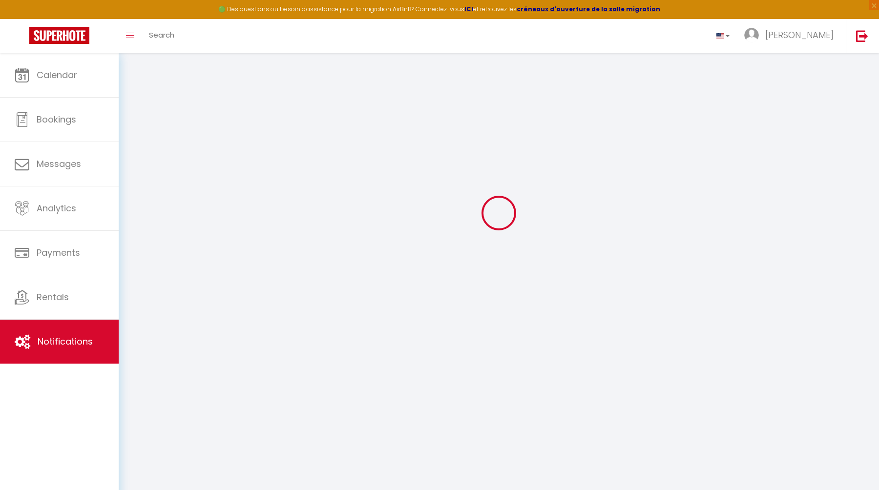
scroll to position [1372, 0]
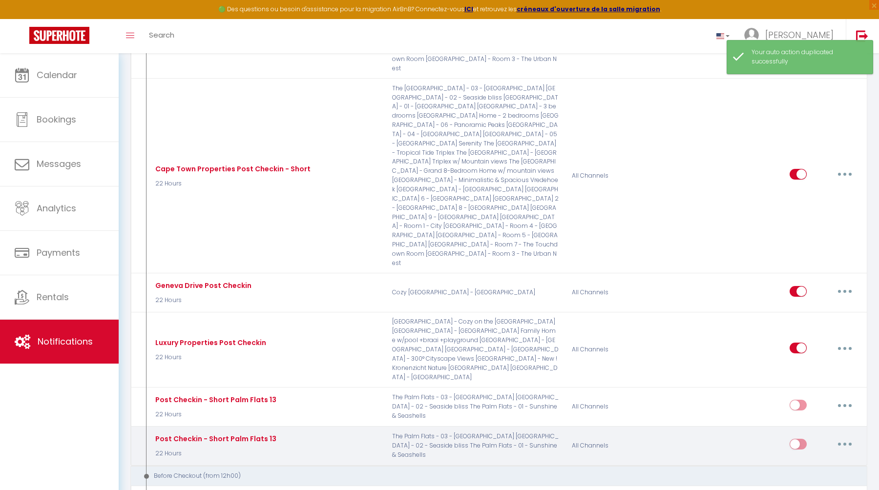
click at [844, 443] on icon "button" at bounding box center [844, 444] width 3 height 3
click at [816, 458] on link "Edit" at bounding box center [819, 466] width 72 height 17
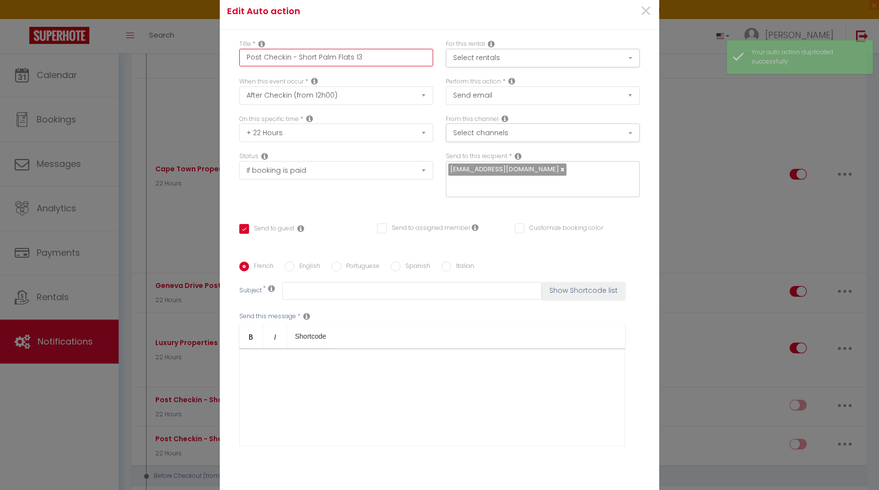
click at [381, 60] on input "Post Checkin - Short Palm Flats 13" at bounding box center [336, 58] width 194 height 18
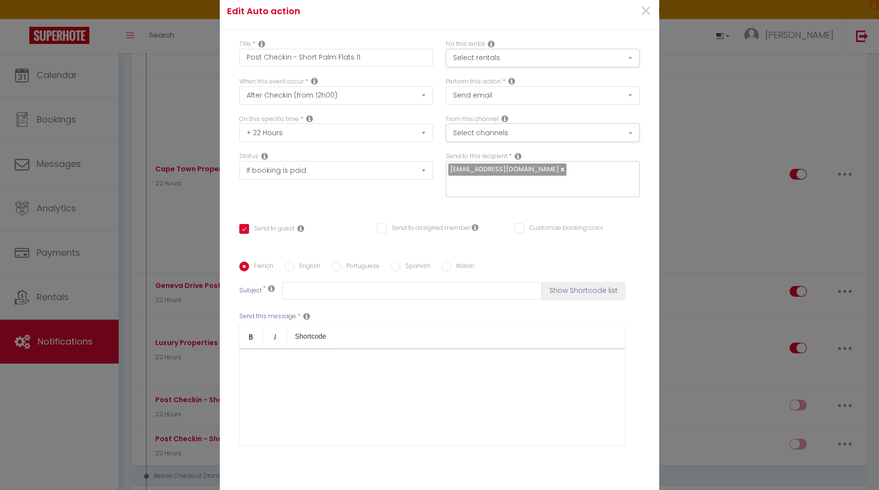
click at [308, 262] on label "English" at bounding box center [307, 267] width 26 height 11
click at [294, 262] on input "English" at bounding box center [290, 267] width 10 height 10
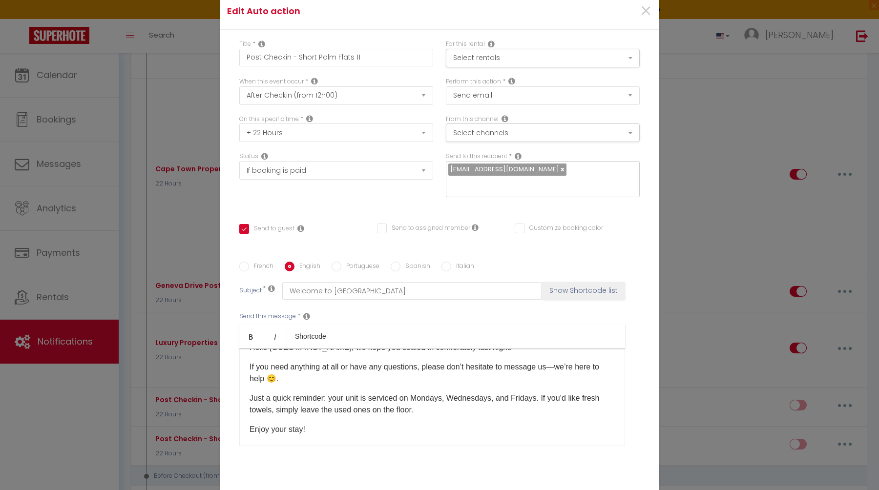
scroll to position [18, 0]
click at [427, 392] on p "Just a quick reminder: your unit is serviced on Mondays, Wednesdays, and Friday…" at bounding box center [431, 403] width 365 height 23
click at [480, 393] on p "Just a quick reminder: your unit is serviced on Tuesdays, Wednesdays, and Frida…" at bounding box center [431, 403] width 365 height 23
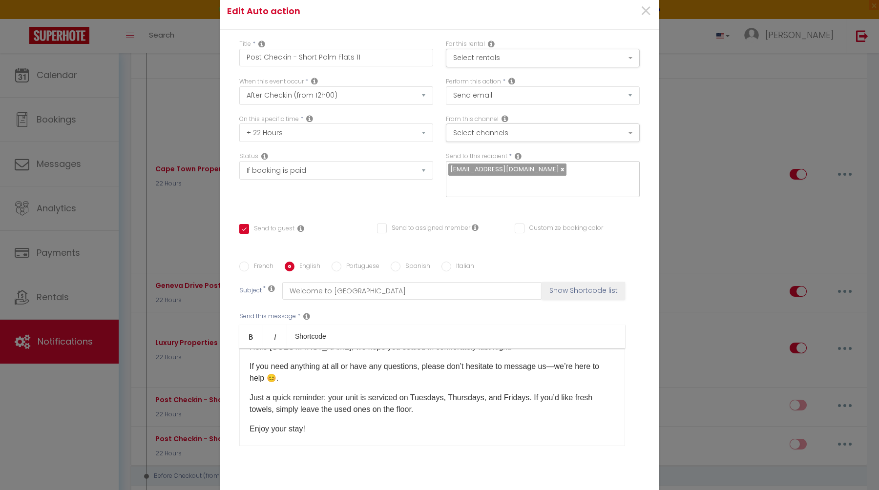
click at [518, 392] on p "Just a quick reminder: your unit is serviced on Tuesdays, Thursdays, and Friday…" at bounding box center [431, 403] width 365 height 23
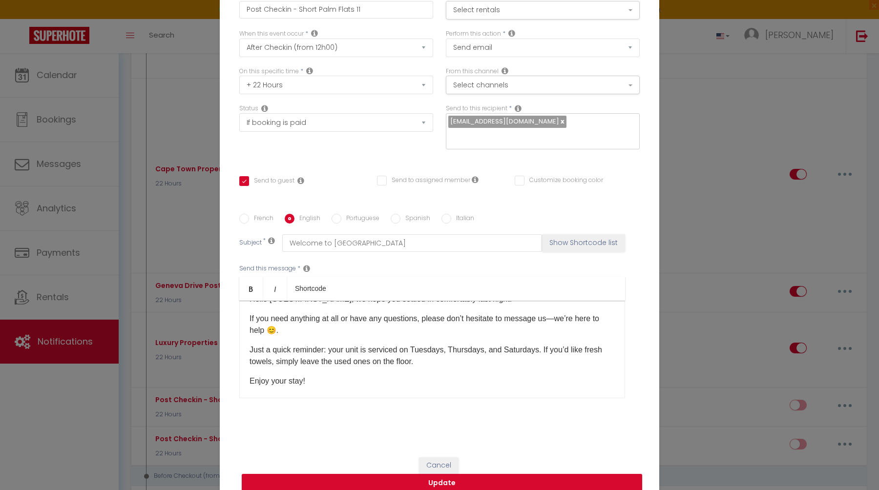
scroll to position [0, 0]
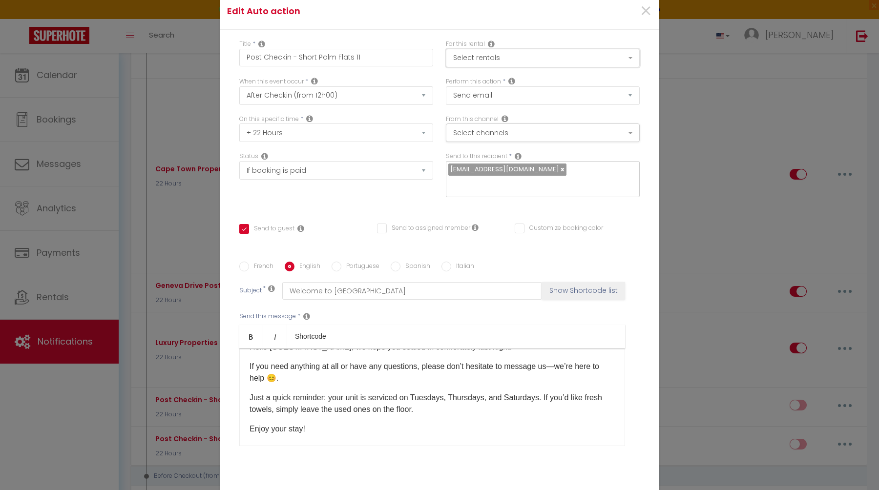
click at [539, 67] on button "Select rentals" at bounding box center [543, 58] width 194 height 19
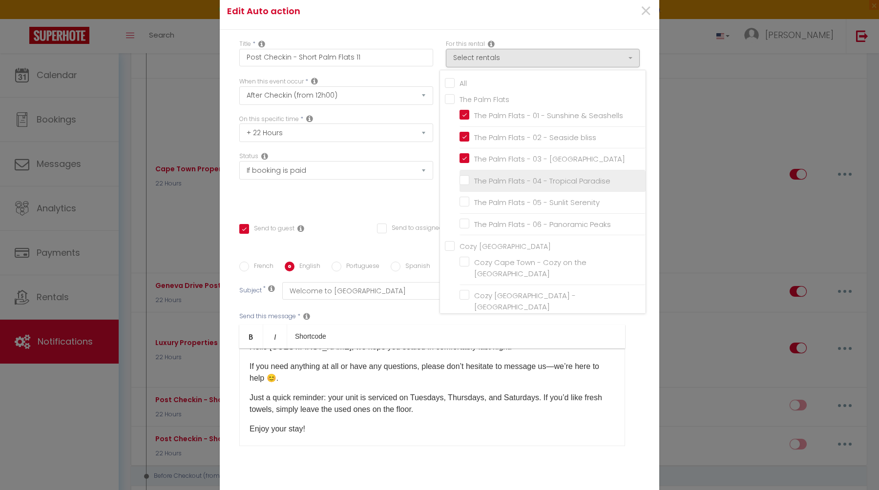
click at [513, 186] on input "The Palm Flats - 04 - Tropical Paradise" at bounding box center [552, 181] width 186 height 10
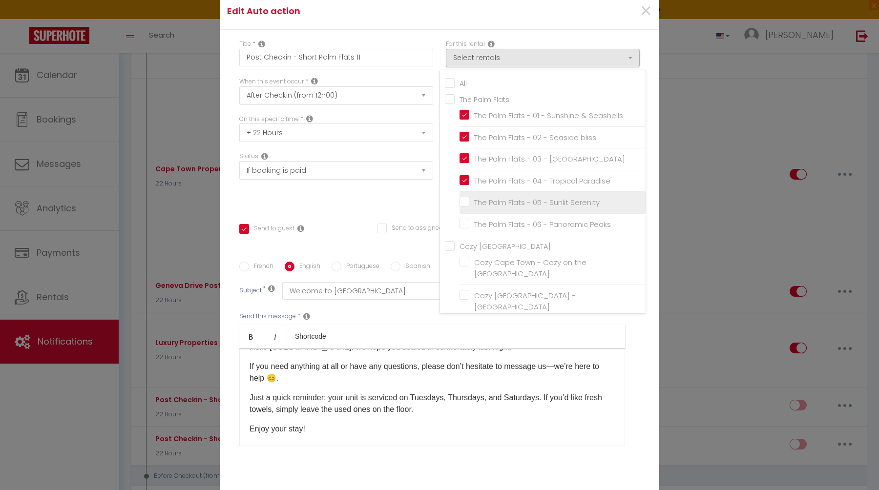
click at [511, 206] on input "The Palm Flats - 05 - Sunlit Serenity" at bounding box center [552, 203] width 186 height 10
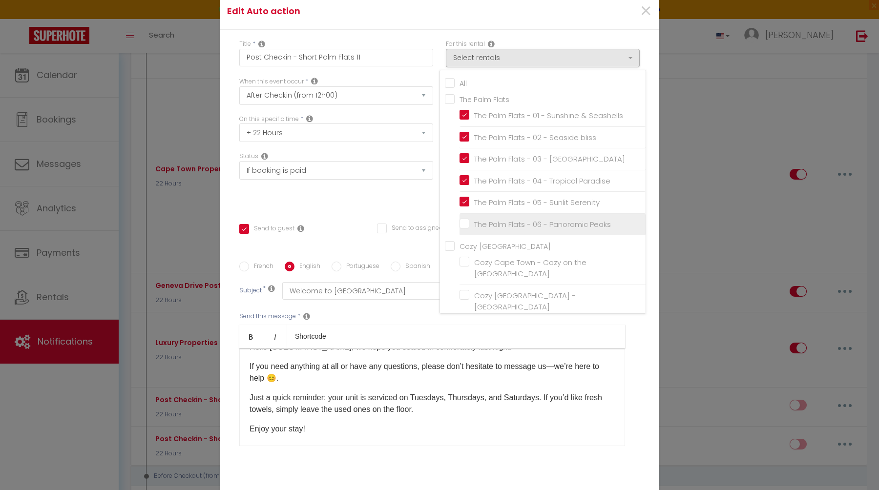
click at [508, 228] on input "The Palm Flats - 06 - Panoramic Peaks" at bounding box center [552, 225] width 186 height 10
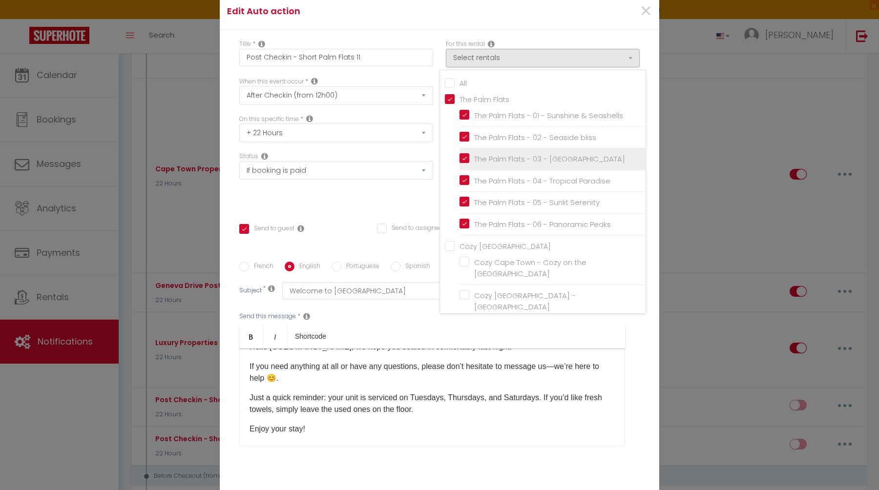
click at [522, 164] on input "The Palm Flats - 03 - [GEOGRAPHIC_DATA]" at bounding box center [552, 159] width 186 height 10
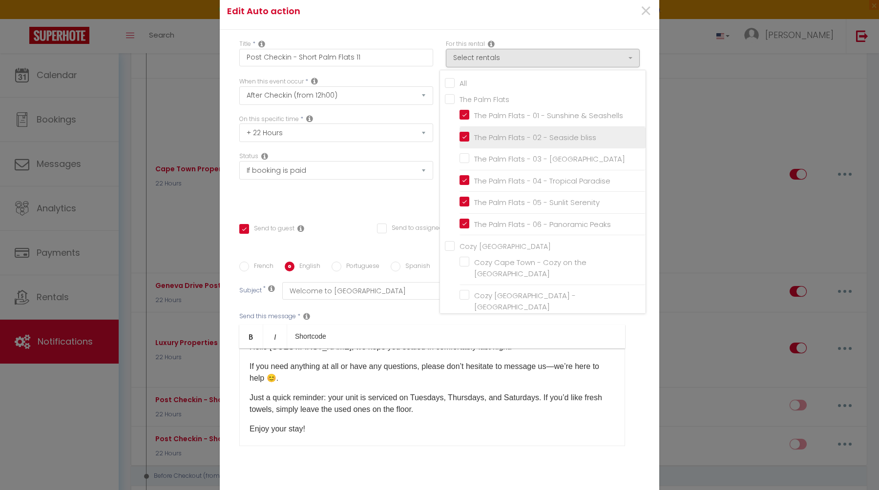
click at [529, 142] on input "The Palm Flats - 02 - Seaside bliss" at bounding box center [552, 137] width 186 height 10
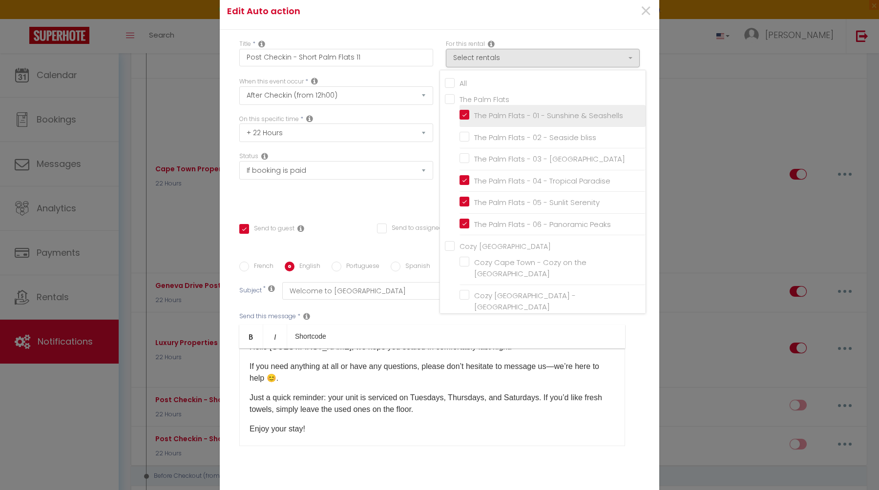
click at [536, 117] on input "The Palm Flats - 01 - Sunshine & Seashells" at bounding box center [552, 116] width 186 height 10
click at [602, 36] on div "Title * Post Checkin - Short Palm Flats 11 For this rental Select rentals All T…" at bounding box center [439, 263] width 439 height 466
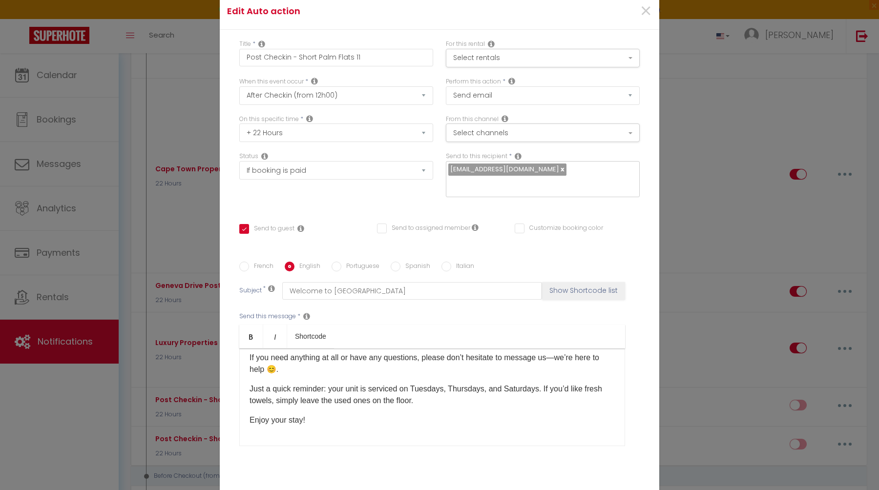
scroll to position [53, 0]
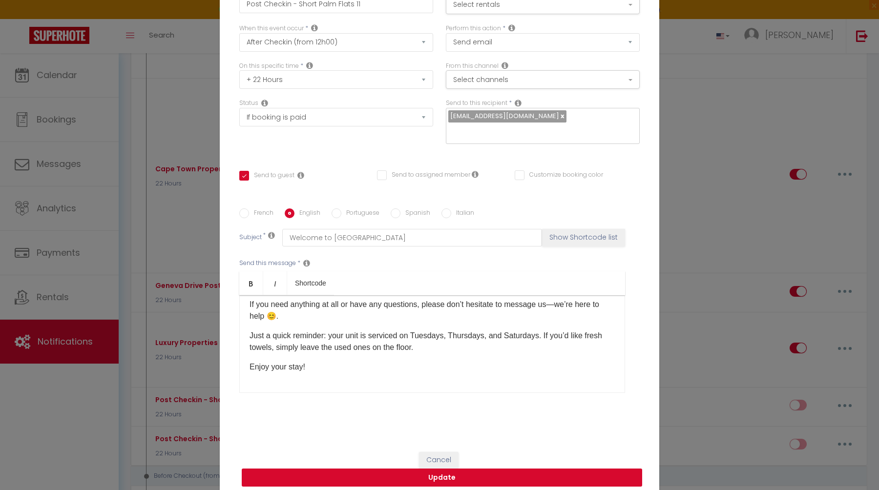
click at [456, 472] on button "Update" at bounding box center [442, 478] width 400 height 19
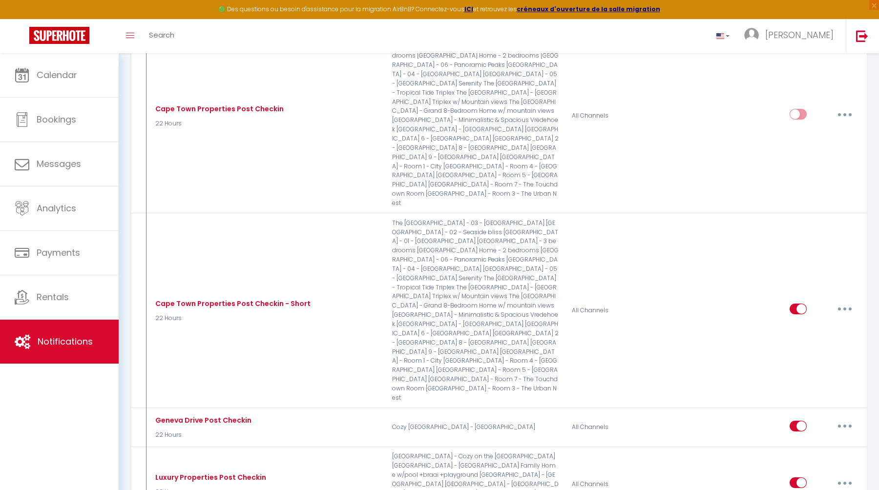
scroll to position [1222, 0]
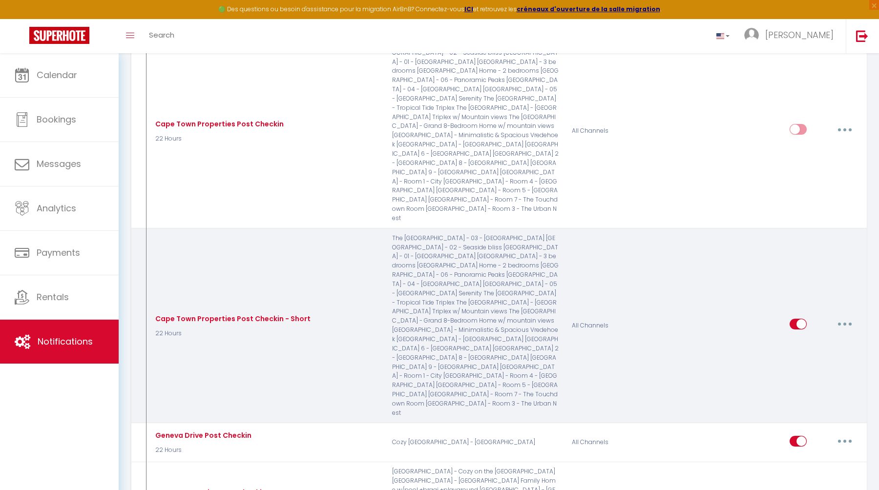
click at [848, 316] on button "button" at bounding box center [844, 324] width 27 height 16
click at [825, 338] on link "Edit" at bounding box center [819, 346] width 72 height 17
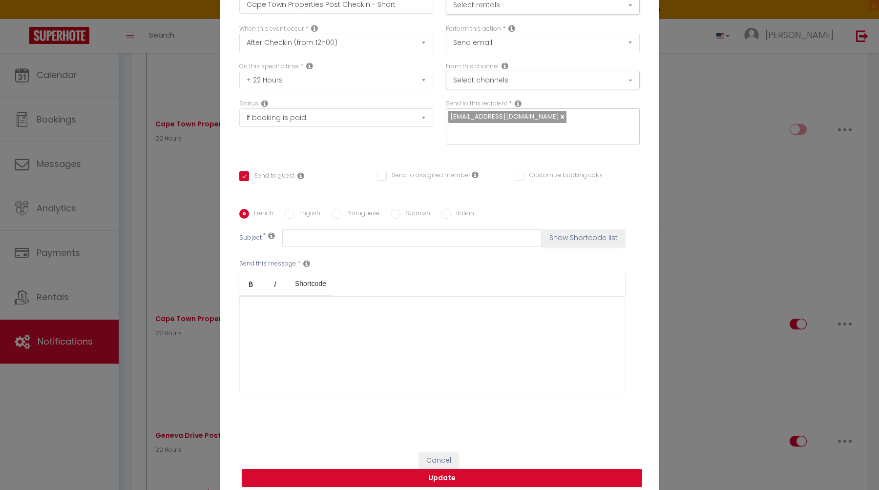
scroll to position [0, 0]
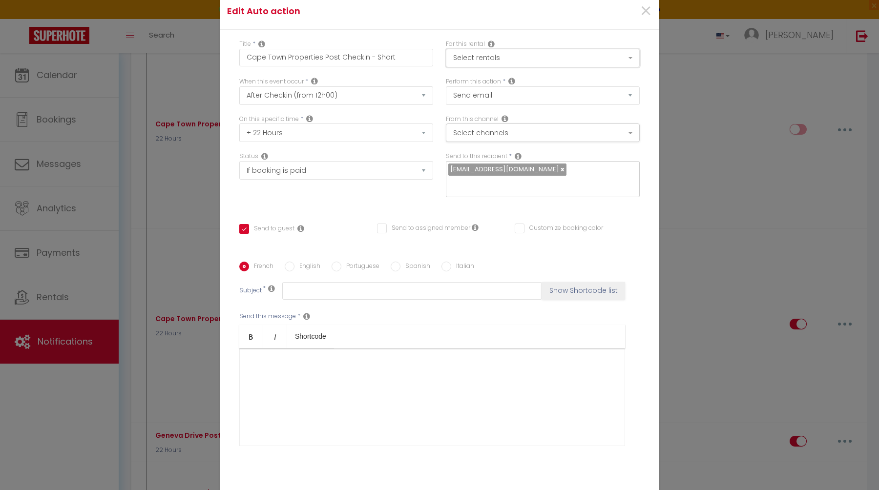
click at [565, 67] on button "Select rentals" at bounding box center [543, 58] width 194 height 19
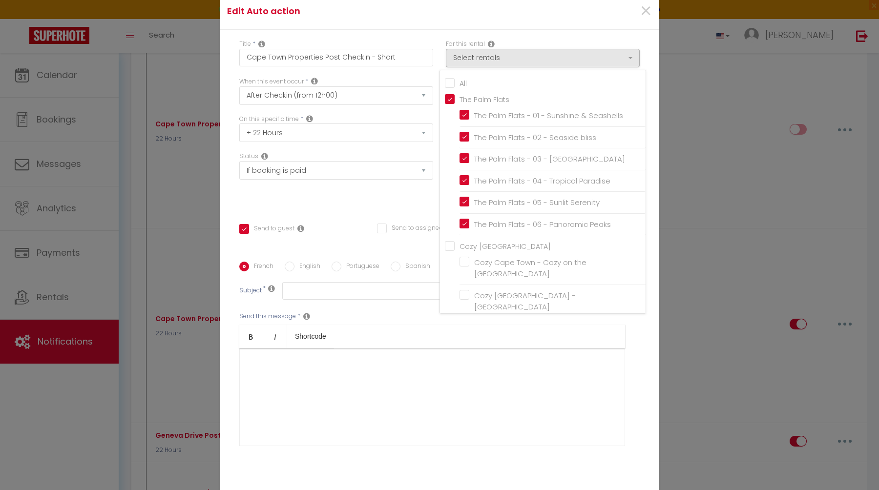
click at [459, 104] on input "The Palm Flats" at bounding box center [545, 99] width 201 height 10
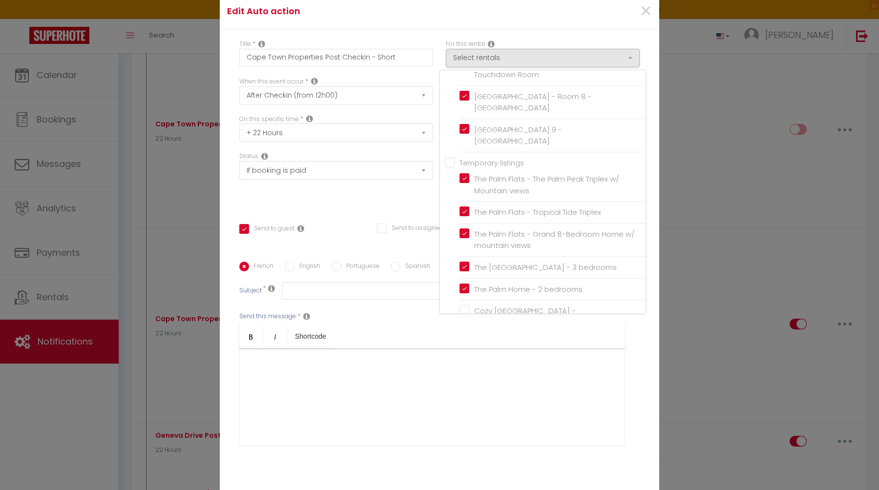
scroll to position [577, 0]
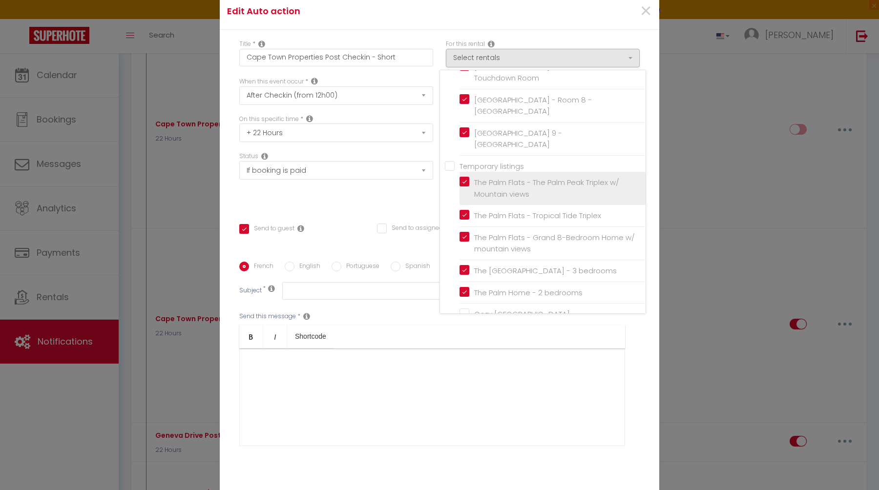
click at [522, 184] on input "The Palm Flats - The Palm Peak Triplex w/ Mountain views" at bounding box center [552, 189] width 186 height 10
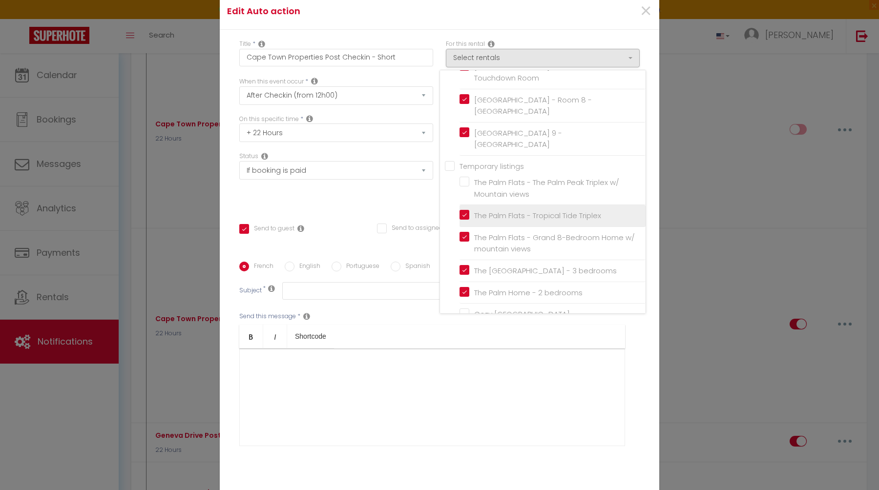
click at [509, 211] on input "The Palm Flats - Tropical Tide Triplex" at bounding box center [552, 216] width 186 height 10
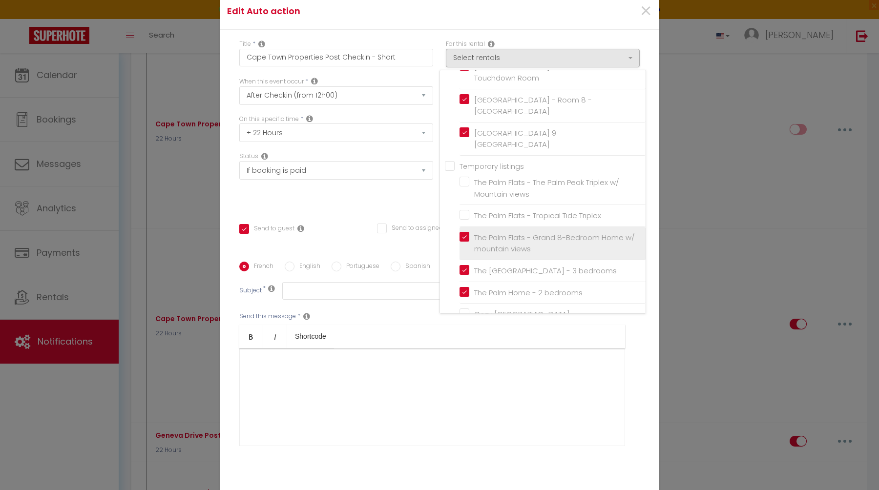
click at [500, 238] on input "The Palm Flats - Grand 8-Bedroom Home w/ mountain views" at bounding box center [552, 243] width 186 height 10
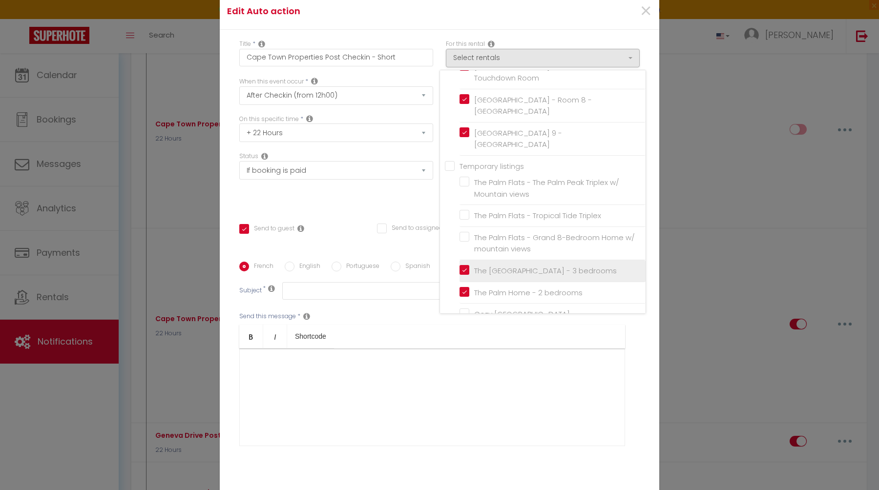
click at [499, 266] on input "The [GEOGRAPHIC_DATA] - 3 bedrooms" at bounding box center [552, 271] width 186 height 10
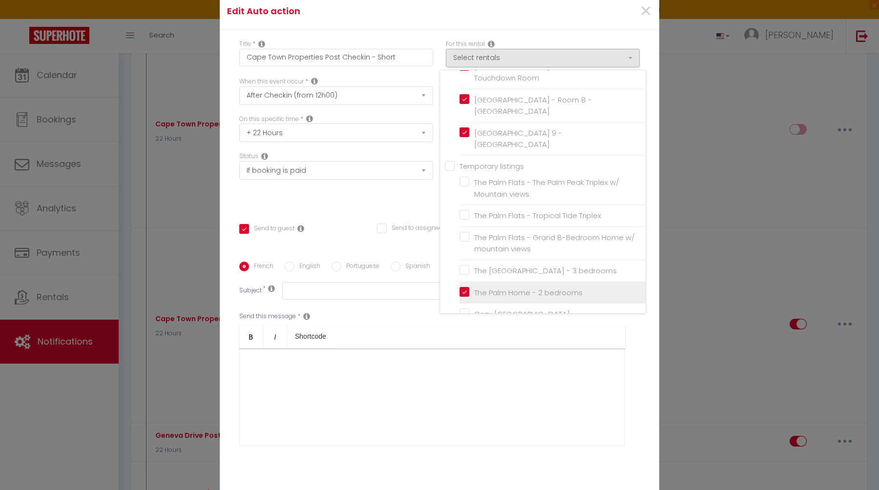
click at [499, 288] on input "The Palm Home - 2 bedrooms" at bounding box center [552, 293] width 186 height 10
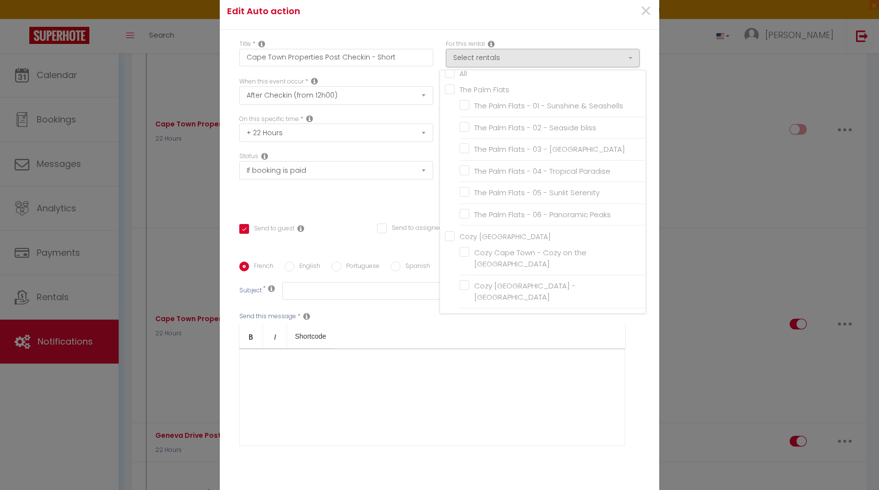
scroll to position [0, 0]
click at [585, 41] on div "Title * Cape Town Properties Post Checkin - Short For this rental Select rental…" at bounding box center [439, 263] width 439 height 466
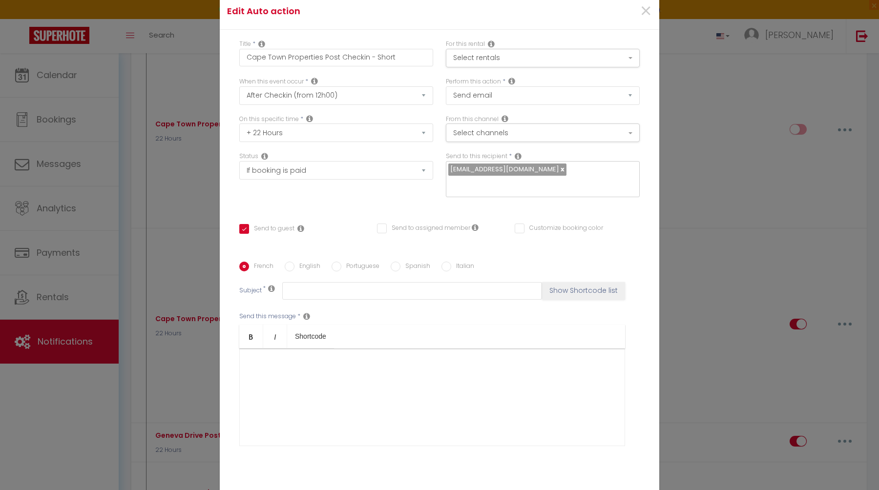
scroll to position [53, 0]
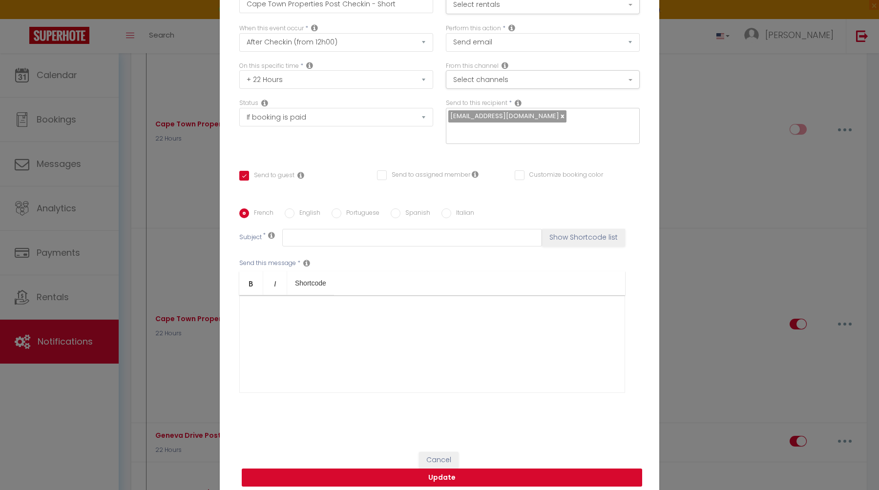
click at [442, 476] on button "Update" at bounding box center [442, 478] width 400 height 19
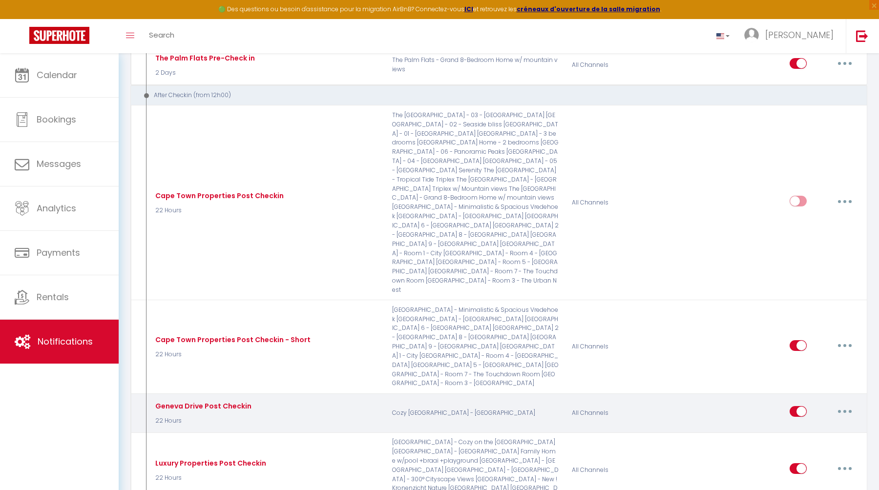
scroll to position [1163, 0]
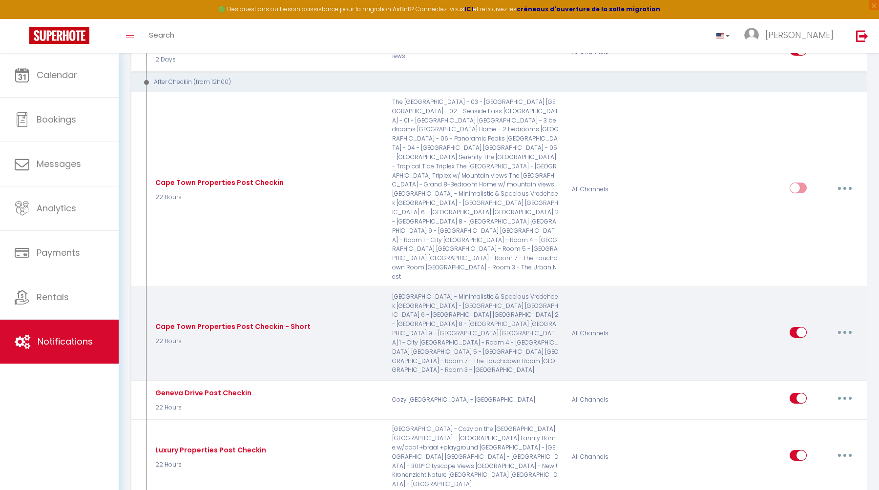
click at [846, 325] on button "button" at bounding box center [844, 333] width 27 height 16
click at [826, 346] on link "Edit" at bounding box center [819, 354] width 72 height 17
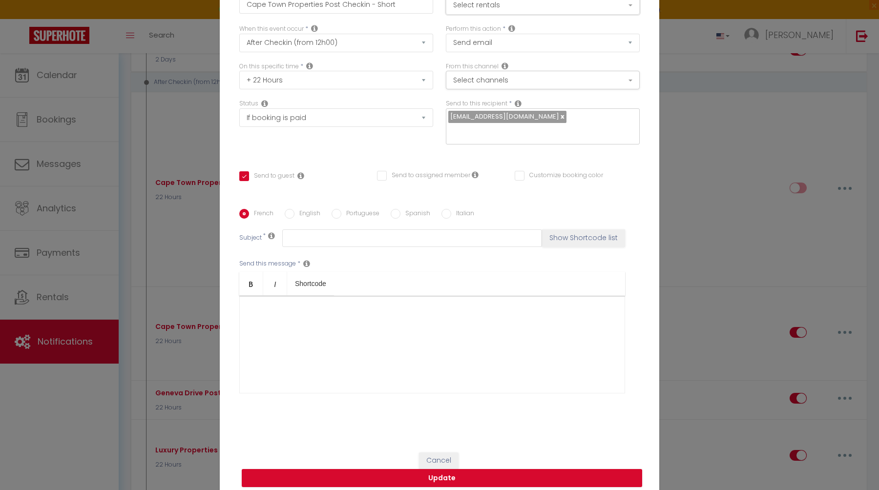
click at [560, 7] on button "Select rentals" at bounding box center [543, 5] width 194 height 19
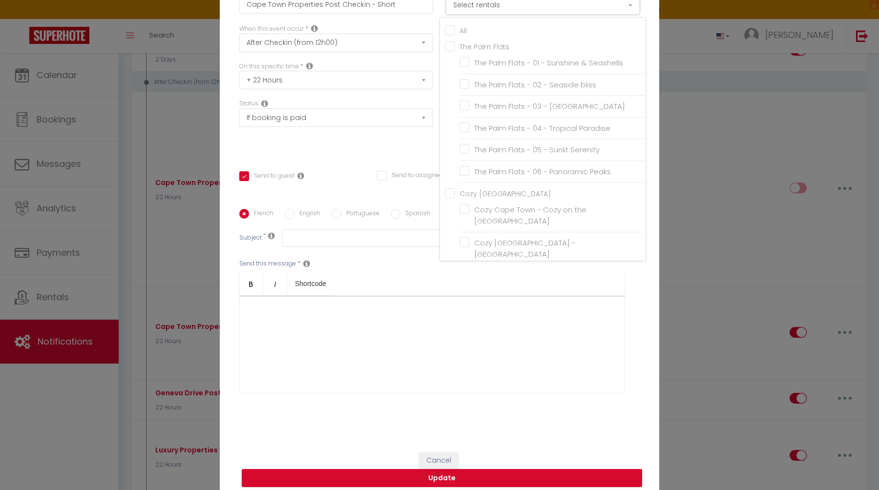
click at [560, 7] on button "Select rentals" at bounding box center [543, 5] width 194 height 19
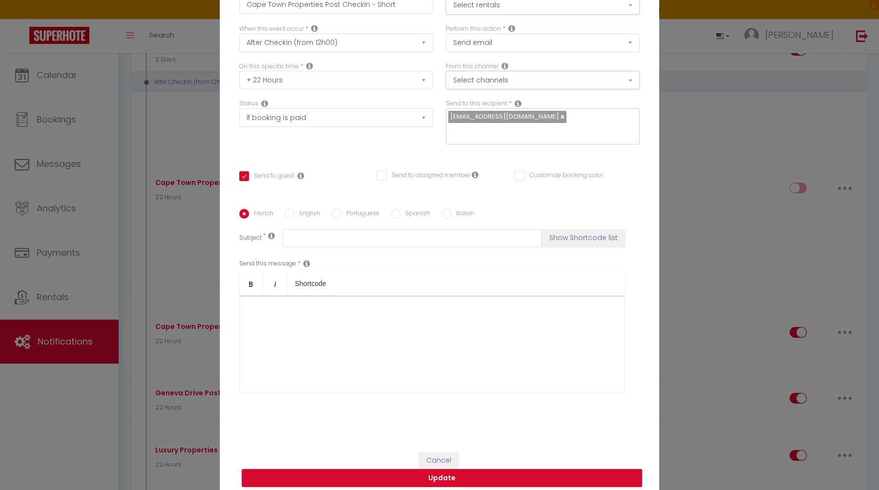
click at [505, 474] on button "Update" at bounding box center [442, 478] width 400 height 19
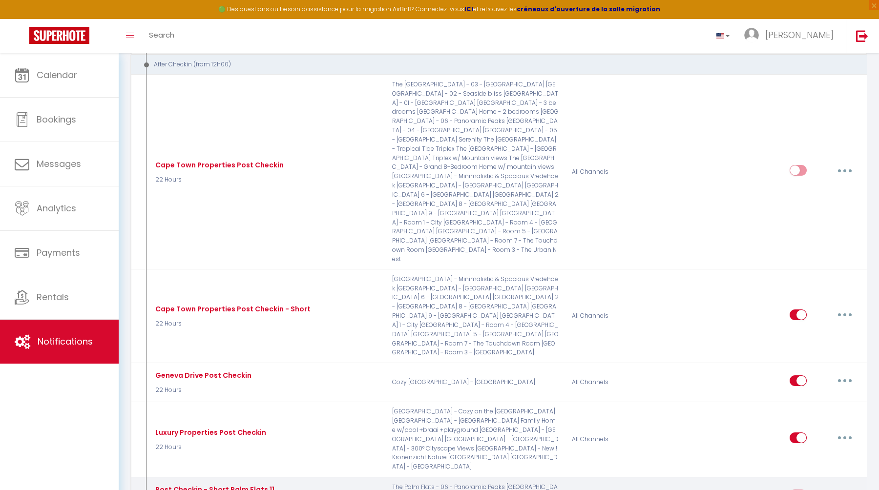
scroll to position [1183, 0]
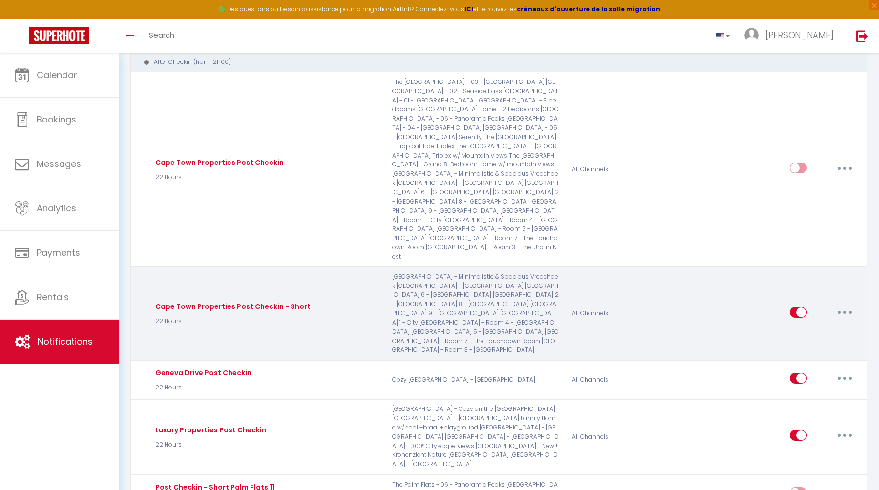
click at [845, 305] on button "button" at bounding box center [844, 313] width 27 height 16
click at [840, 326] on link "Edit" at bounding box center [819, 334] width 72 height 17
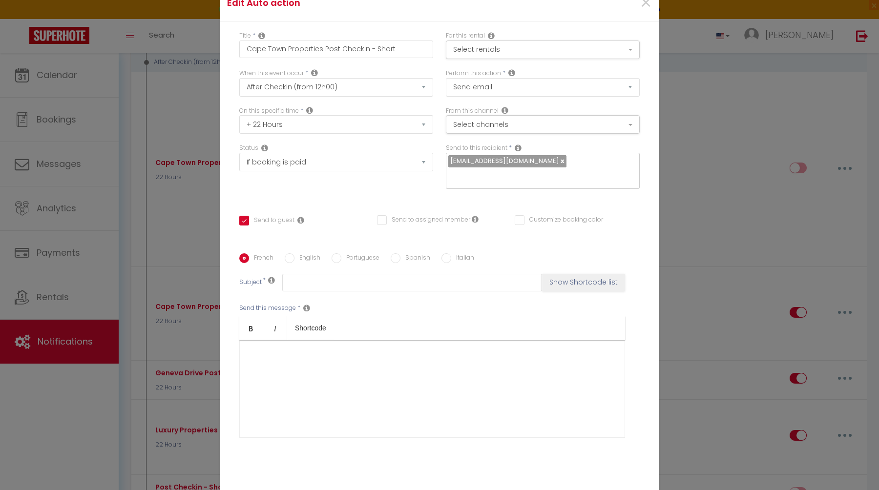
scroll to position [0, 0]
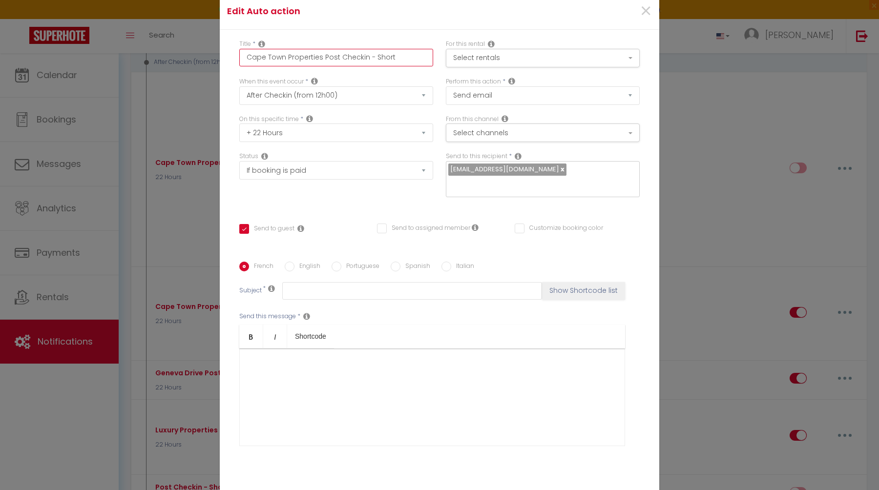
drag, startPoint x: 323, startPoint y: 66, endPoint x: 213, endPoint y: 64, distance: 109.4
click at [213, 64] on div "Edit Auto action × Title * Cape Town Properties Post Checkin - Short For this r…" at bounding box center [439, 245] width 879 height 490
click at [299, 65] on input "Post Checkin - Short" at bounding box center [336, 58] width 194 height 18
paste input "Cape Town Properties"
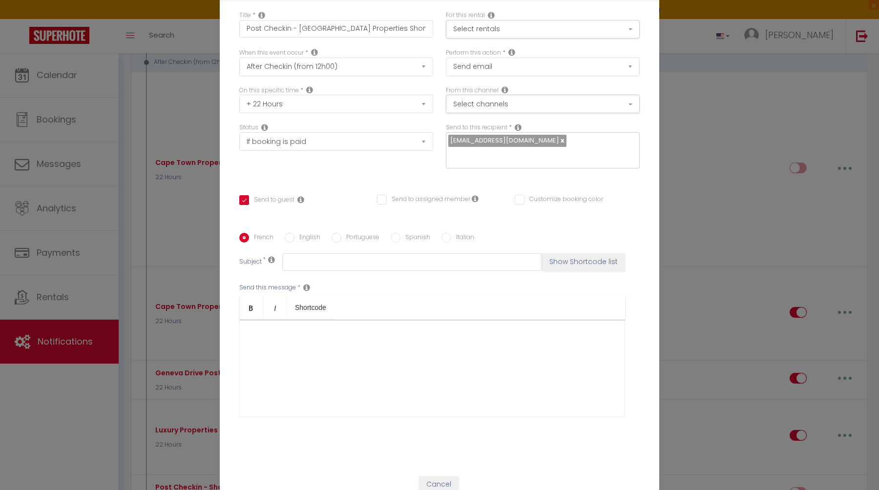
click at [301, 234] on label "English" at bounding box center [307, 238] width 26 height 11
click at [294, 234] on input "English" at bounding box center [290, 238] width 10 height 10
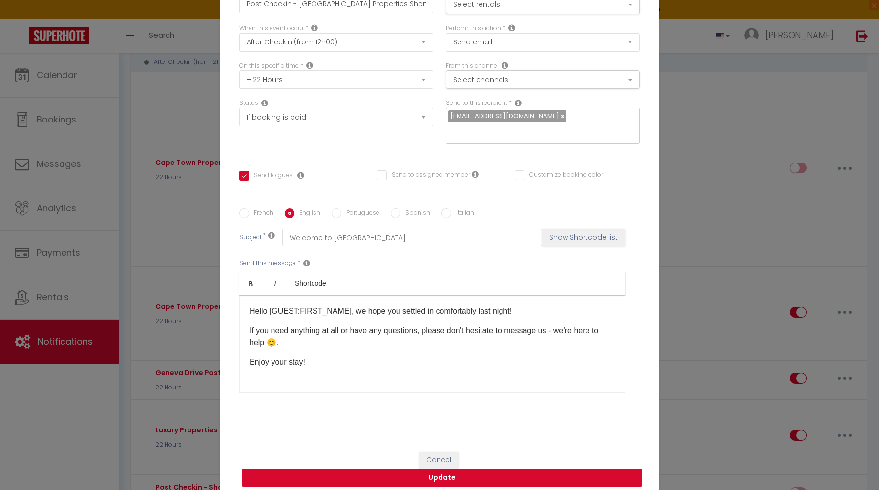
click at [337, 471] on button "Update" at bounding box center [442, 478] width 400 height 19
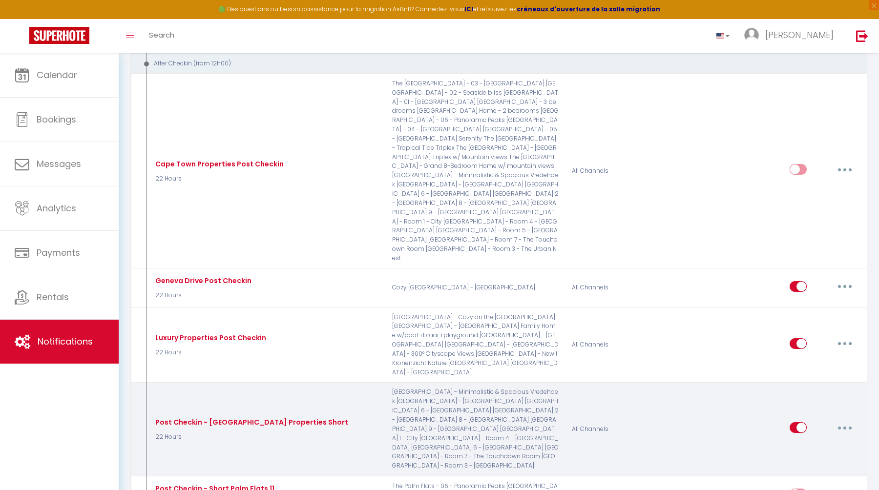
scroll to position [1237, 0]
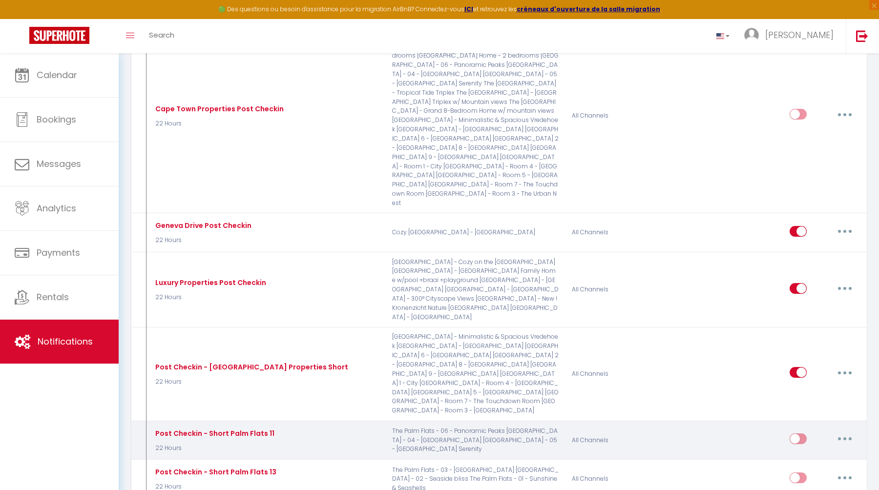
click at [797, 434] on input "checkbox" at bounding box center [797, 441] width 17 height 15
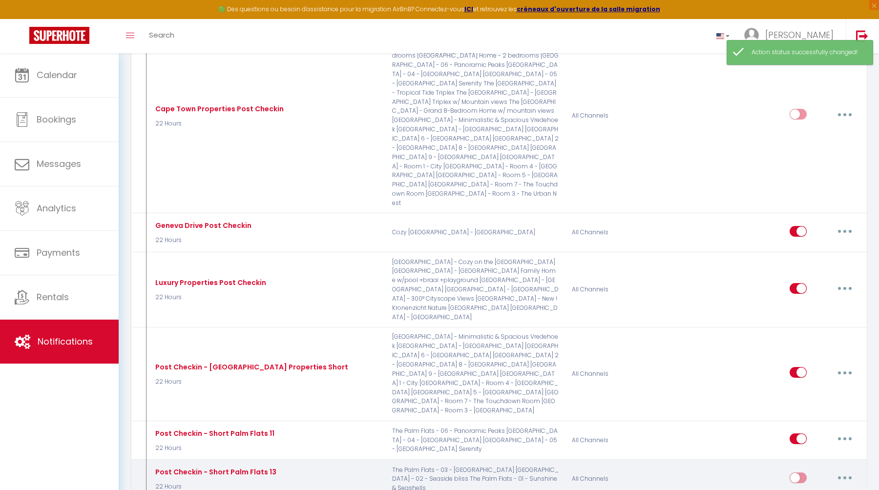
click at [796, 473] on input "checkbox" at bounding box center [797, 480] width 17 height 15
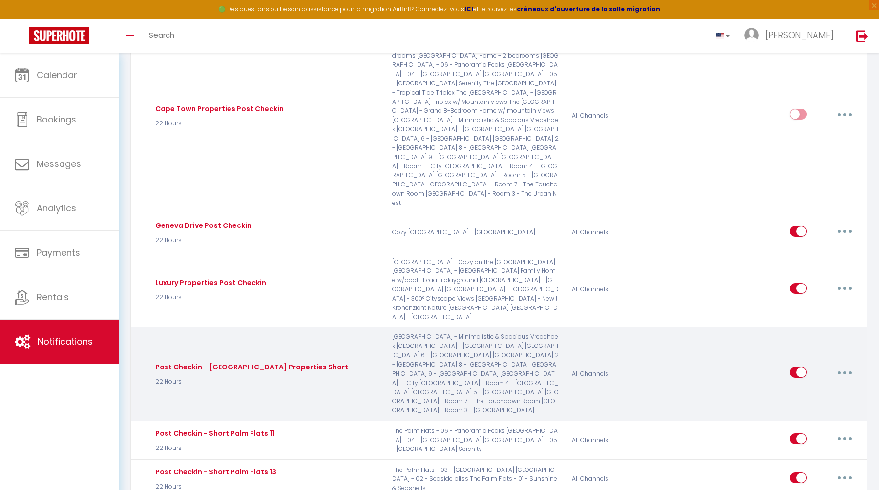
click at [675, 332] on div "All Channels" at bounding box center [625, 373] width 120 height 83
click at [844, 365] on button "button" at bounding box center [844, 373] width 27 height 16
click at [809, 387] on link "Edit" at bounding box center [819, 395] width 72 height 17
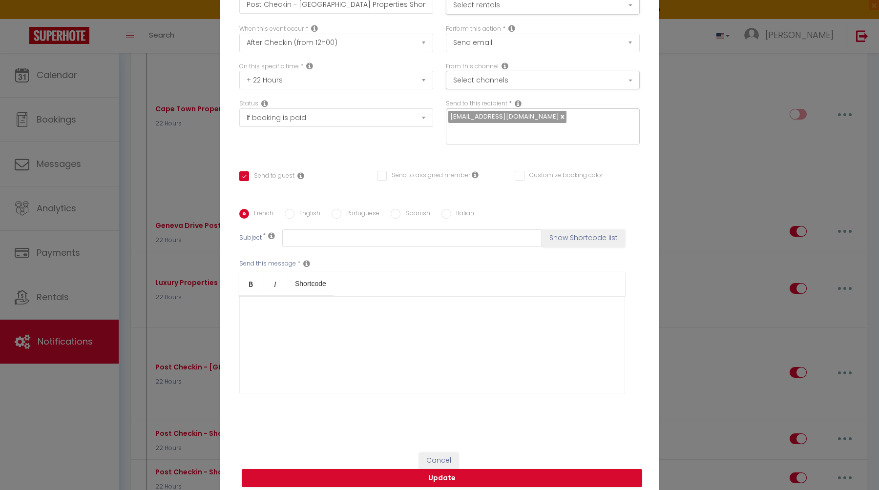
click at [559, 121] on link at bounding box center [561, 116] width 5 height 9
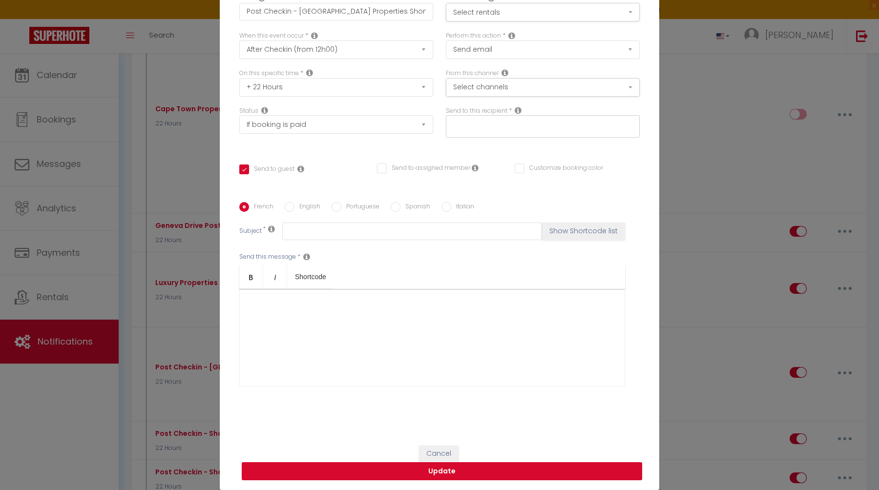
click at [458, 473] on button "Update" at bounding box center [442, 471] width 400 height 19
click at [705, 263] on div "Edit Auto action × Title * Post Checkin - [GEOGRAPHIC_DATA] Properties Short Fo…" at bounding box center [439, 245] width 879 height 490
click at [702, 206] on div "Edit Auto action × Title * Post Checkin - [GEOGRAPHIC_DATA] Properties Short Fo…" at bounding box center [439, 245] width 879 height 490
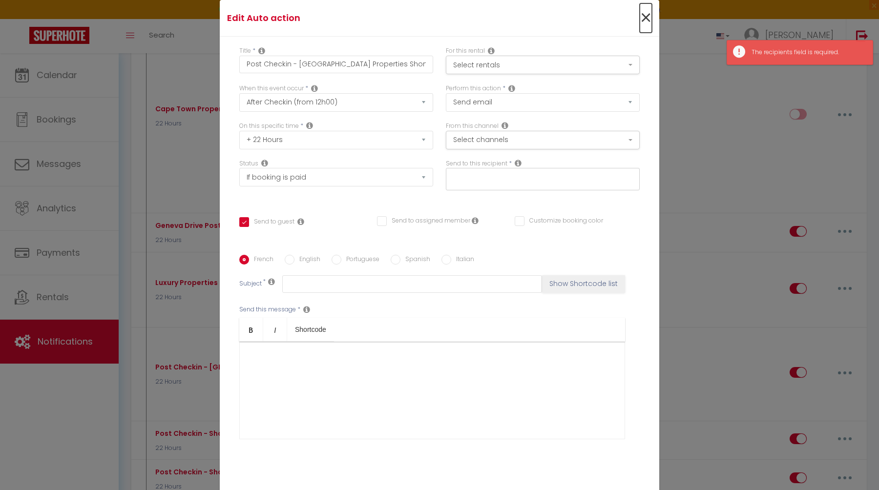
click at [646, 19] on span "×" at bounding box center [646, 17] width 12 height 29
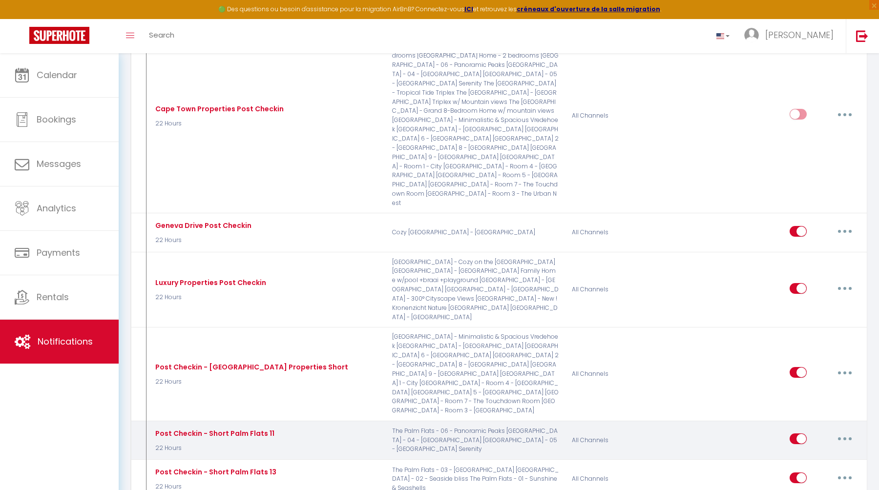
click at [851, 431] on button "button" at bounding box center [844, 439] width 27 height 16
click at [801, 453] on link "Edit" at bounding box center [819, 461] width 72 height 17
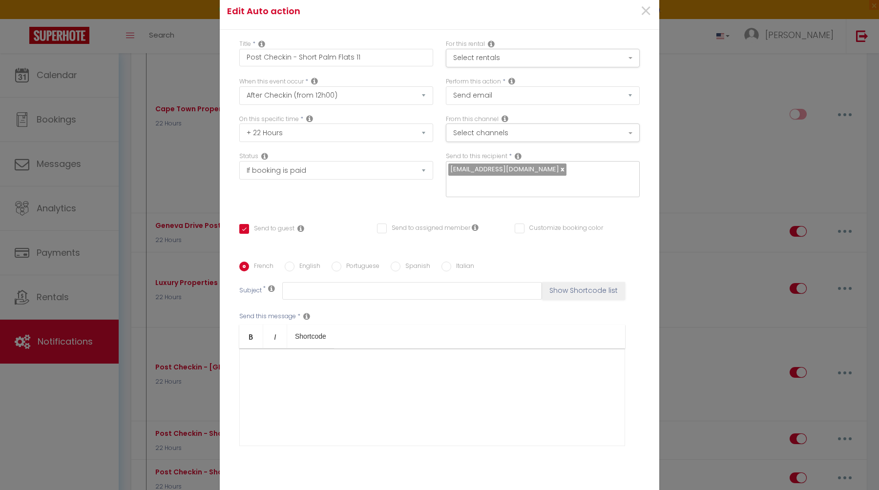
click at [559, 174] on link at bounding box center [561, 169] width 5 height 9
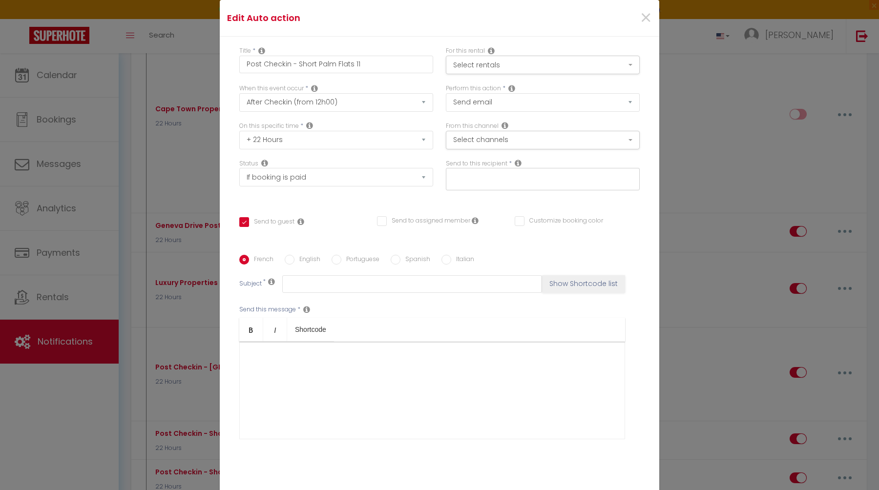
scroll to position [53, 0]
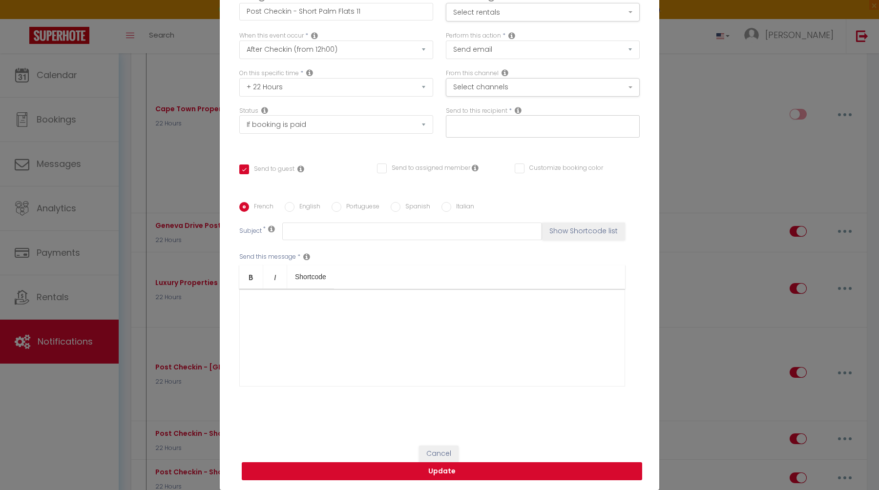
click at [452, 470] on button "Update" at bounding box center [442, 471] width 400 height 19
click at [722, 364] on div "Edit Auto action × Title * Post Checkin - Short Palm Flats 11 For this rental S…" at bounding box center [439, 245] width 879 height 490
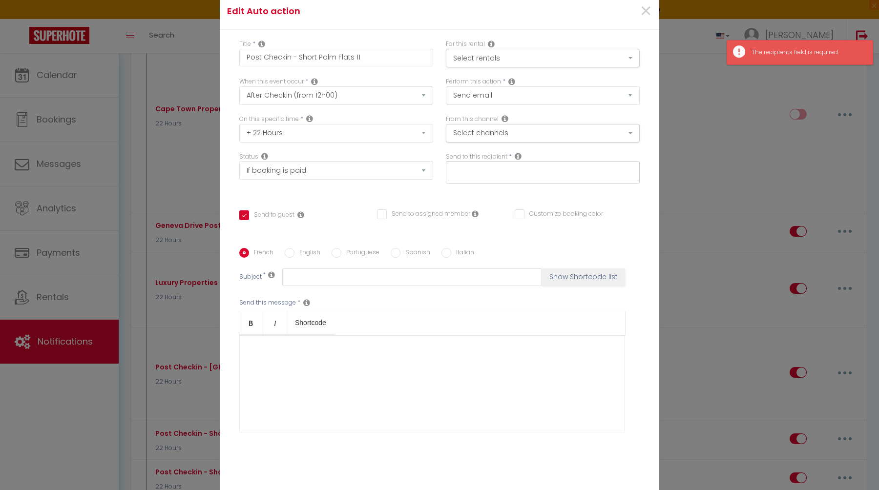
scroll to position [0, 0]
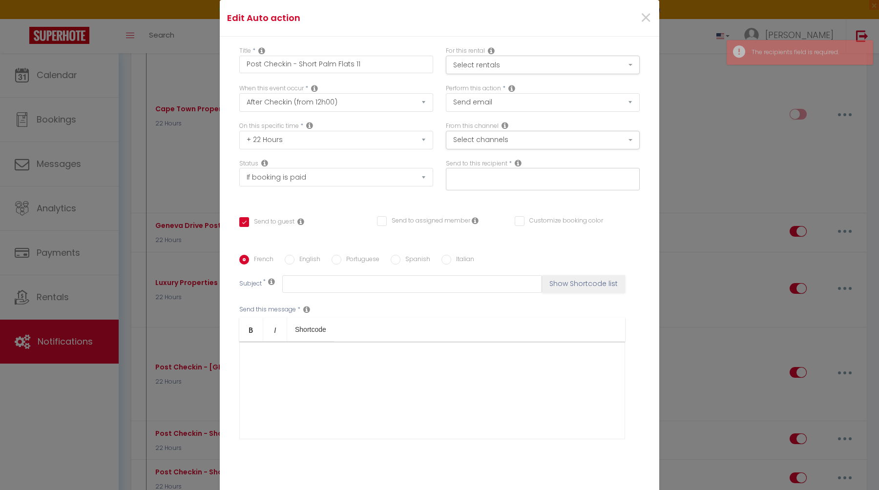
click at [533, 181] on input "text" at bounding box center [540, 177] width 184 height 13
click at [518, 162] on icon at bounding box center [518, 163] width 7 height 8
click at [307, 262] on label "English" at bounding box center [307, 260] width 26 height 11
click at [294, 262] on input "English" at bounding box center [290, 260] width 10 height 10
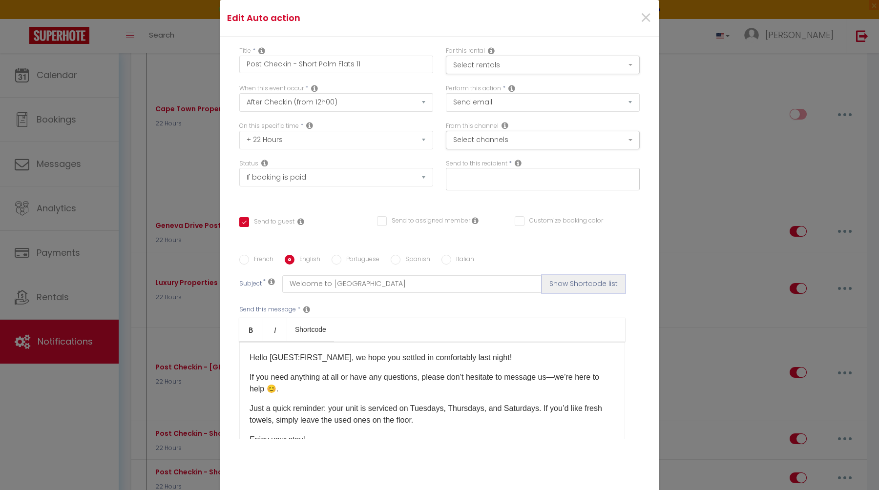
click at [579, 281] on button "Show Shortcode list" at bounding box center [583, 284] width 83 height 18
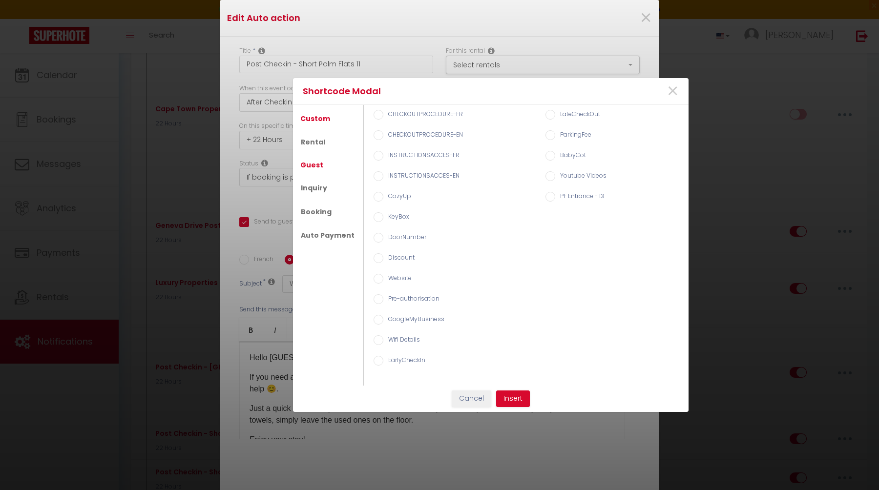
click at [317, 165] on link "Guest" at bounding box center [311, 165] width 33 height 18
click at [376, 175] on input "Guest email" at bounding box center [378, 176] width 10 height 10
click at [508, 399] on button "Insert" at bounding box center [513, 399] width 34 height 17
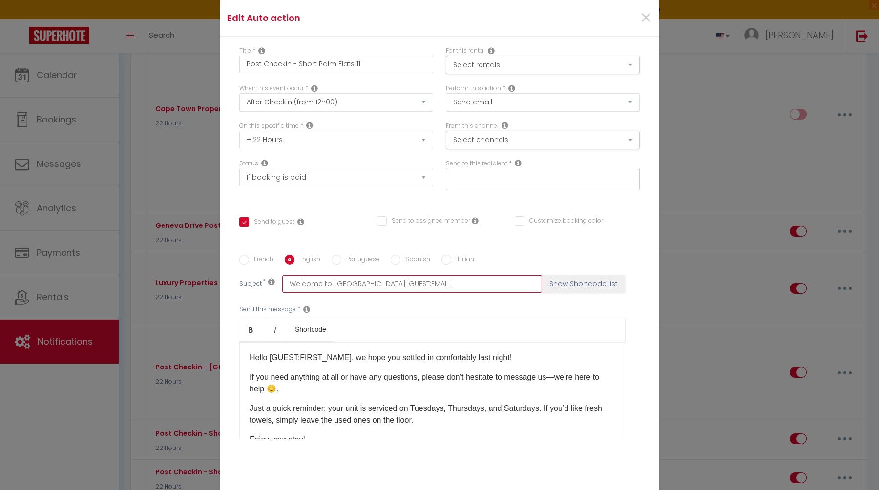
drag, startPoint x: 421, startPoint y: 283, endPoint x: 370, endPoint y: 287, distance: 50.9
click at [370, 287] on input "Welcome to [GEOGRAPHIC_DATA][GUEST:EMAIL]" at bounding box center [412, 284] width 260 height 18
click at [482, 182] on input "text" at bounding box center [540, 177] width 184 height 13
paste input "[GUEST:EMAIL]"
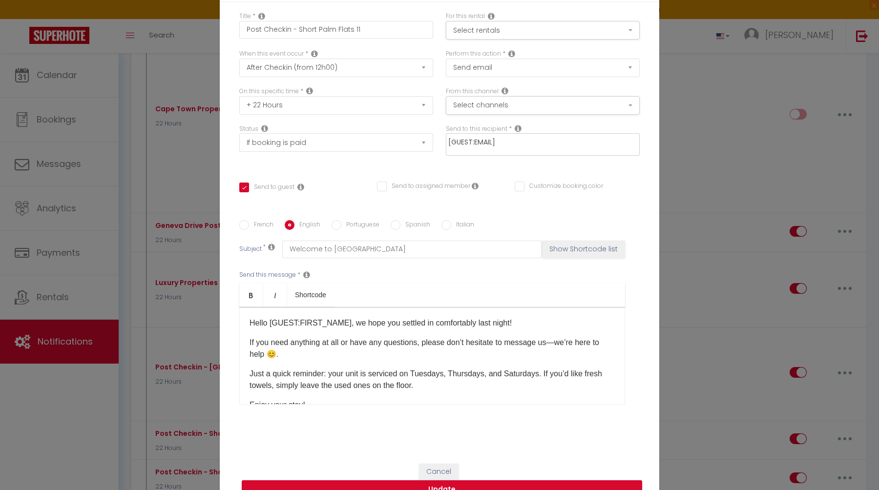
scroll to position [53, 0]
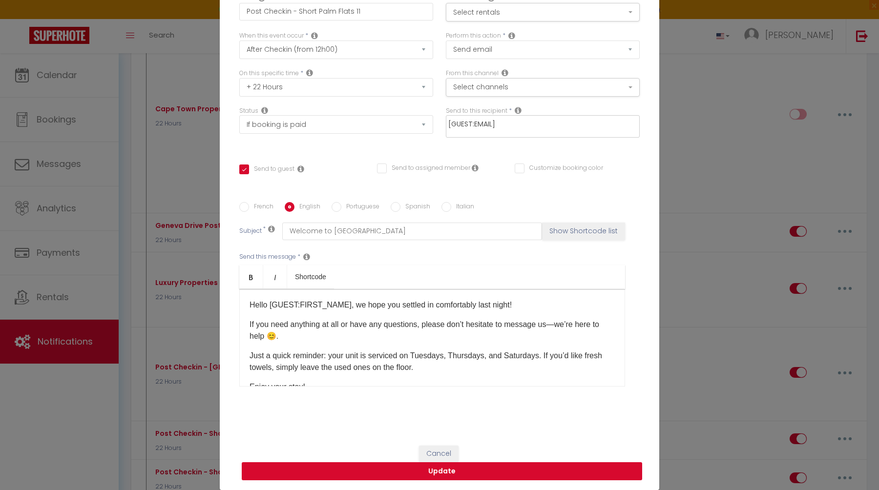
click at [524, 467] on button "Update" at bounding box center [442, 471] width 400 height 19
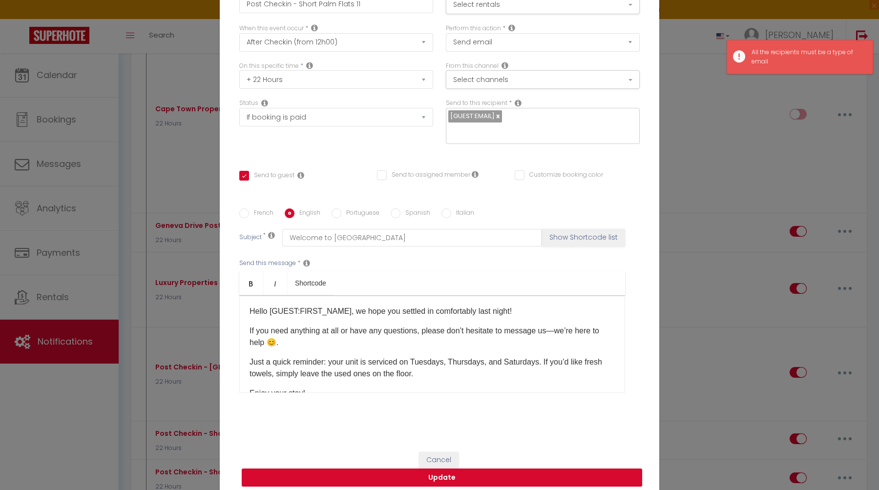
click at [517, 107] on icon at bounding box center [518, 103] width 7 height 8
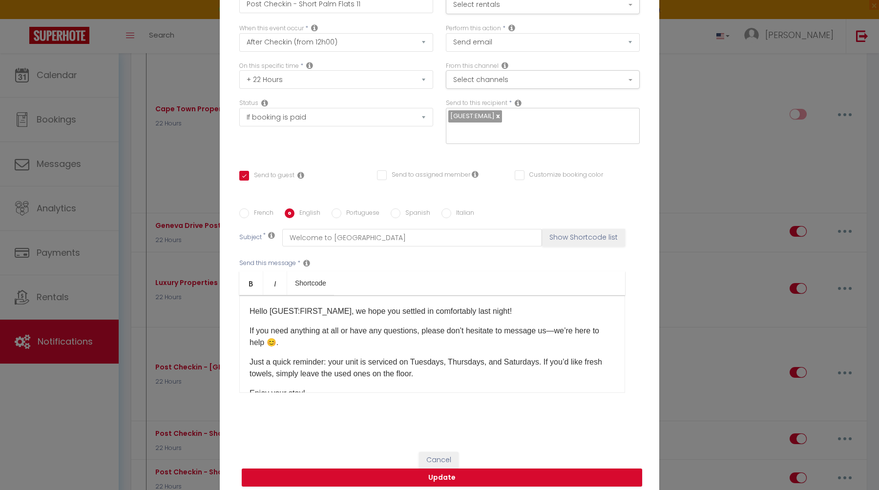
click at [498, 121] on link at bounding box center [497, 115] width 5 height 9
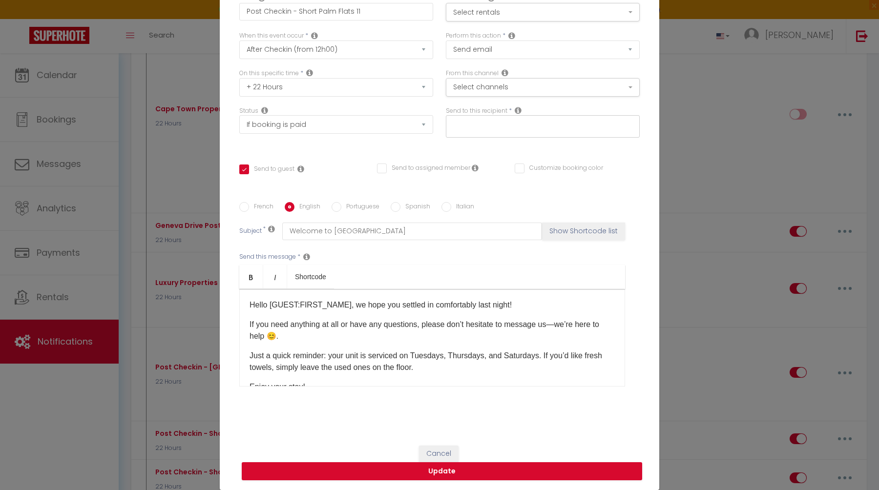
click at [325, 156] on div "Title * Post Checkin - Short Palm Flats 11 For this rental Select rentals All T…" at bounding box center [439, 210] width 439 height 452
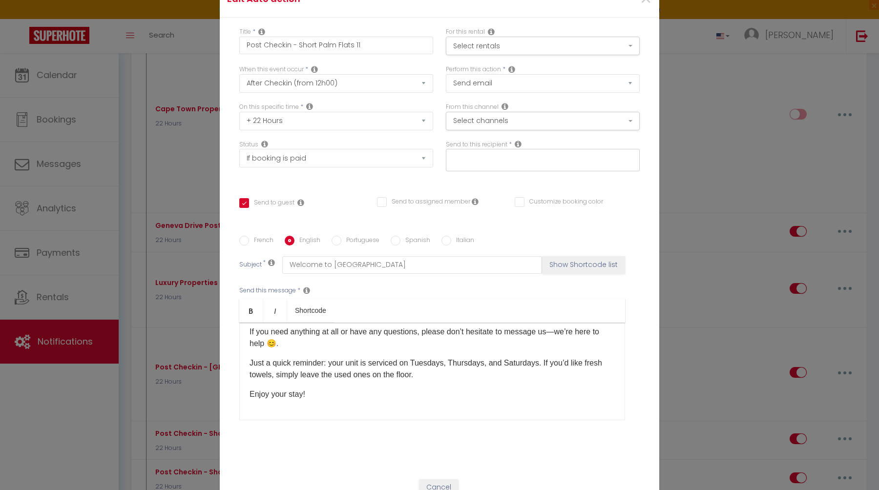
scroll to position [0, 0]
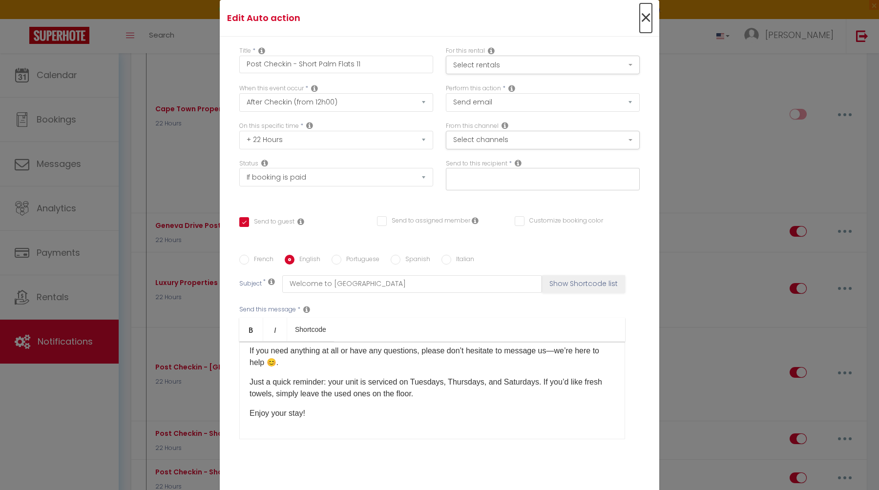
click at [645, 15] on span "×" at bounding box center [646, 17] width 12 height 29
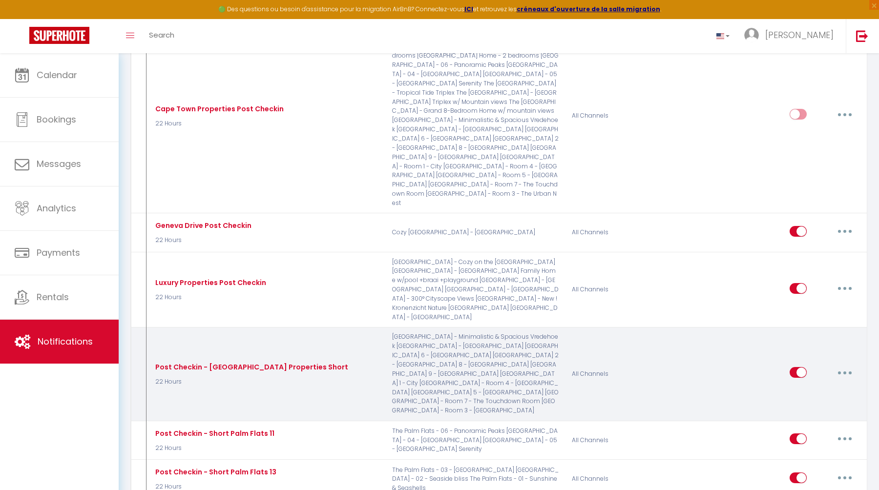
click at [847, 365] on button "button" at bounding box center [844, 373] width 27 height 16
click at [812, 387] on link "Edit" at bounding box center [819, 395] width 72 height 17
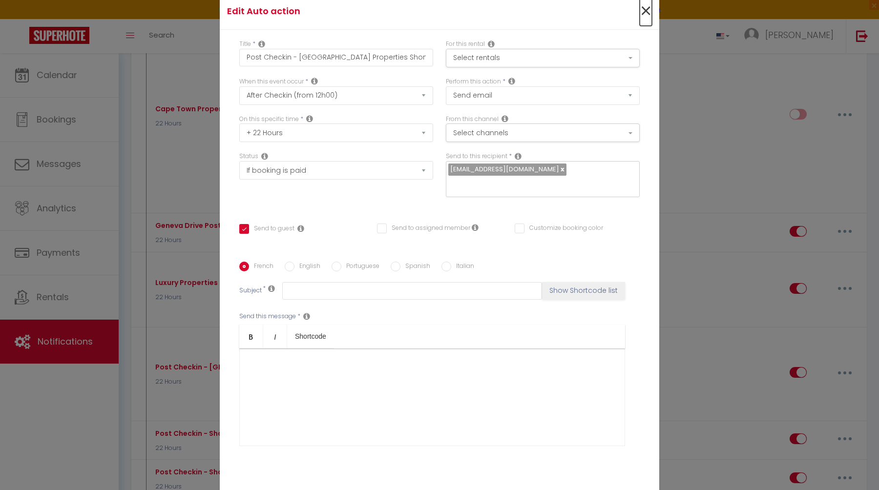
click at [646, 15] on span "×" at bounding box center [646, 11] width 12 height 29
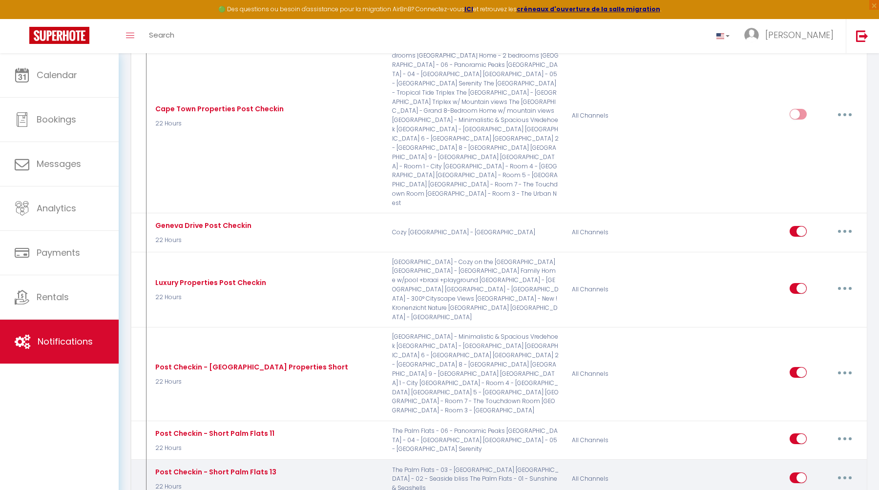
click at [846, 470] on button "button" at bounding box center [844, 478] width 27 height 16
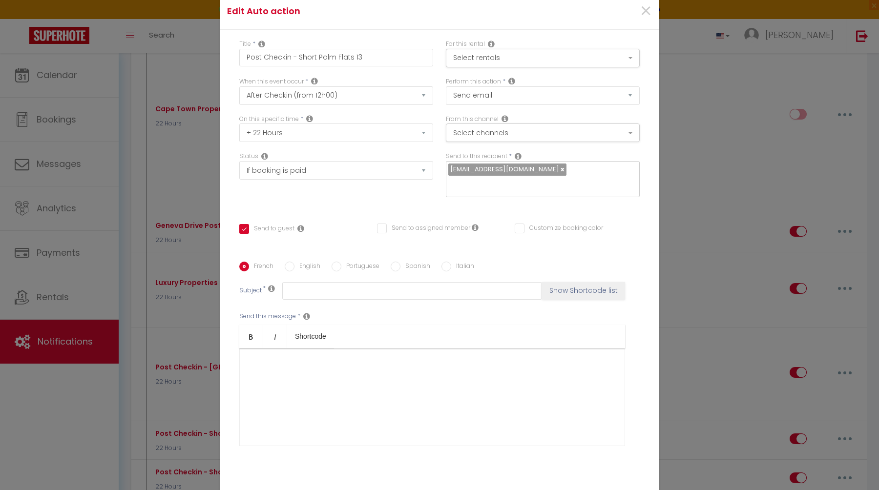
click at [559, 174] on link at bounding box center [561, 169] width 5 height 9
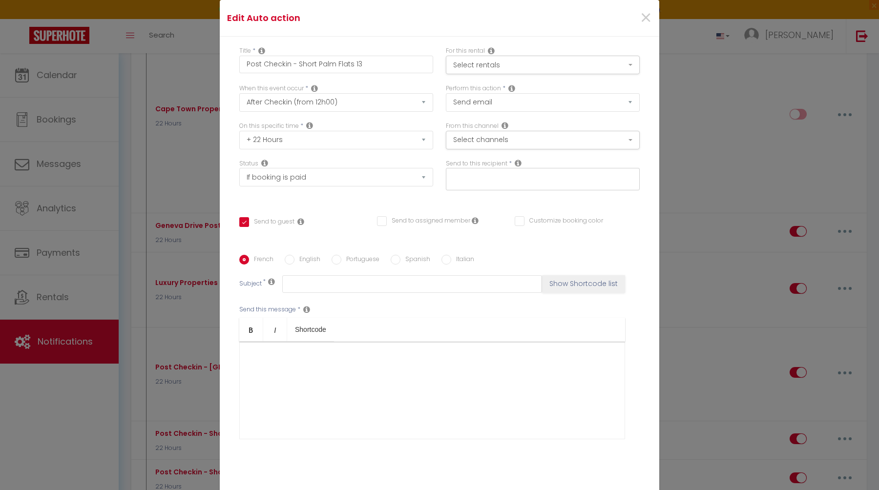
click at [534, 178] on input "text" at bounding box center [540, 177] width 184 height 13
paste input "notifications"
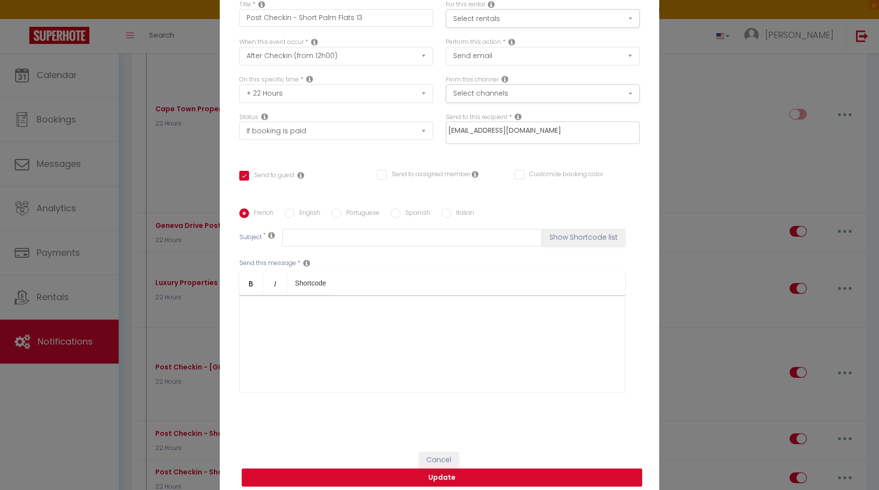
scroll to position [53, 0]
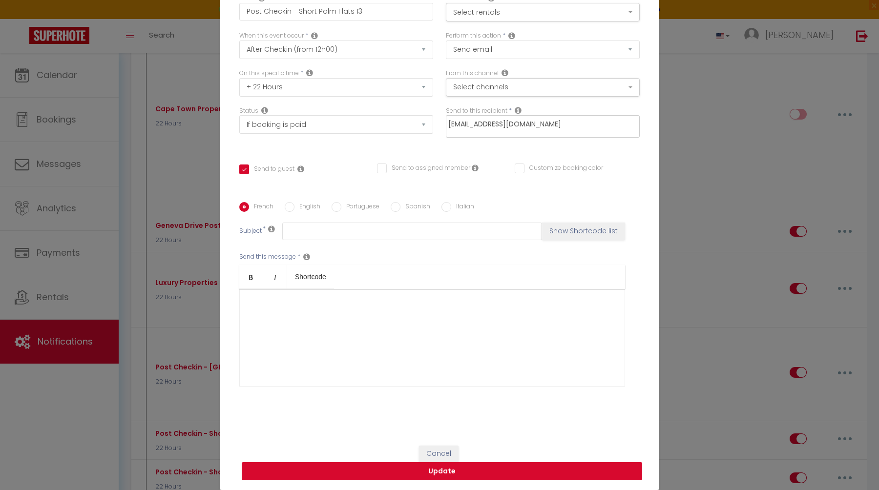
click at [488, 473] on button "Update" at bounding box center [442, 471] width 400 height 19
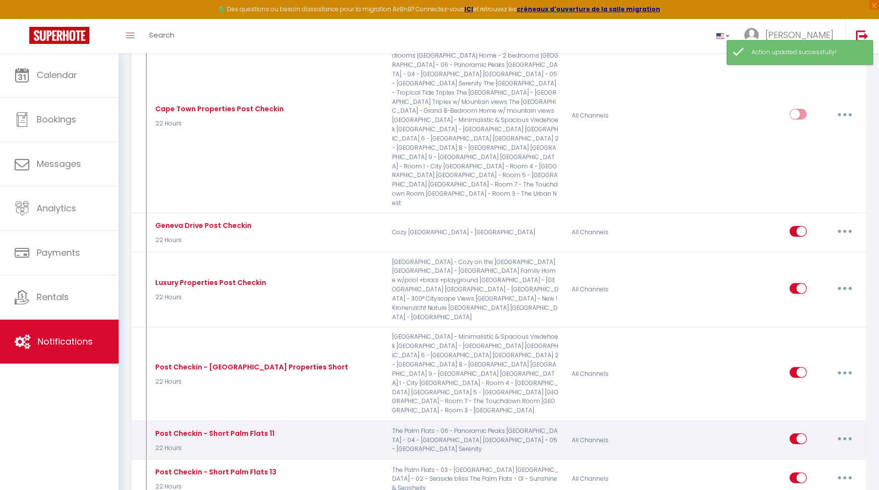
click at [847, 431] on button "button" at bounding box center [844, 439] width 27 height 16
click at [808, 453] on link "Edit" at bounding box center [819, 461] width 72 height 17
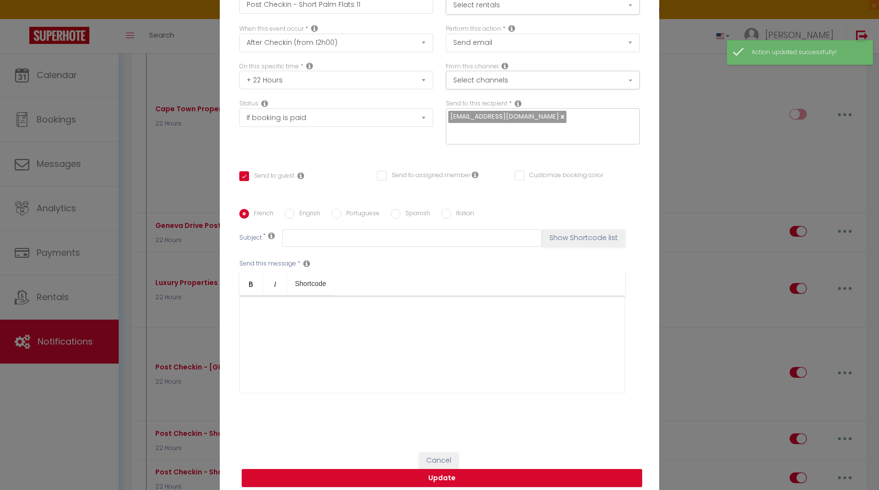
click at [559, 121] on link at bounding box center [561, 116] width 5 height 9
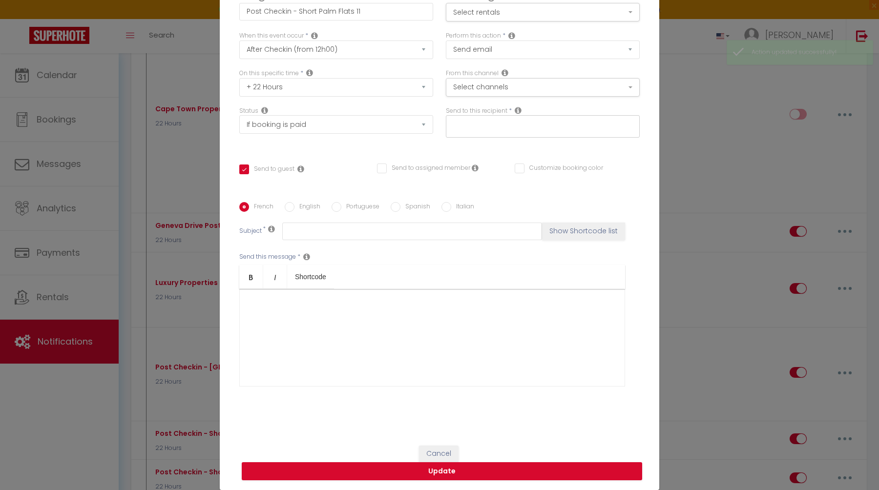
click at [512, 126] on input "text" at bounding box center [540, 124] width 184 height 13
paste input "[EMAIL_ADDRESS][DOMAIN_NAME]"
click at [464, 475] on button "Update" at bounding box center [442, 471] width 400 height 19
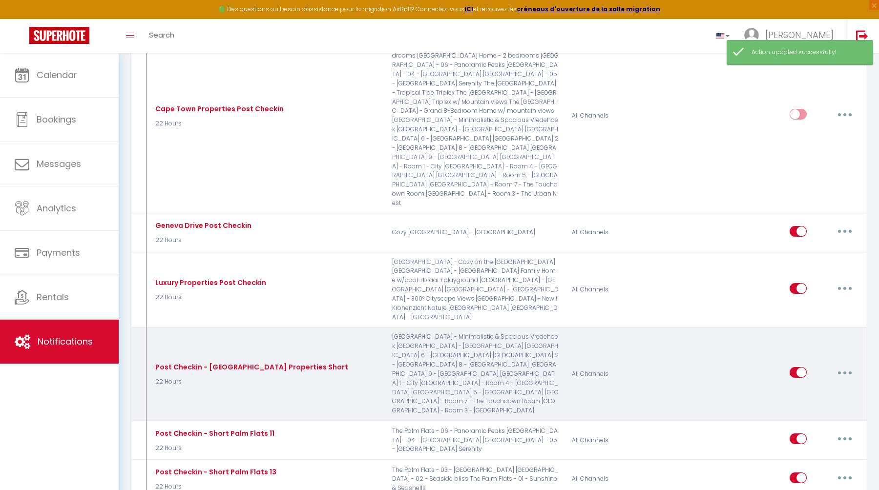
click at [846, 365] on button "button" at bounding box center [844, 373] width 27 height 16
click at [806, 387] on link "Edit" at bounding box center [819, 395] width 72 height 17
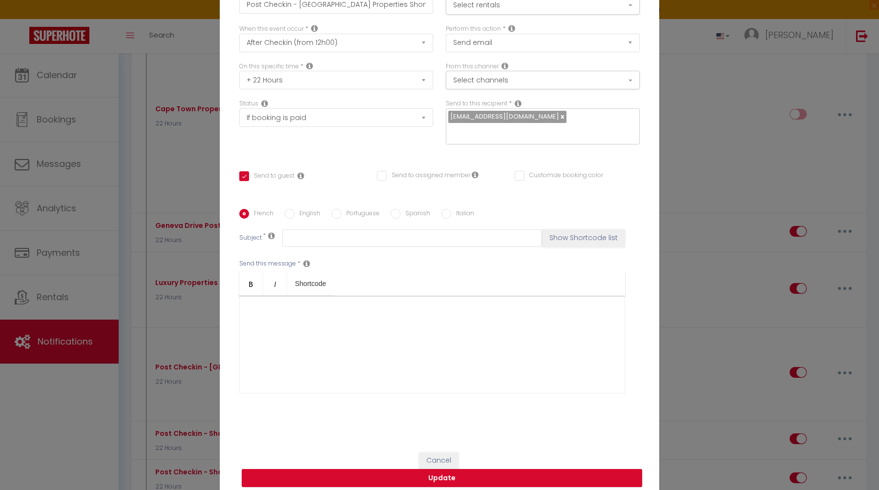
click at [549, 125] on input "text" at bounding box center [540, 131] width 184 height 13
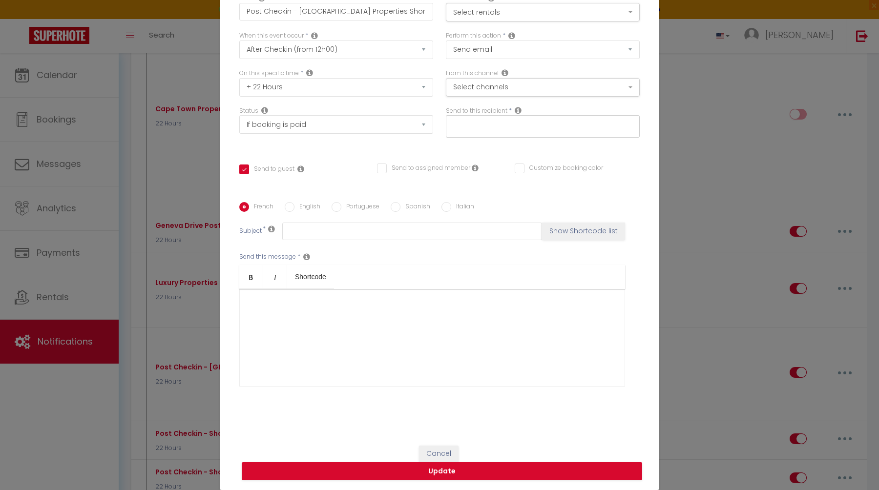
paste input "[EMAIL_ADDRESS][DOMAIN_NAME]"
click at [504, 469] on button "Update" at bounding box center [442, 471] width 400 height 19
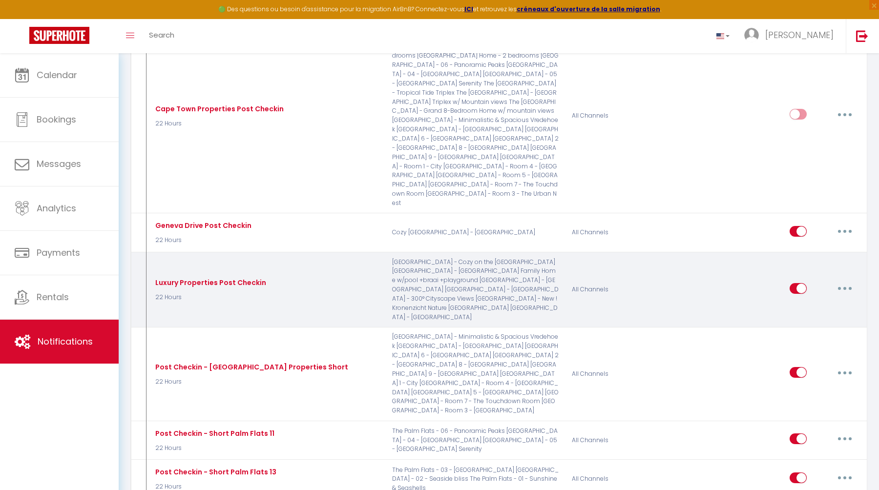
click at [839, 281] on button "button" at bounding box center [844, 289] width 27 height 16
click at [798, 302] on link "Edit" at bounding box center [819, 310] width 72 height 17
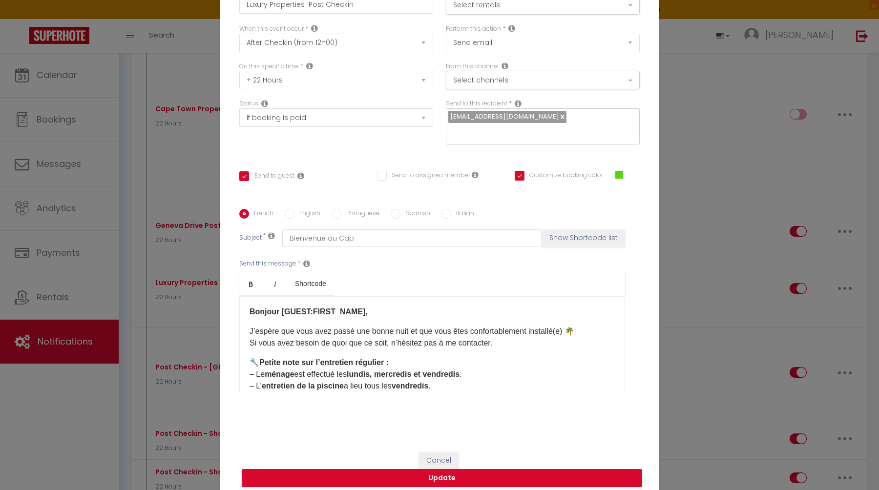
click at [311, 209] on label "English" at bounding box center [307, 214] width 26 height 11
click at [294, 209] on input "English" at bounding box center [290, 214] width 10 height 10
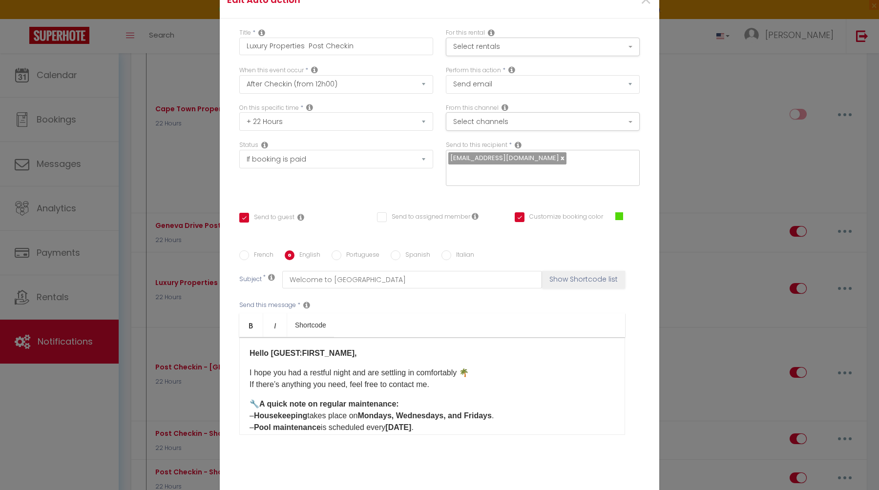
scroll to position [0, 0]
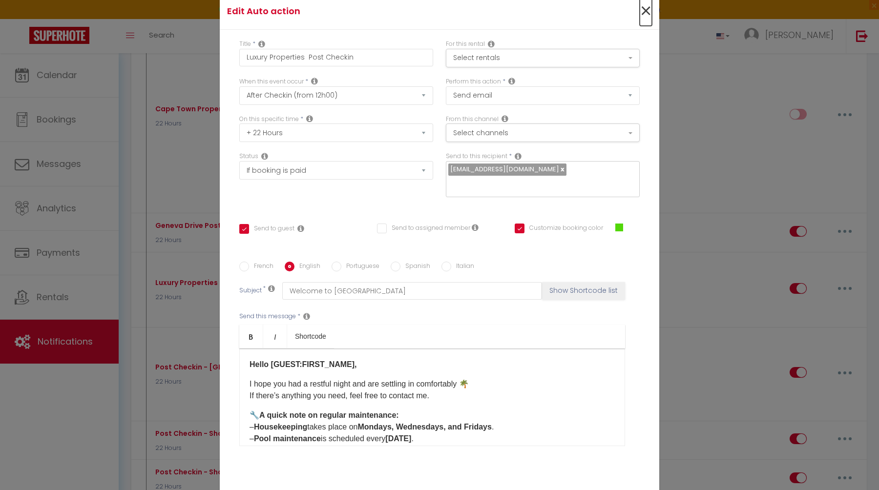
click at [643, 16] on span "×" at bounding box center [646, 11] width 12 height 29
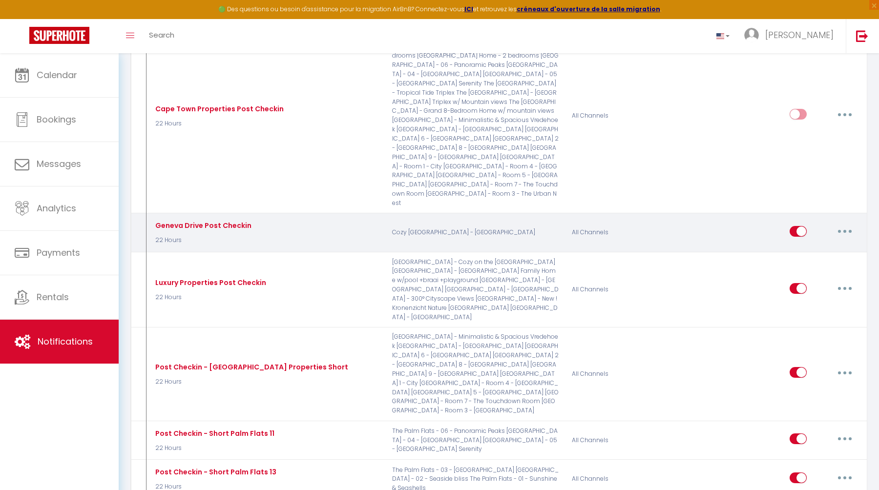
click at [843, 224] on button "button" at bounding box center [844, 232] width 27 height 16
click at [812, 245] on link "Edit" at bounding box center [819, 253] width 72 height 17
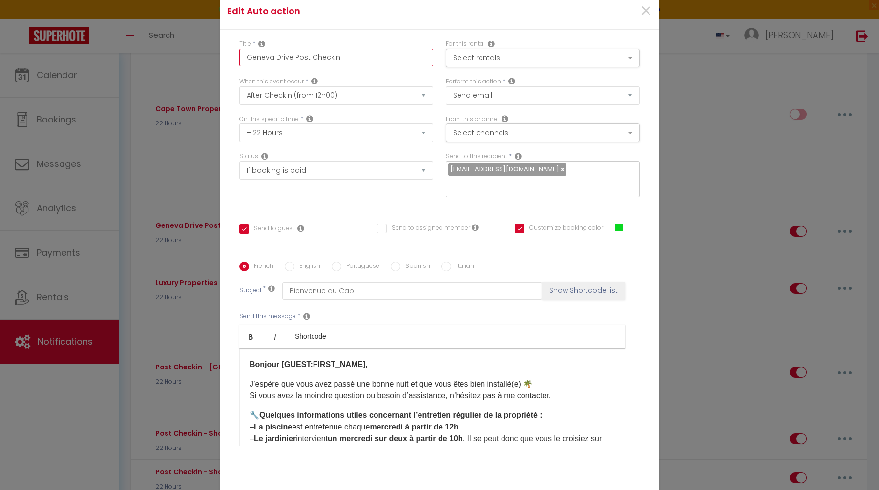
click at [246, 63] on input "Geneva Drive Post Checkin" at bounding box center [336, 58] width 194 height 18
click at [325, 220] on div "Send to guest Send to assigned member Customize booking color #09D721" at bounding box center [439, 233] width 413 height 27
click at [306, 262] on label "English" at bounding box center [307, 267] width 26 height 11
click at [294, 262] on input "English" at bounding box center [290, 267] width 10 height 10
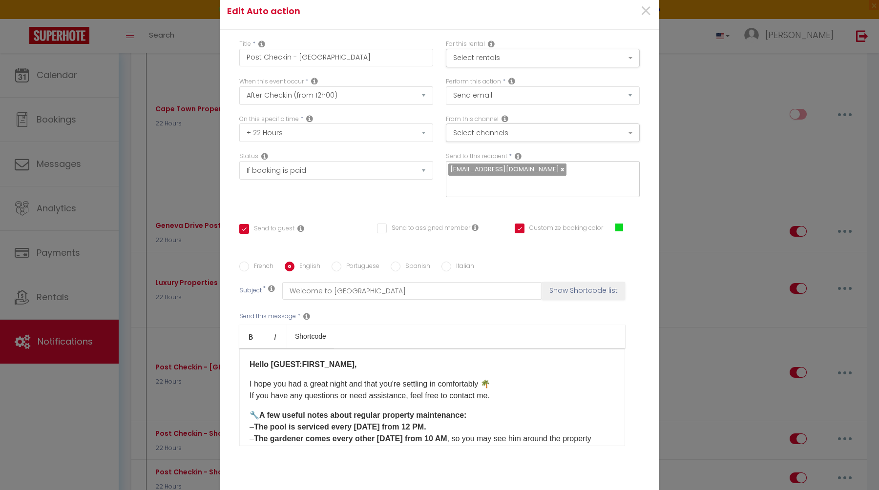
click at [258, 262] on label "French" at bounding box center [261, 267] width 24 height 11
click at [249, 262] on input "French" at bounding box center [244, 267] width 10 height 10
click at [331, 392] on p "J’espère que vous avez passé une bonne nuit et que vous êtes bien installé(e) 🌴…" at bounding box center [431, 389] width 365 height 23
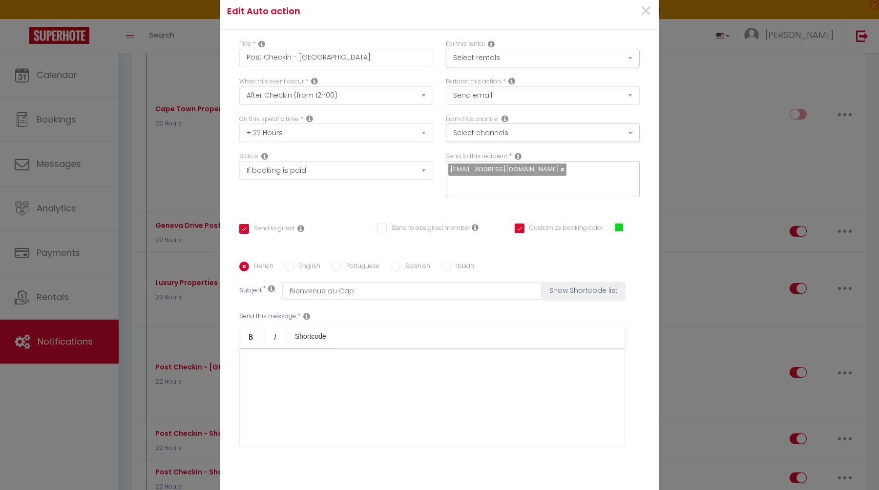
click at [360, 262] on label "Portuguese" at bounding box center [360, 267] width 38 height 11
click at [341, 262] on input "Portuguese" at bounding box center [337, 267] width 10 height 10
click at [418, 262] on label "Spanish" at bounding box center [415, 267] width 30 height 11
click at [400, 262] on input "Spanish" at bounding box center [396, 267] width 10 height 10
click at [453, 262] on label "Italian" at bounding box center [462, 267] width 23 height 11
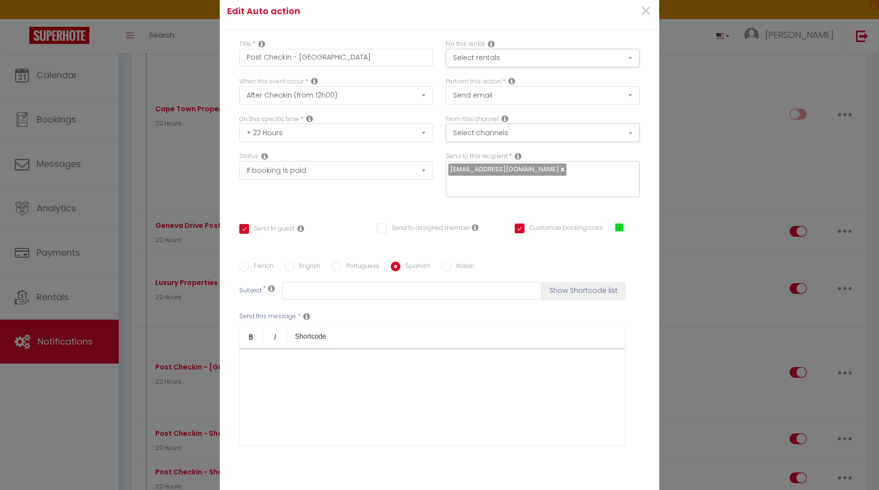
click at [451, 262] on input "Italian" at bounding box center [446, 267] width 10 height 10
click at [310, 262] on label "English" at bounding box center [307, 267] width 26 height 11
click at [294, 262] on input "English" at bounding box center [290, 267] width 10 height 10
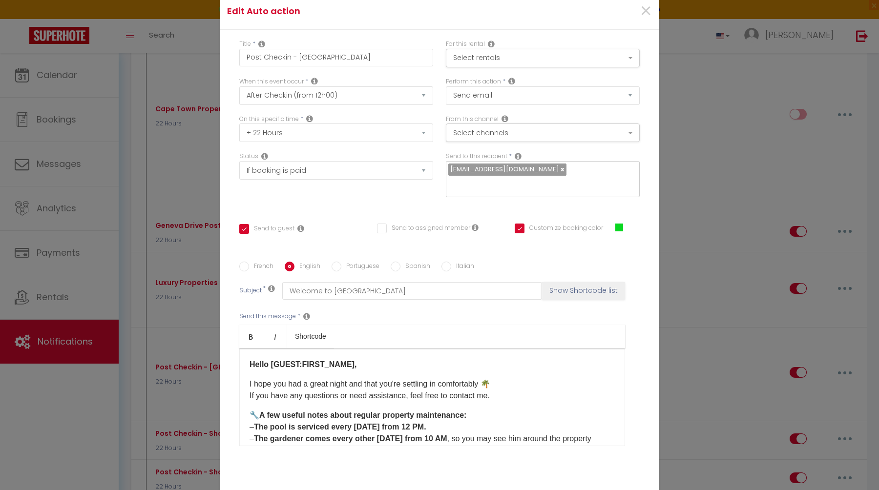
click at [262, 262] on label "French" at bounding box center [261, 267] width 24 height 11
click at [249, 262] on input "French" at bounding box center [244, 267] width 10 height 10
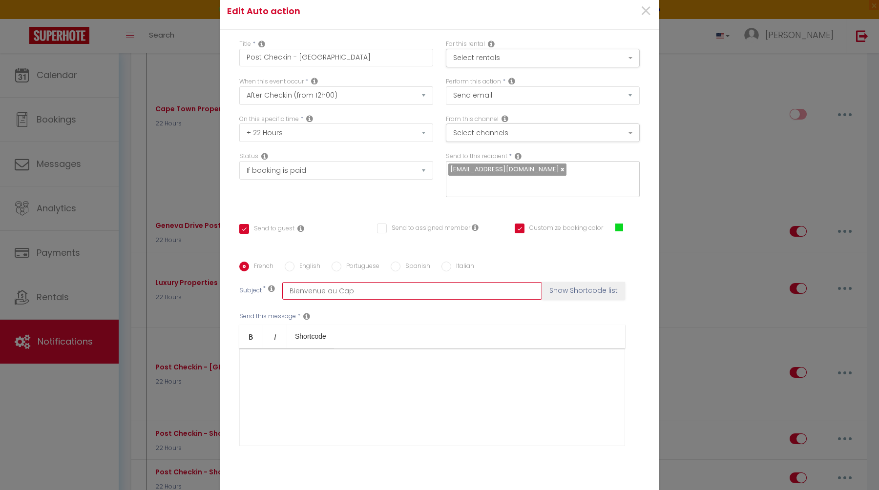
click at [344, 282] on input "Bienvenue au Cap" at bounding box center [412, 291] width 260 height 18
click at [310, 262] on label "English" at bounding box center [307, 267] width 26 height 11
click at [294, 262] on input "English" at bounding box center [290, 267] width 10 height 10
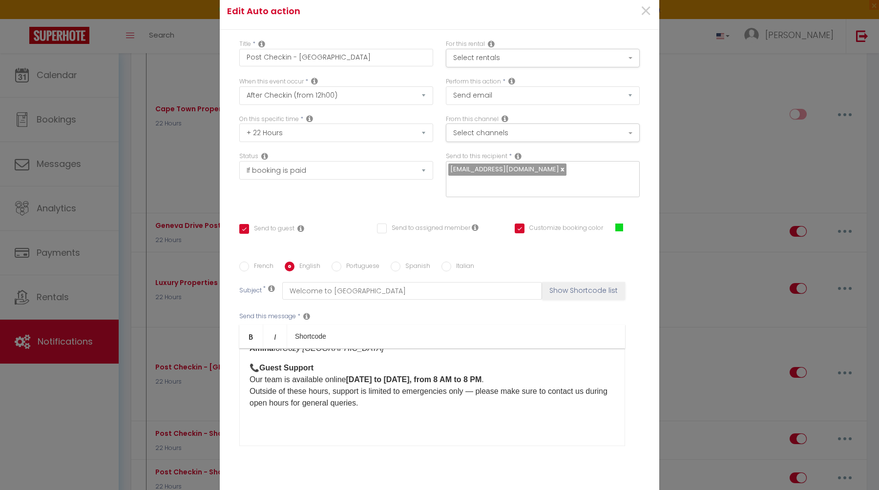
scroll to position [343, 0]
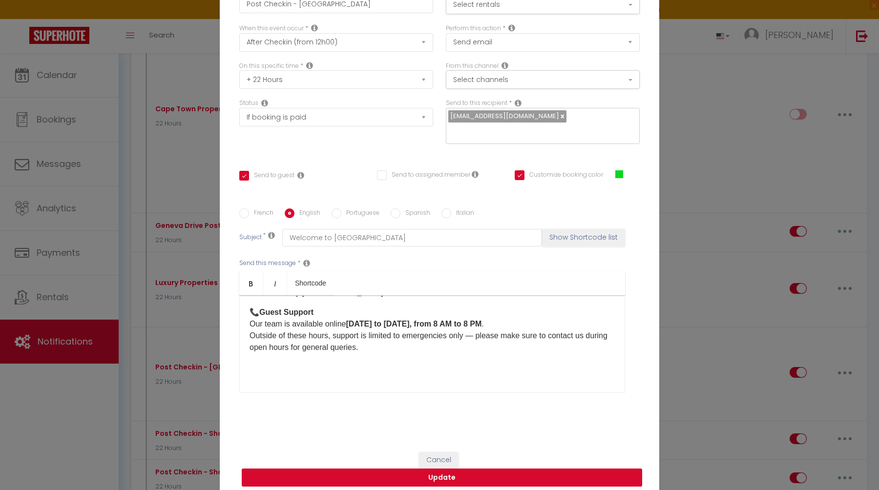
click at [415, 476] on button "Update" at bounding box center [442, 478] width 400 height 19
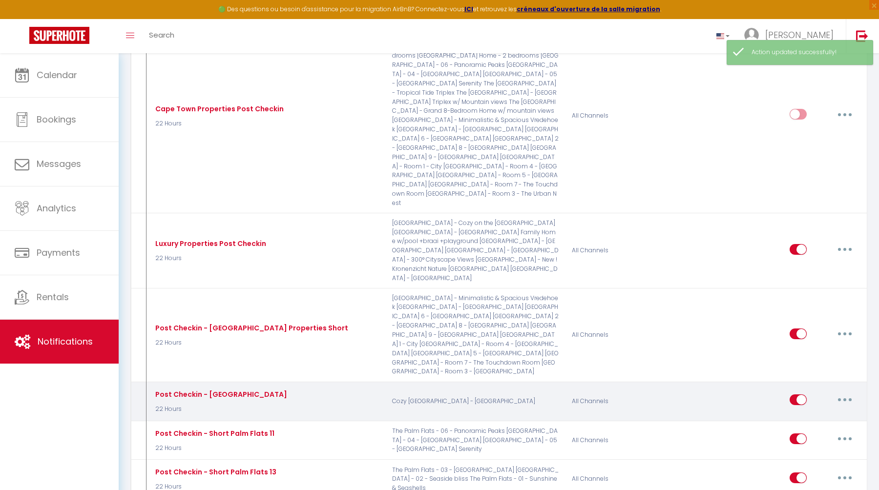
click at [850, 392] on button "button" at bounding box center [844, 400] width 27 height 16
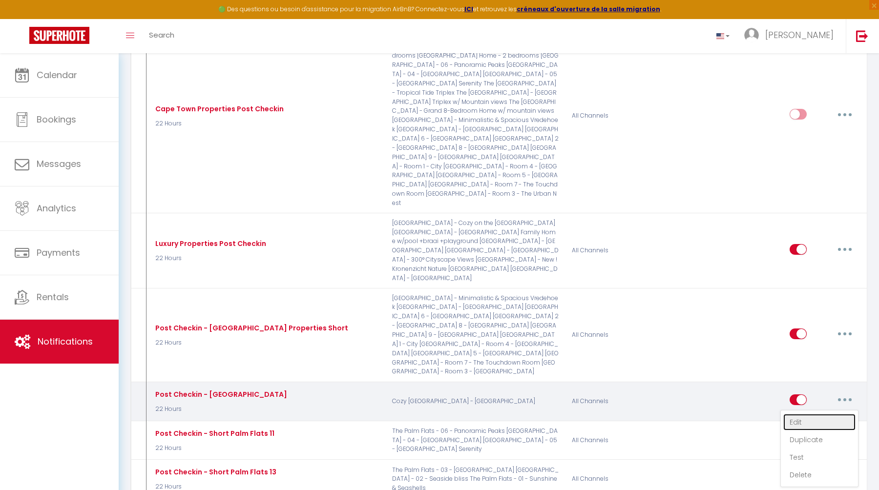
click at [804, 414] on link "Edit" at bounding box center [819, 422] width 72 height 17
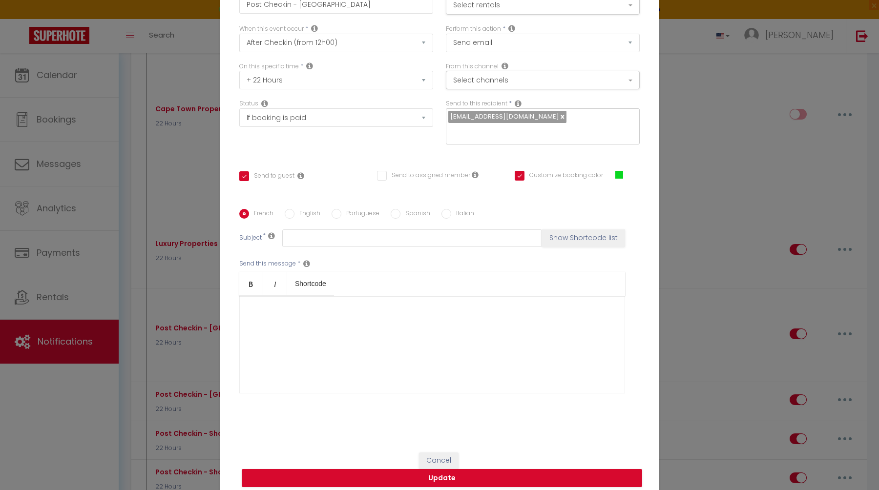
click at [553, 125] on input "text" at bounding box center [540, 131] width 184 height 13
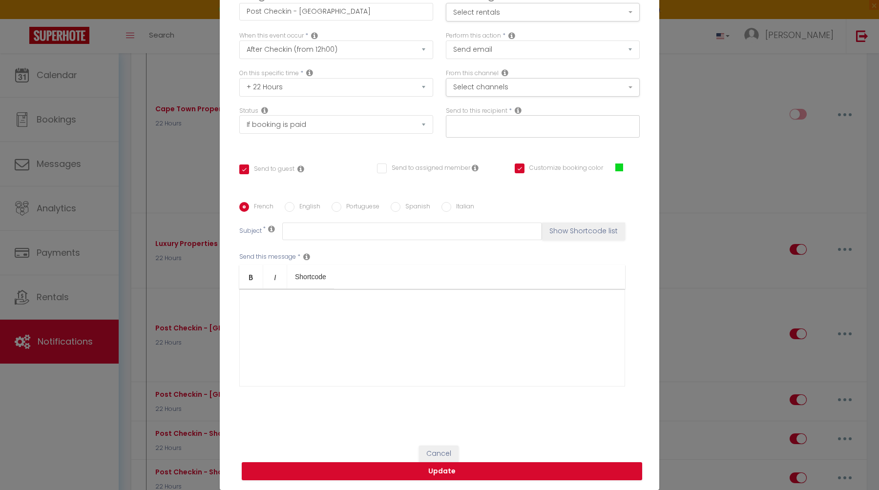
paste input "Hello [GUEST:FIRST_NAME], we hope you settled in comfortably last night! If you…"
click at [473, 476] on button "Update" at bounding box center [442, 471] width 400 height 19
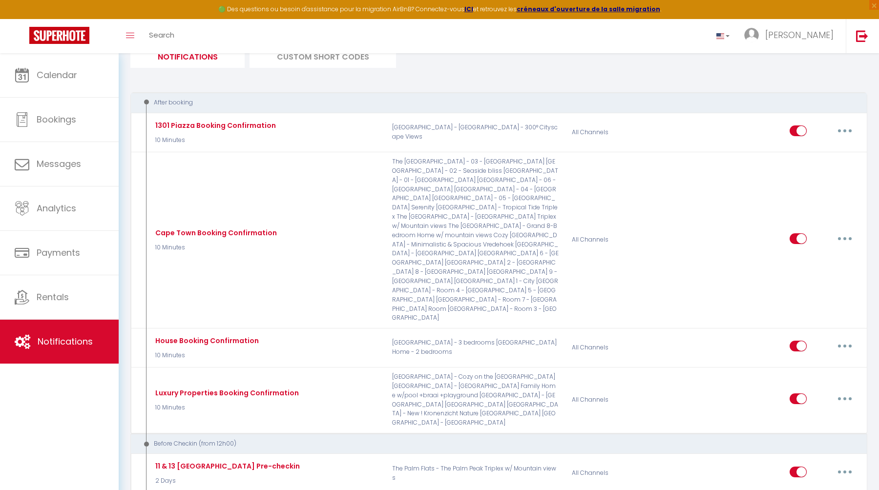
scroll to position [85, 0]
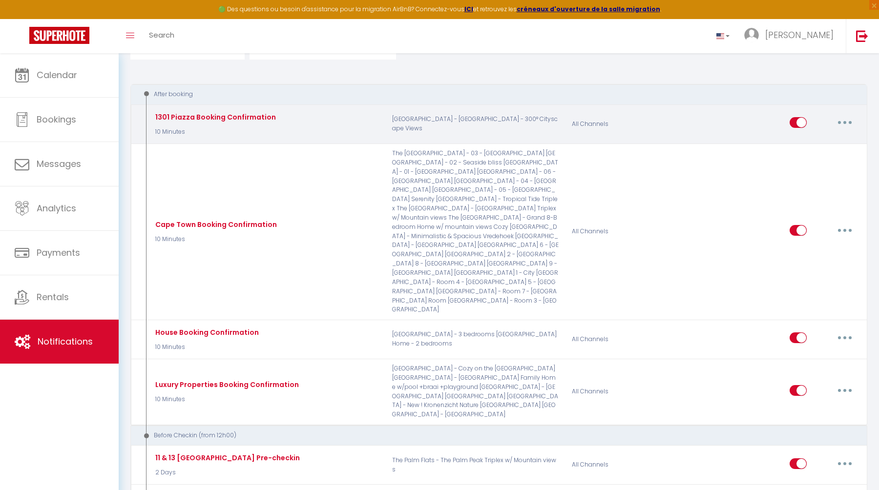
click at [844, 123] on icon "button" at bounding box center [844, 122] width 3 height 3
click at [818, 143] on link "Edit" at bounding box center [819, 145] width 72 height 17
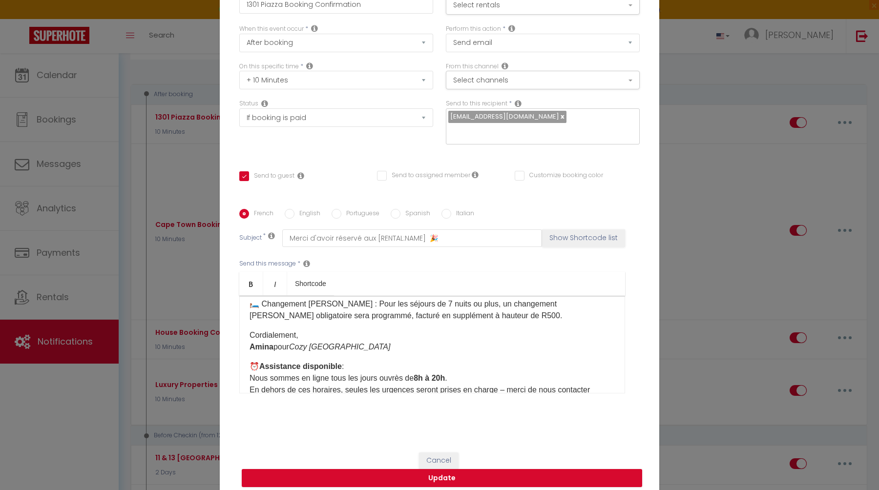
scroll to position [546, 0]
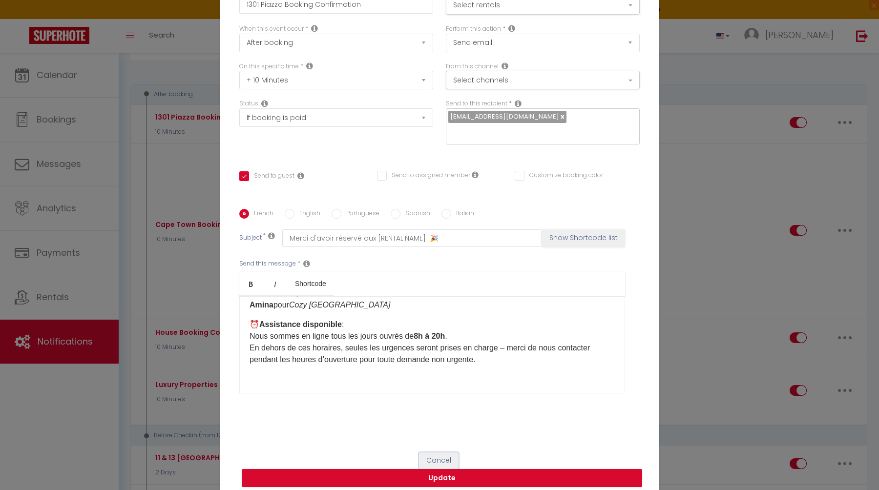
click at [438, 454] on button "Cancel" at bounding box center [439, 461] width 40 height 17
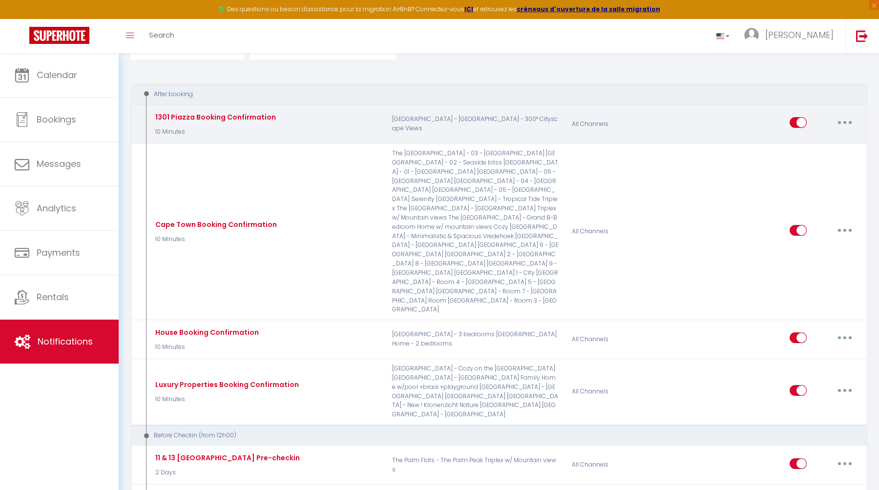
click at [849, 123] on button "button" at bounding box center [844, 123] width 27 height 16
click at [820, 141] on link "Edit" at bounding box center [819, 145] width 72 height 17
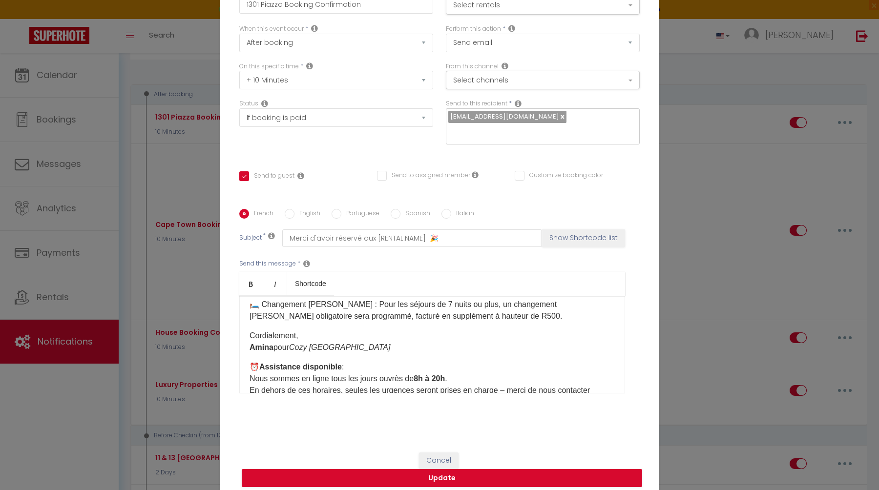
scroll to position [467, 0]
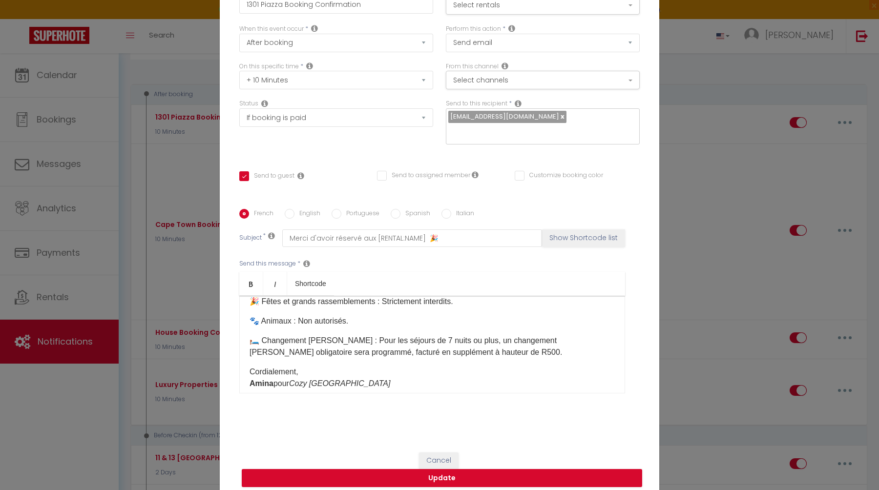
click at [304, 209] on label "English" at bounding box center [307, 214] width 26 height 11
click at [294, 209] on input "English" at bounding box center [290, 214] width 10 height 10
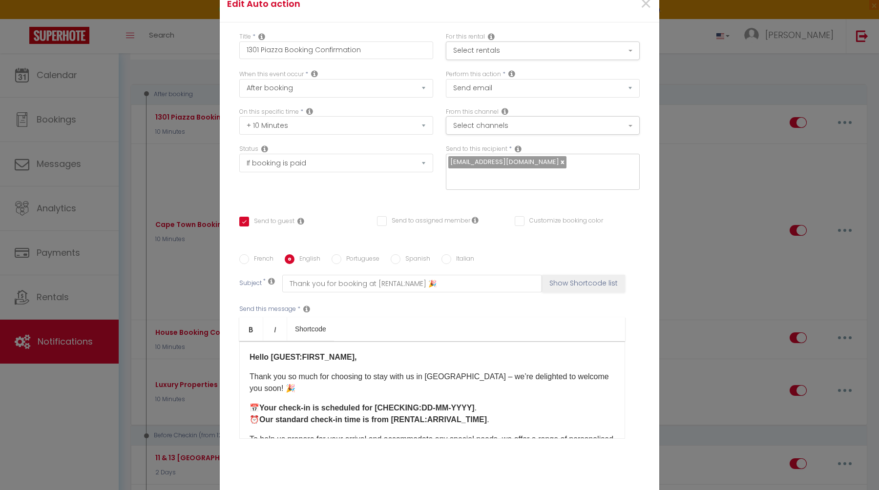
scroll to position [0, 0]
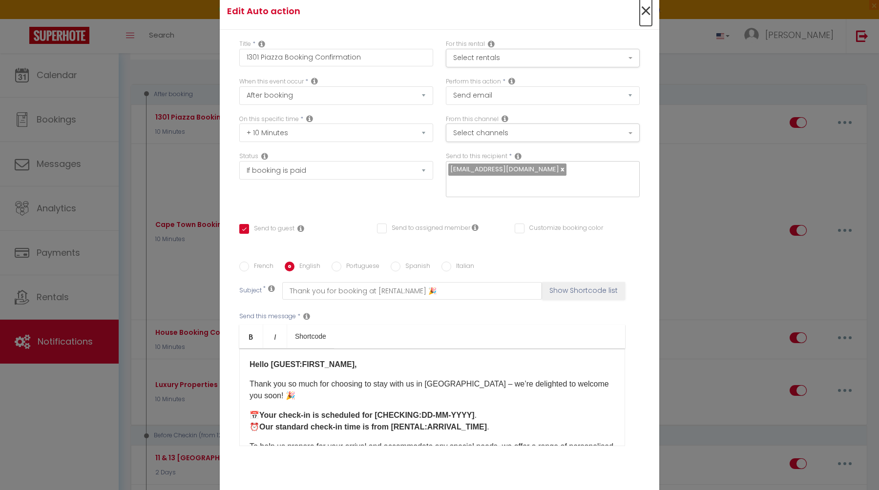
click at [648, 22] on span "×" at bounding box center [646, 11] width 12 height 29
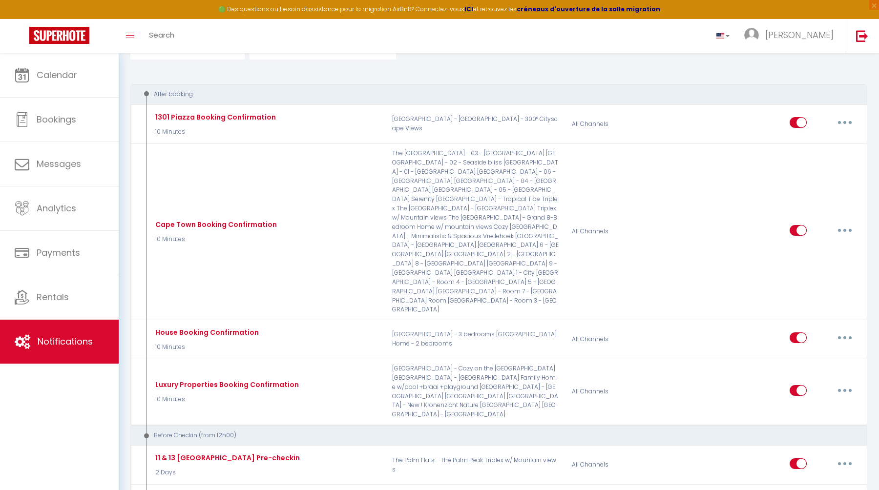
click at [648, 22] on div "Toggle menubar Search BUTTON Jacques Settings" at bounding box center [471, 36] width 801 height 34
